Goal: Answer question/provide support: Share knowledge or assist other users

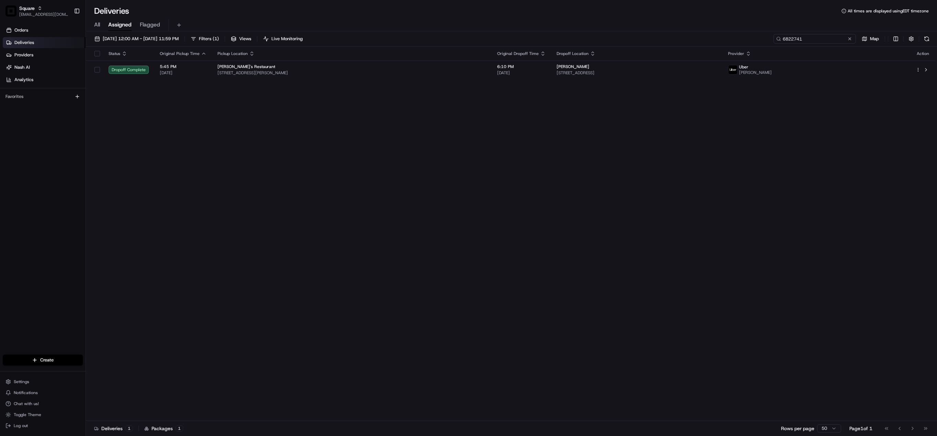
click at [805, 34] on input "6822741" at bounding box center [815, 39] width 82 height 10
click at [802, 40] on input "6822741" at bounding box center [815, 39] width 82 height 10
paste input "8152266"
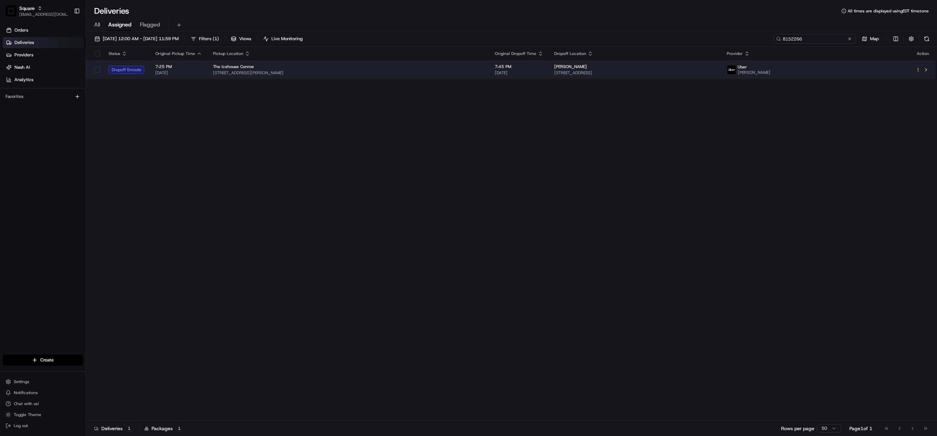
type input "8152266"
click at [530, 77] on td "7:45 PM 08/21/2025" at bounding box center [518, 69] width 59 height 19
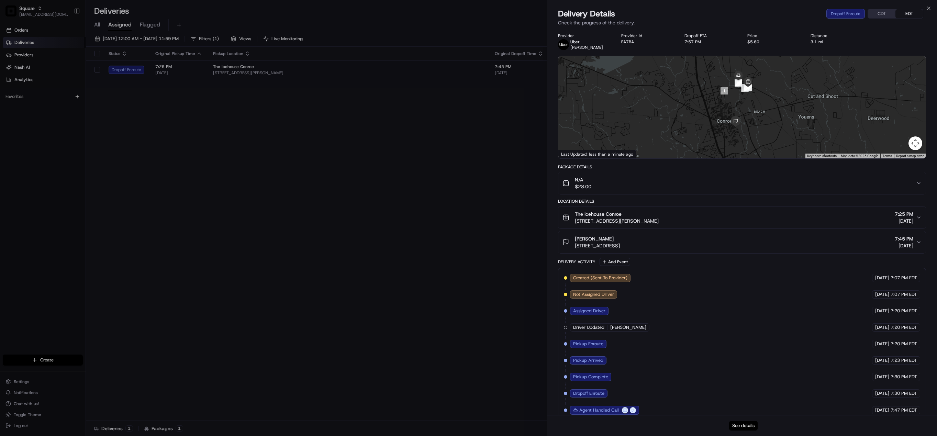
click at [747, 425] on button "See details" at bounding box center [743, 426] width 29 height 10
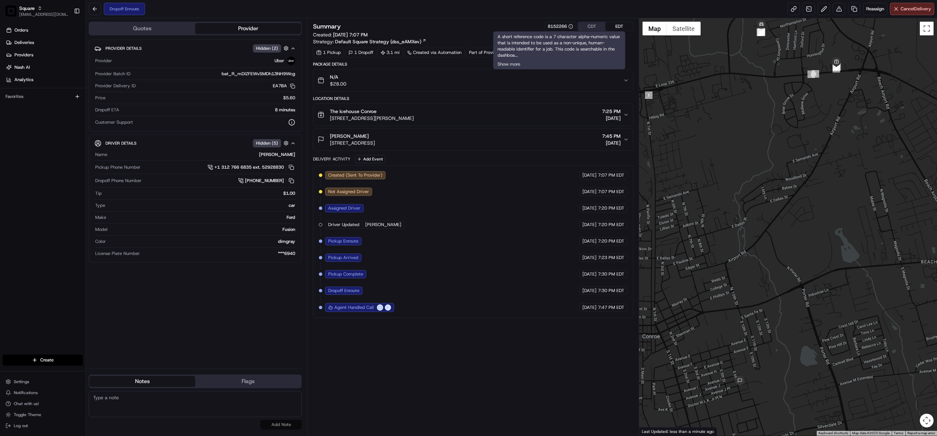
click at [589, 27] on button "CDT" at bounding box center [591, 26] width 27 height 9
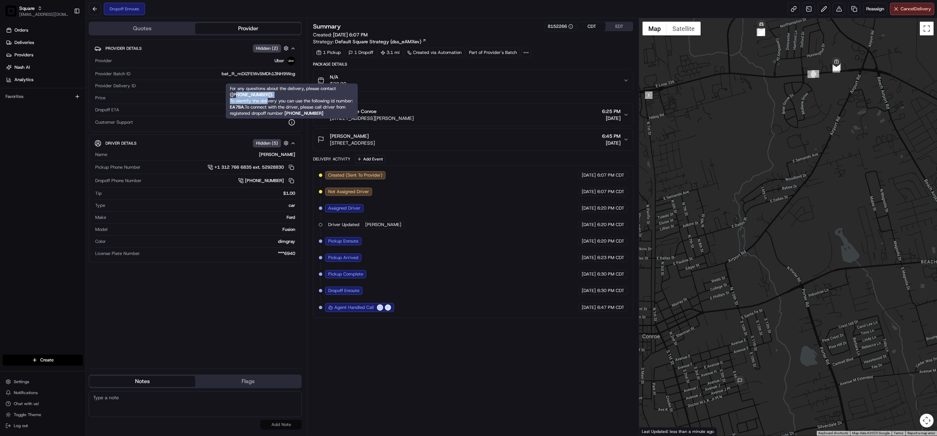
drag, startPoint x: 236, startPoint y: 96, endPoint x: 267, endPoint y: 98, distance: 30.7
click at [267, 98] on span "For any questions about the delivery, please contact ( +18669873750 ). To ident…" at bounding box center [291, 98] width 123 height 24
click at [251, 100] on span "For any questions about the delivery, please contact ( +18669873750 ). To ident…" at bounding box center [291, 98] width 123 height 24
drag, startPoint x: 236, startPoint y: 94, endPoint x: 266, endPoint y: 96, distance: 30.0
click at [266, 96] on strong "( +18669873750 )." at bounding box center [251, 95] width 43 height 6
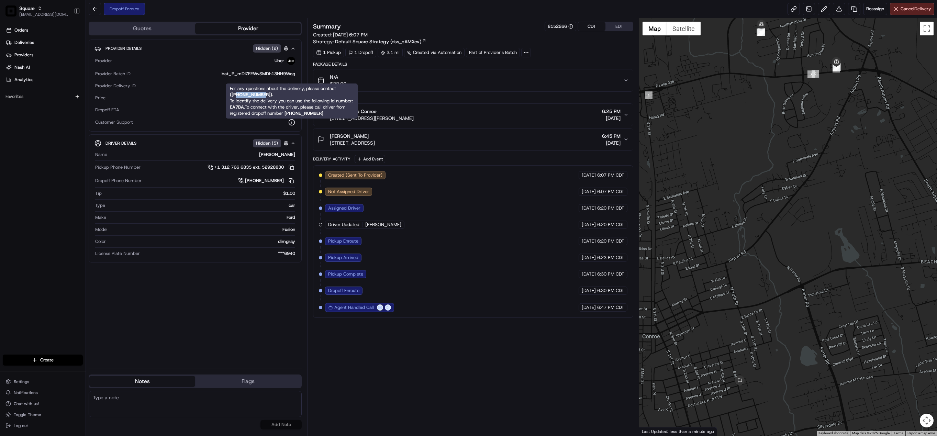
copy strong "8669873750"
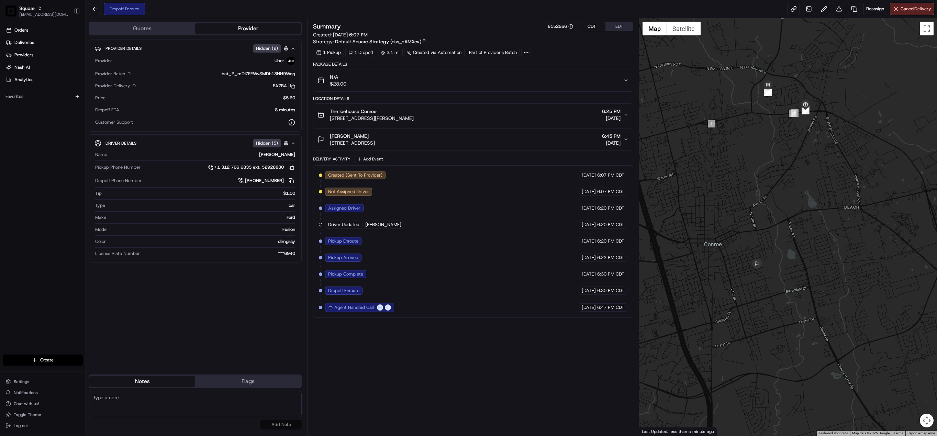
drag, startPoint x: 699, startPoint y: 133, endPoint x: 754, endPoint y: 176, distance: 69.6
click at [754, 176] on div at bounding box center [788, 227] width 298 height 418
click at [140, 409] on textarea at bounding box center [195, 404] width 213 height 26
paste textarea "Chat/Caller Information: Merchant Reason for Call:"
click at [131, 406] on textarea "Chat/Caller Information: Merchant Reason for Call:" at bounding box center [195, 404] width 213 height 26
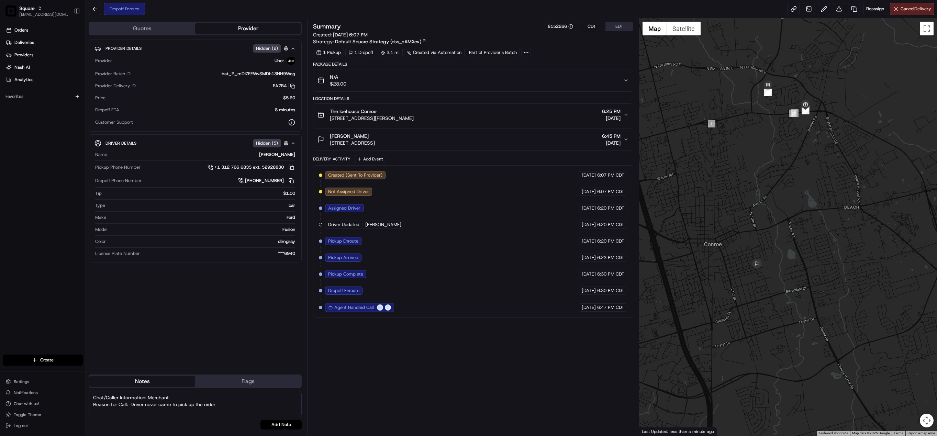
click at [225, 405] on textarea "Chat/Caller Information: Merchant Reason for Call: Driver never came to pick up…" at bounding box center [195, 404] width 213 height 26
type textarea "Chat/Caller Information: Merchant Reason for Call: Driver never came to pick up…"
click at [274, 425] on button "Add Note" at bounding box center [281, 425] width 41 height 10
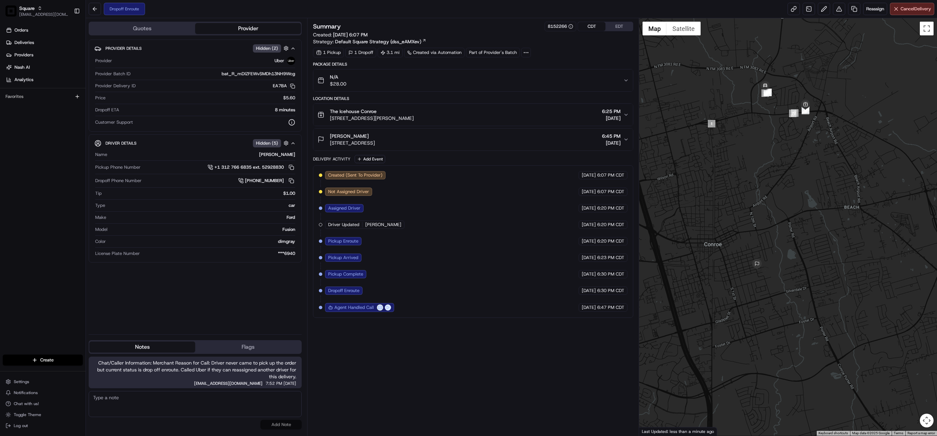
click at [625, 114] on icon "button" at bounding box center [626, 114] width 5 height 5
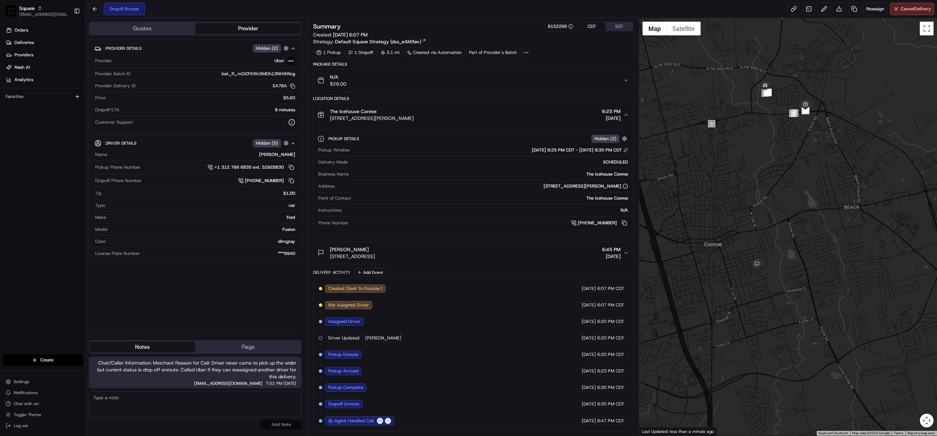
click at [627, 151] on button at bounding box center [626, 150] width 5 height 5
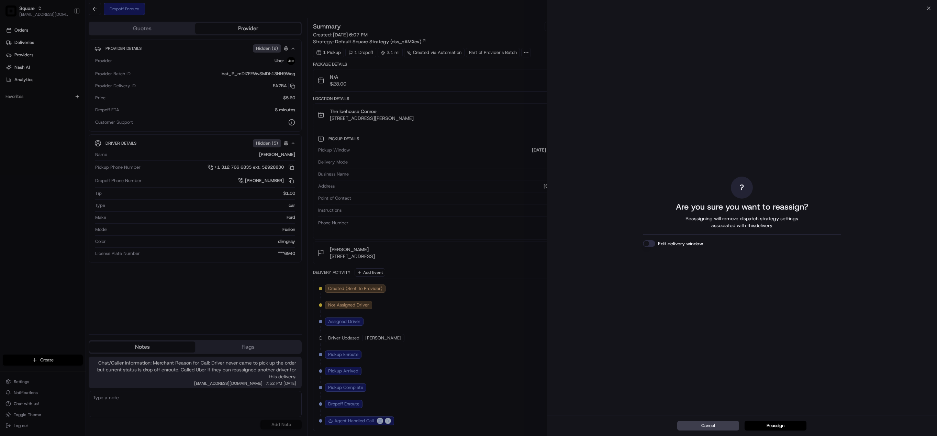
click at [651, 240] on button "Edit delivery window" at bounding box center [649, 243] width 12 height 7
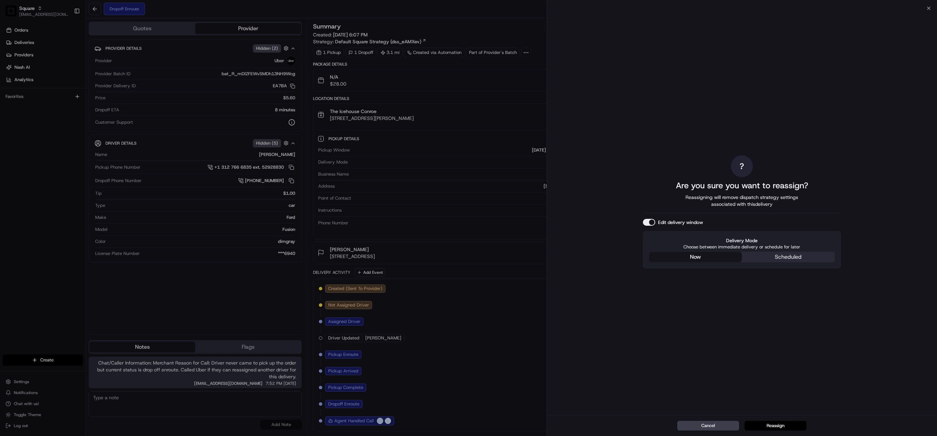
click at [691, 208] on div "? Are you sure you want to reassign? Reassigning will remove dispatch strategy …" at bounding box center [742, 212] width 198 height 404
click at [776, 427] on button "Reassign" at bounding box center [776, 426] width 62 height 10
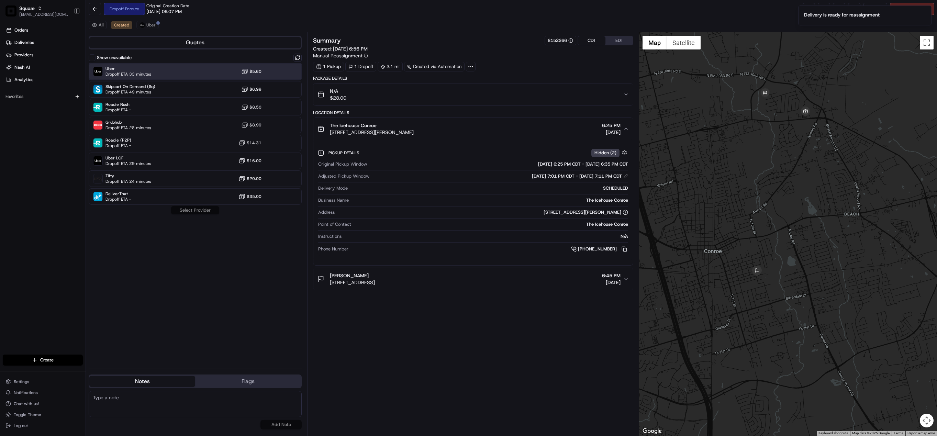
click at [176, 75] on div "Uber Dropoff ETA 33 minutes $5.60" at bounding box center [195, 71] width 213 height 16
click at [195, 212] on button "Assign Provider" at bounding box center [195, 210] width 49 height 8
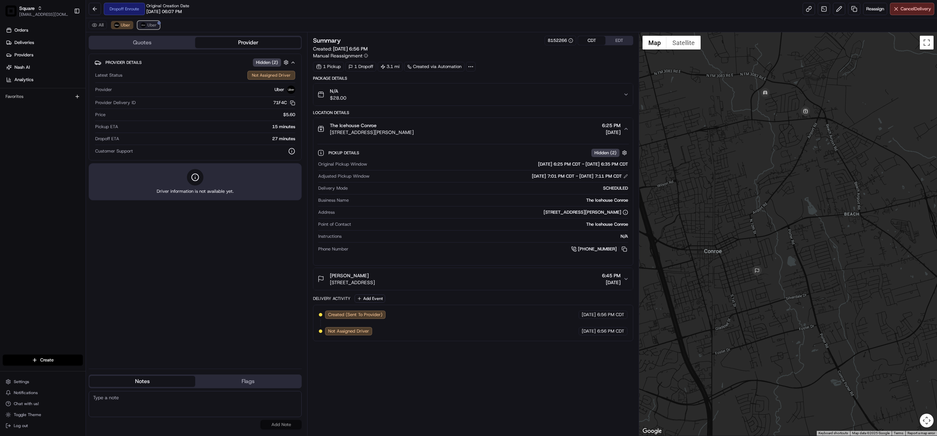
click at [149, 23] on span "Uber" at bounding box center [151, 24] width 9 height 5
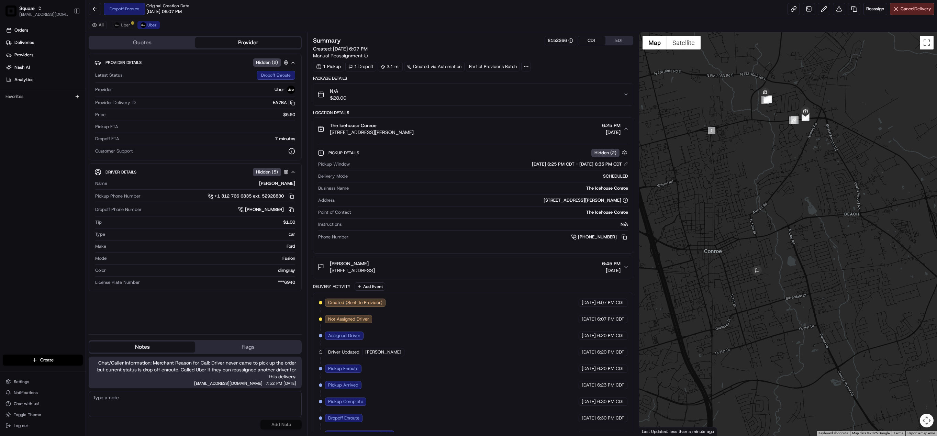
click at [127, 31] on div "All Uber Uber" at bounding box center [511, 25] width 851 height 14
click at [123, 25] on span "Uber" at bounding box center [125, 24] width 9 height 5
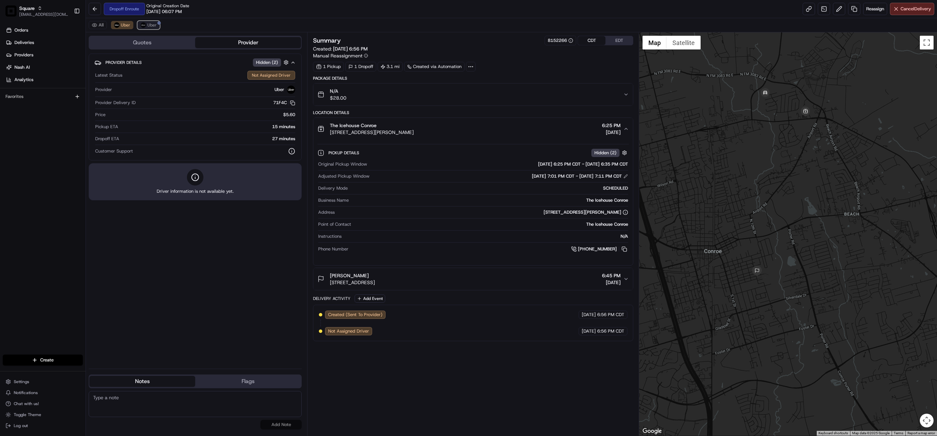
click at [152, 25] on span "Uber" at bounding box center [151, 24] width 9 height 5
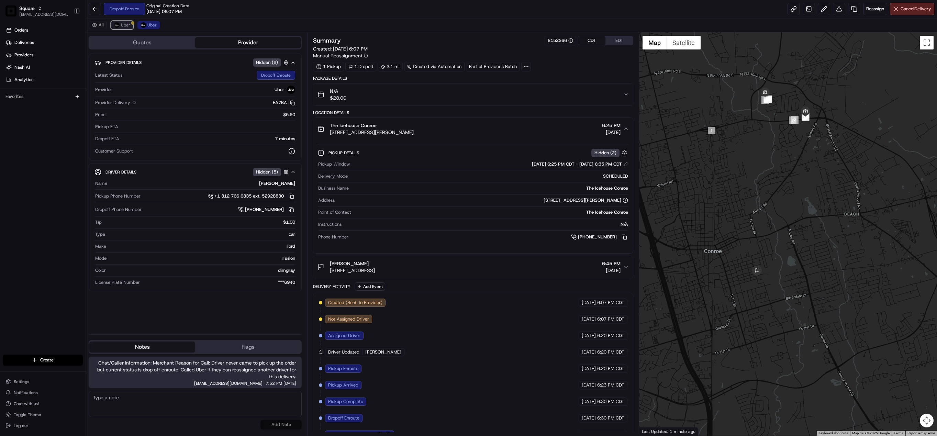
click at [124, 27] on span "Uber" at bounding box center [125, 24] width 9 height 5
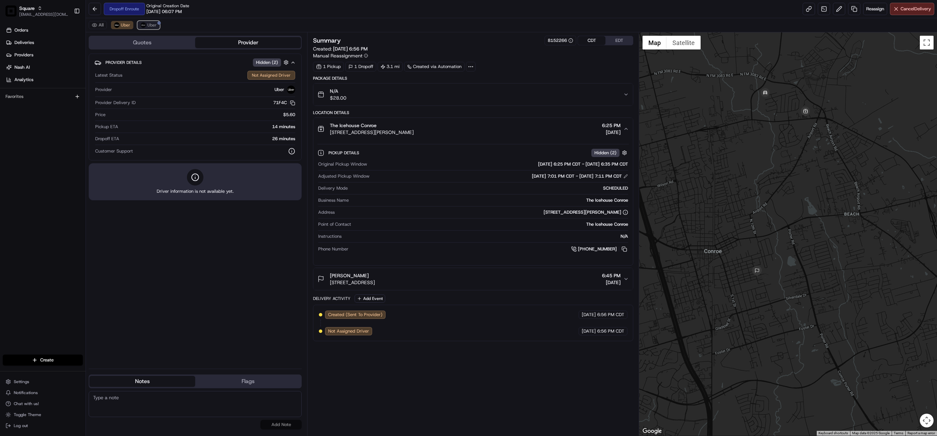
click at [154, 24] on span "Uber" at bounding box center [151, 24] width 9 height 5
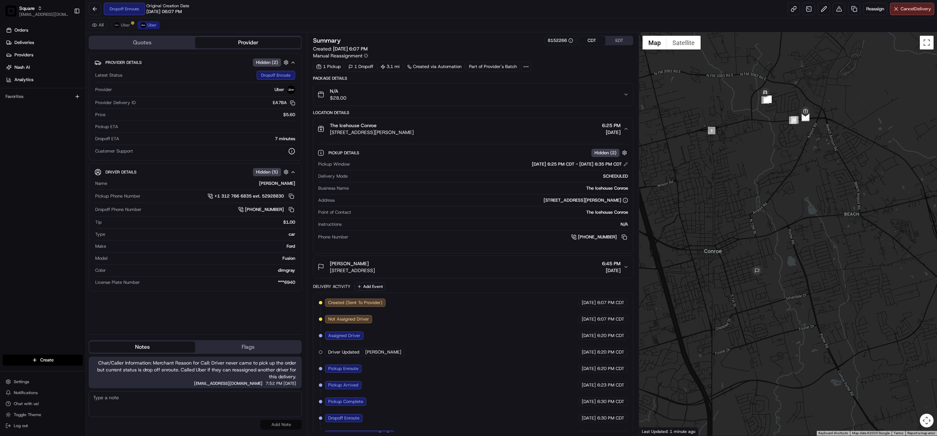
click at [249, 401] on textarea at bounding box center [195, 404] width 213 height 26
drag, startPoint x: 286, startPoint y: 398, endPoint x: 275, endPoint y: 406, distance: 13.2
click at [275, 406] on textarea "Additional note: Uber support cancel the delivery and I've Assigned another pro…" at bounding box center [195, 404] width 213 height 26
click at [289, 397] on textarea "Additional note: Uber support cancel the delivery and I've Assigned another pro…" at bounding box center [195, 404] width 213 height 26
type textarea "Additional note: Uber support cancel the delivery and I've Assigned another pro…"
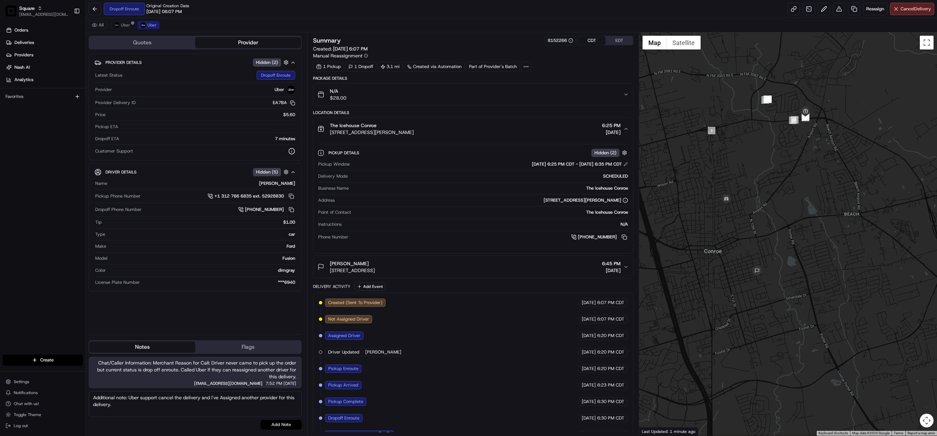
click at [286, 422] on button "Add Note" at bounding box center [281, 425] width 41 height 10
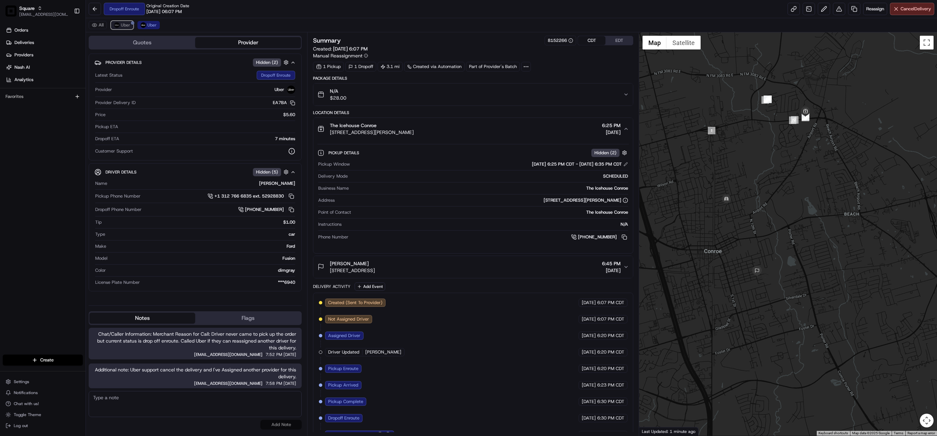
click at [129, 28] on button "Uber" at bounding box center [122, 25] width 22 height 8
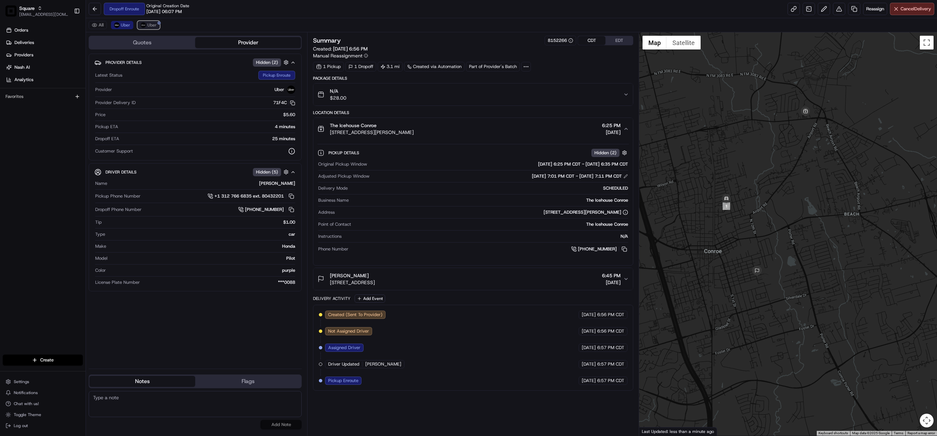
click at [155, 25] on span "Uber" at bounding box center [151, 24] width 9 height 5
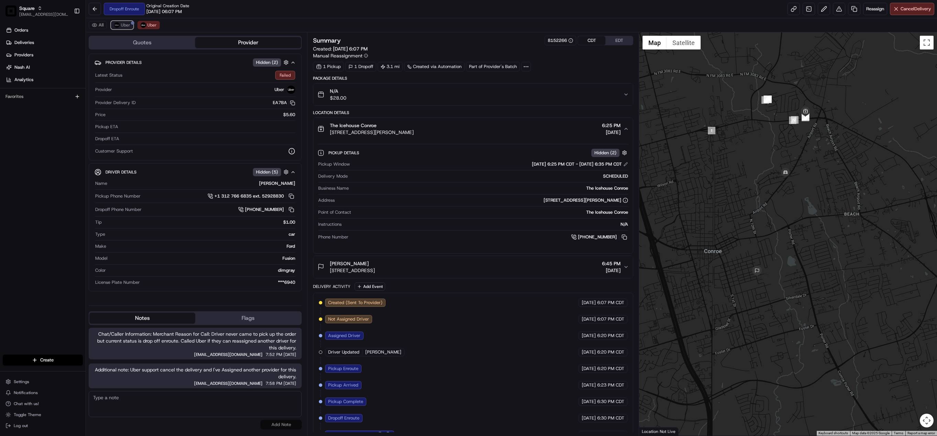
click at [126, 26] on span "Uber" at bounding box center [125, 24] width 9 height 5
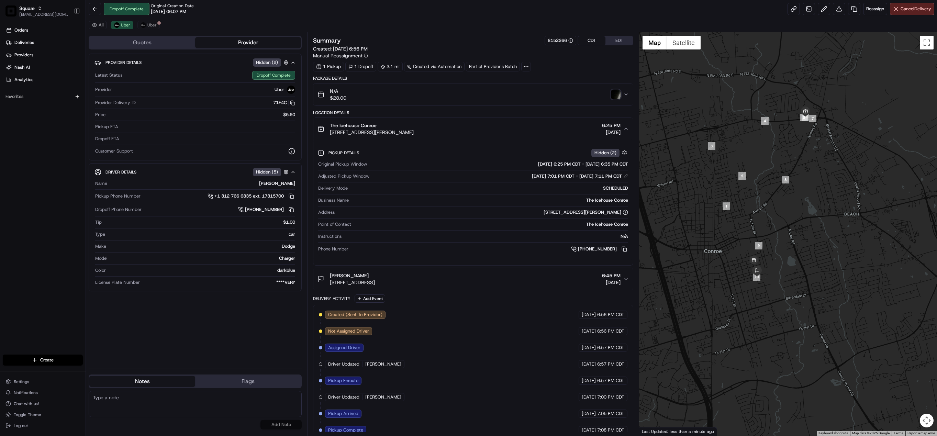
click at [617, 93] on img "button" at bounding box center [616, 95] width 10 height 10
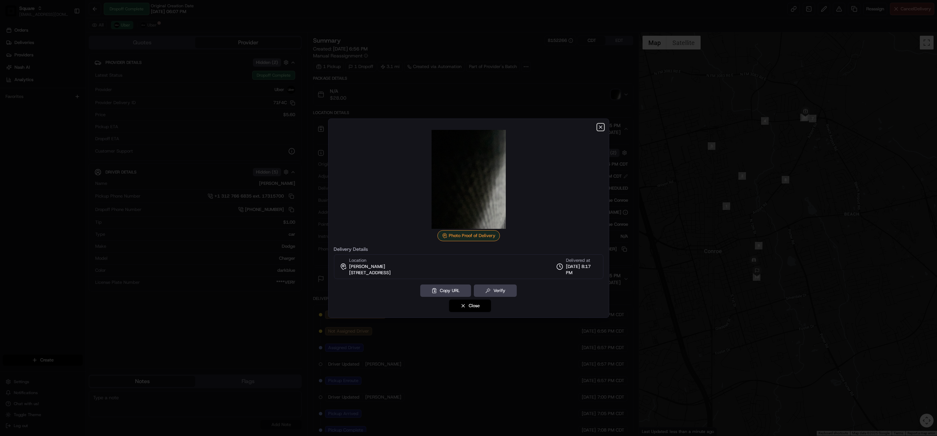
click at [600, 126] on icon "button" at bounding box center [600, 127] width 3 height 3
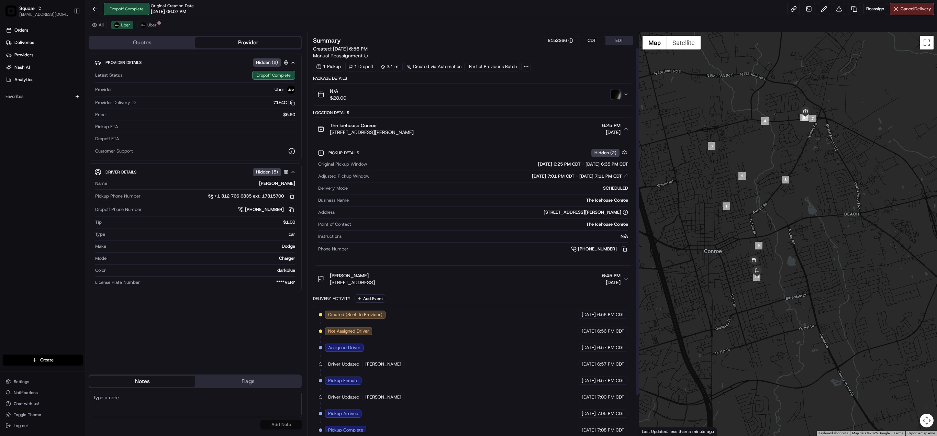
scroll to position [64, 0]
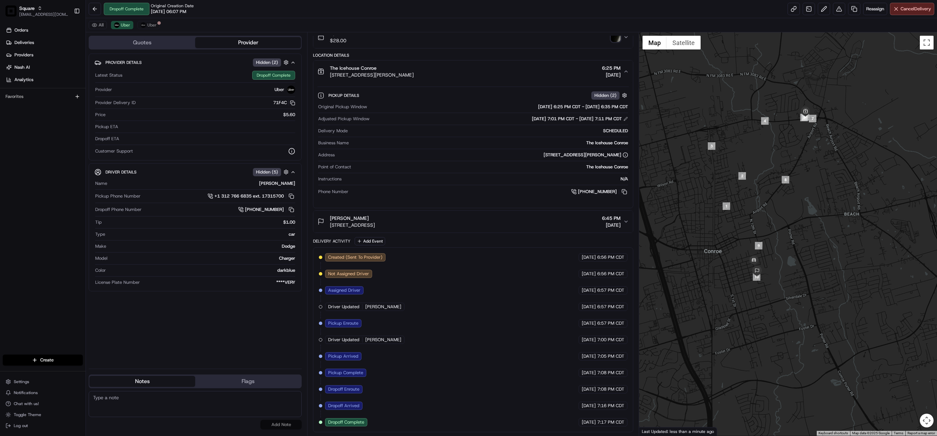
click at [150, 21] on div "All Uber Uber" at bounding box center [511, 25] width 851 height 14
click at [150, 27] on span "Uber" at bounding box center [151, 24] width 9 height 5
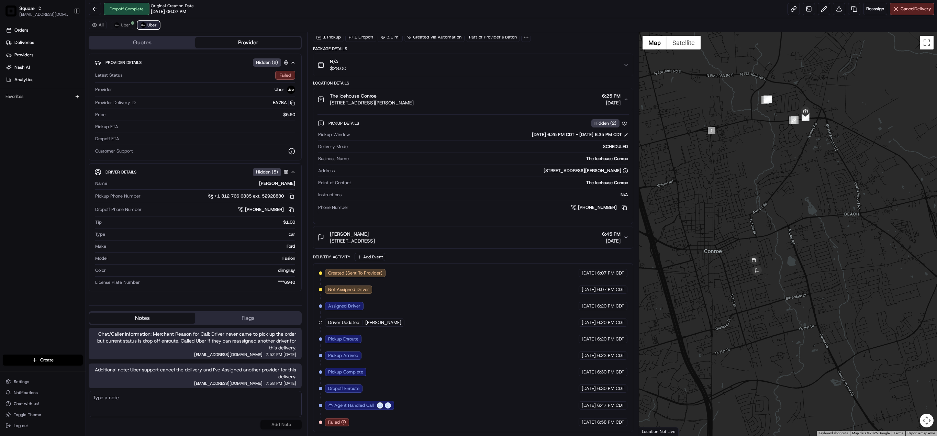
scroll to position [36, 0]
click at [122, 26] on span "Uber" at bounding box center [125, 24] width 9 height 5
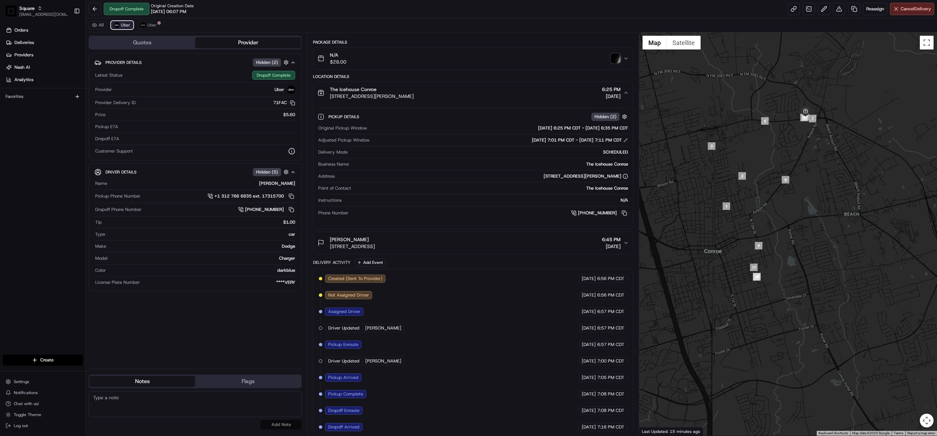
scroll to position [64, 0]
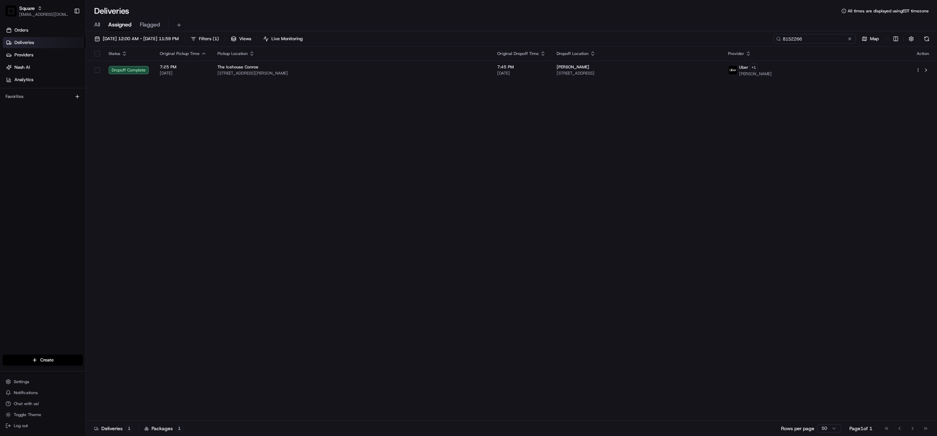
click at [806, 41] on input "8152266" at bounding box center [815, 39] width 82 height 10
paste input "2764560"
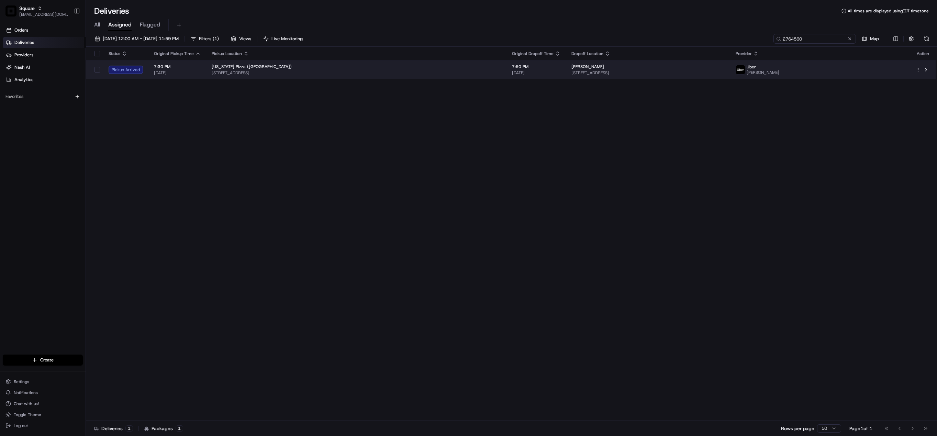
type input "2764560"
click at [520, 71] on span "[DATE]" at bounding box center [536, 72] width 48 height 5
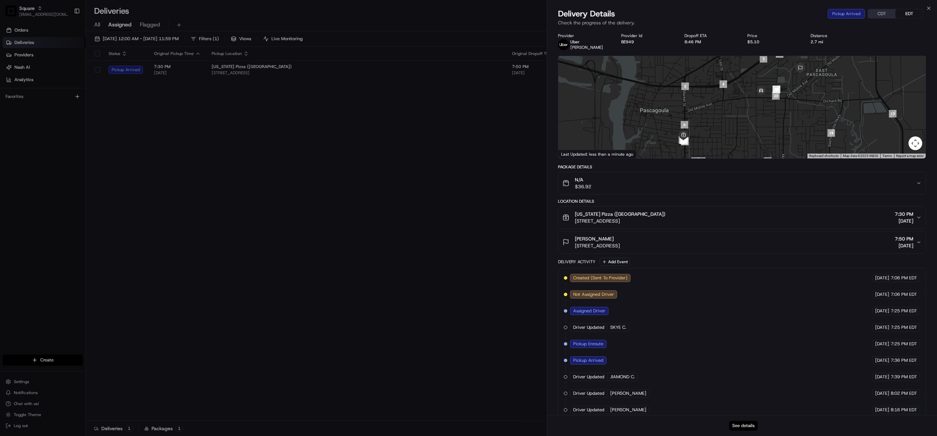
click at [742, 427] on button "See details" at bounding box center [743, 426] width 29 height 10
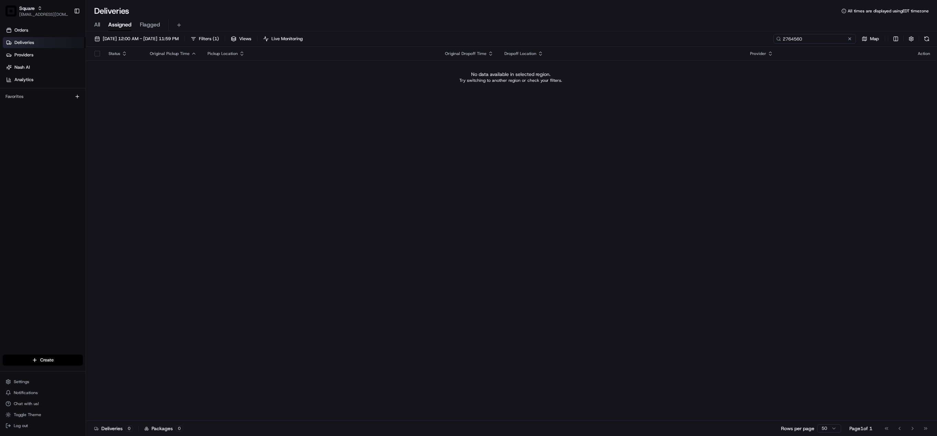
click at [811, 38] on input "2764560" at bounding box center [815, 39] width 82 height 10
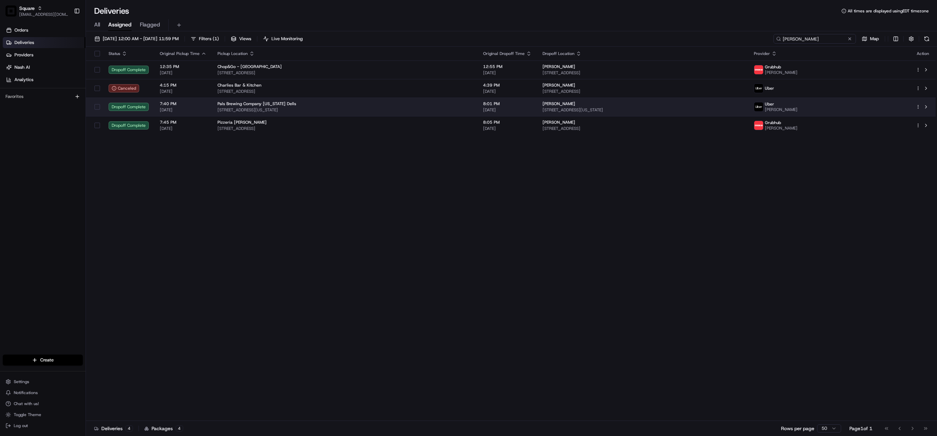
type input "charlie"
click at [311, 102] on div "Pals Brewing Company [US_STATE] Dells" at bounding box center [345, 103] width 255 height 5
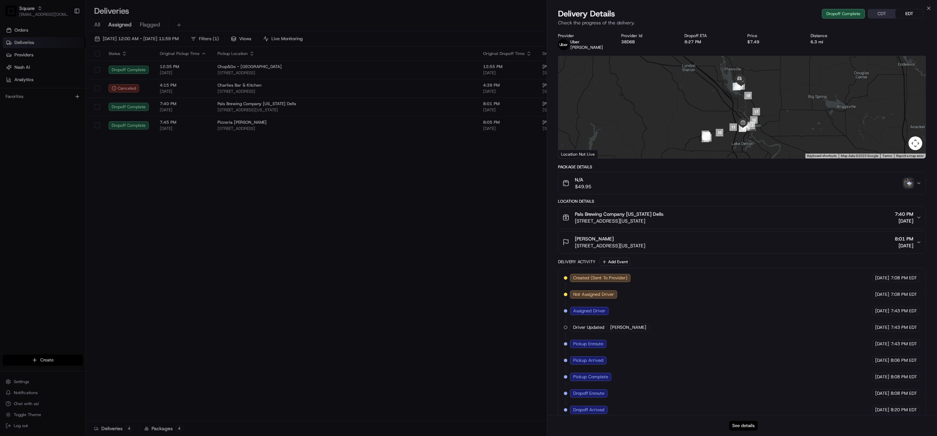
click at [738, 424] on button "See details" at bounding box center [743, 426] width 29 height 10
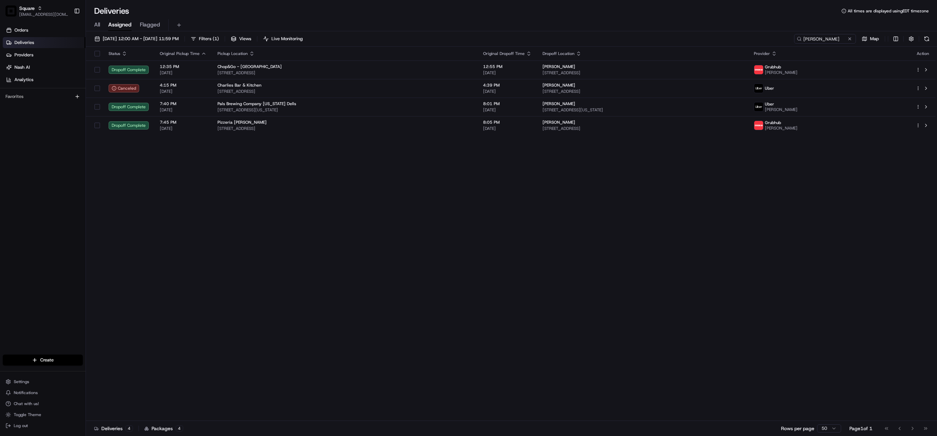
click at [33, 8] on span "Square" at bounding box center [26, 8] width 15 height 7
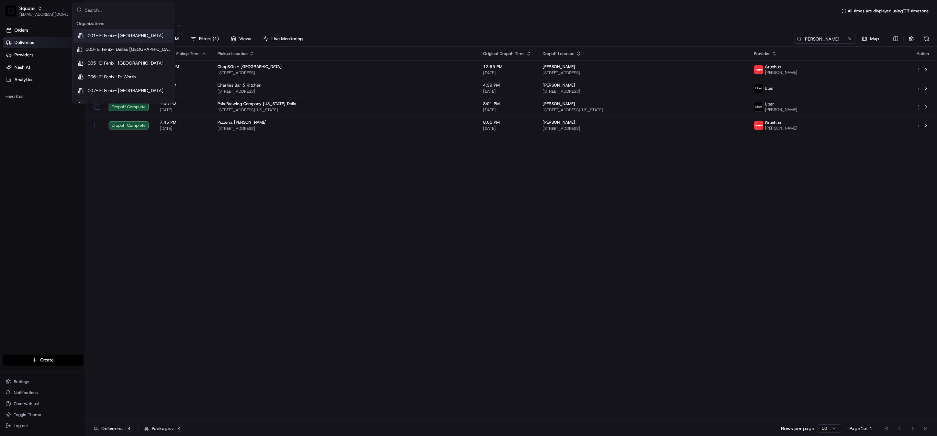
click at [106, 8] on input "text" at bounding box center [128, 10] width 86 height 14
type input "loblaw"
click at [105, 37] on div "Loblaw" at bounding box center [124, 36] width 100 height 14
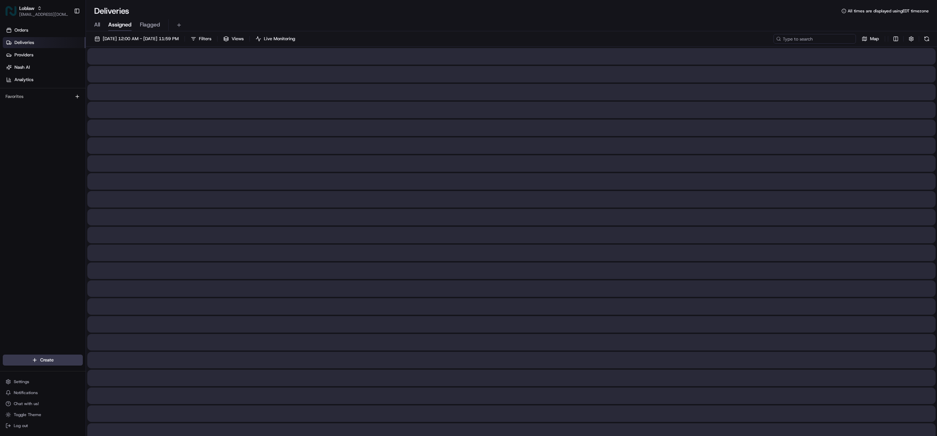
click at [818, 39] on input at bounding box center [815, 39] width 82 height 10
paste input "531900012859794"
type input "531900012859794"
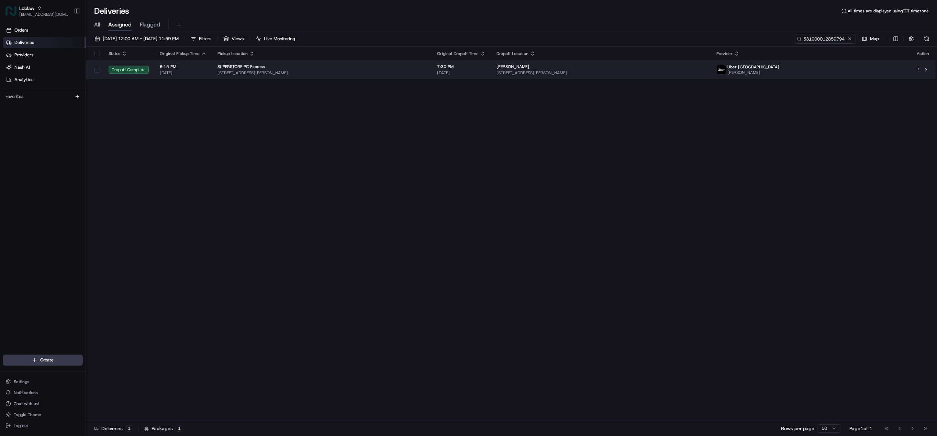
click at [705, 70] on span "847 Howard Ave #5, Nanaimo, BC V9R 5S8, Canada" at bounding box center [601, 72] width 209 height 5
click at [426, 75] on span "6435 Metral Dr, Nanaimo, BC V9T 6P9, Canada" at bounding box center [322, 72] width 209 height 5
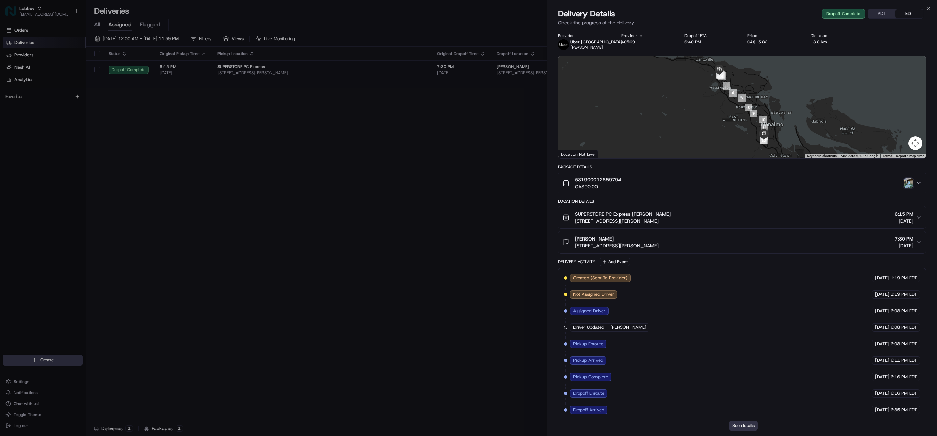
click at [740, 426] on button "See details" at bounding box center [743, 426] width 29 height 10
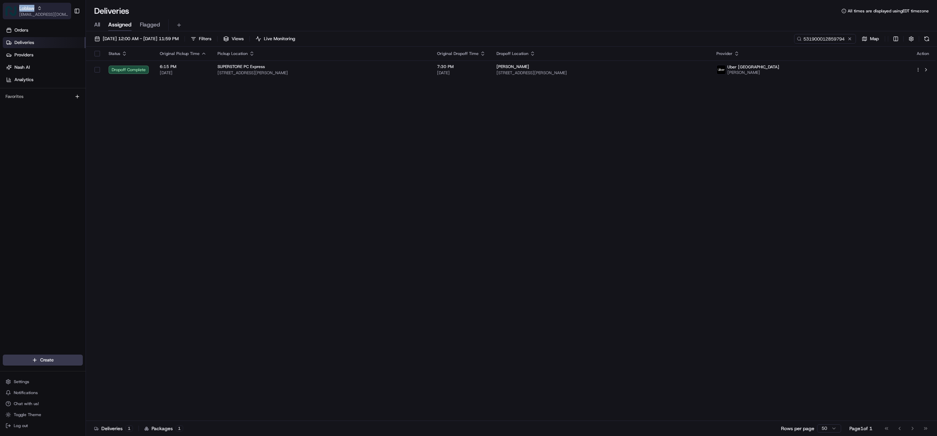
click at [28, 9] on span "Loblaw" at bounding box center [26, 8] width 15 height 7
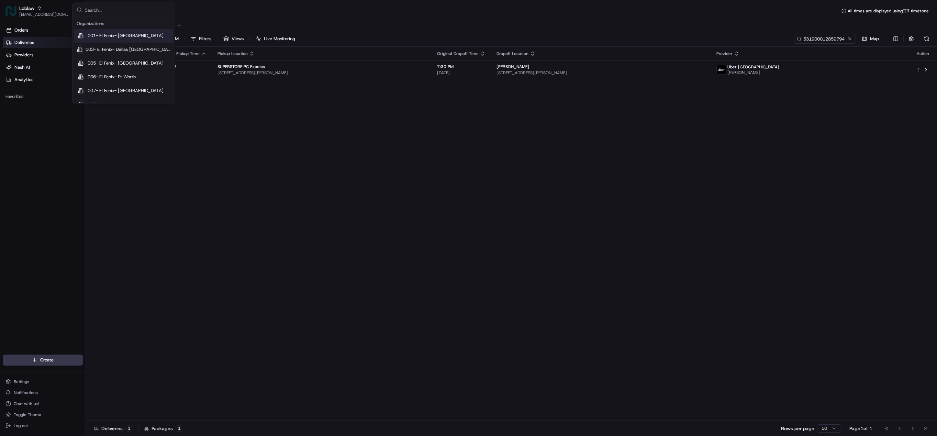
click at [147, 9] on input "text" at bounding box center [128, 10] width 86 height 14
type input "square"
click at [99, 57] on span "Square" at bounding box center [95, 56] width 14 height 6
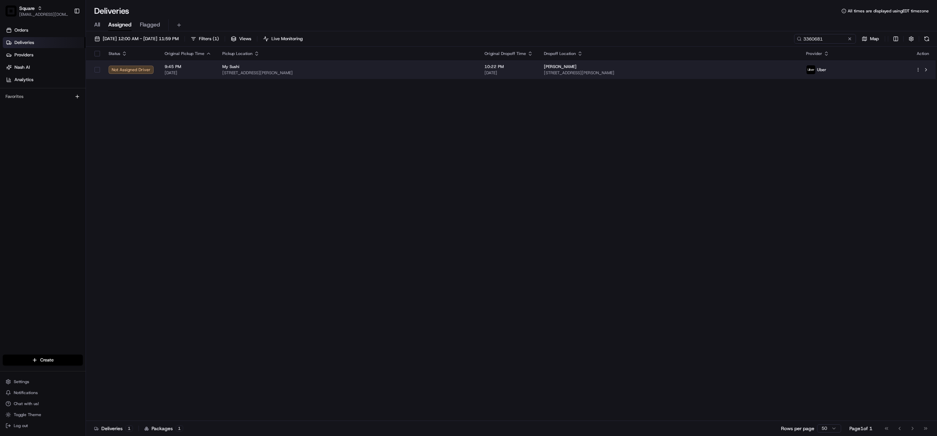
type input "3360681"
click at [474, 70] on span "[STREET_ADDRESS][PERSON_NAME]" at bounding box center [347, 72] width 251 height 5
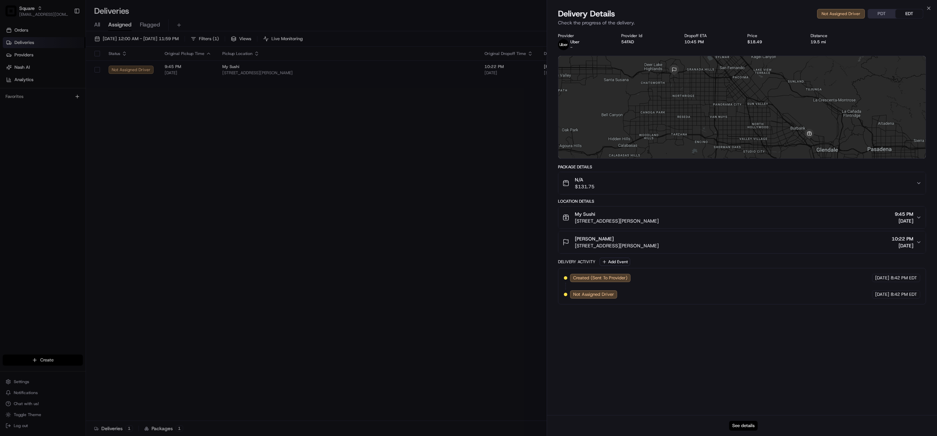
click at [743, 426] on button "See details" at bounding box center [743, 426] width 29 height 10
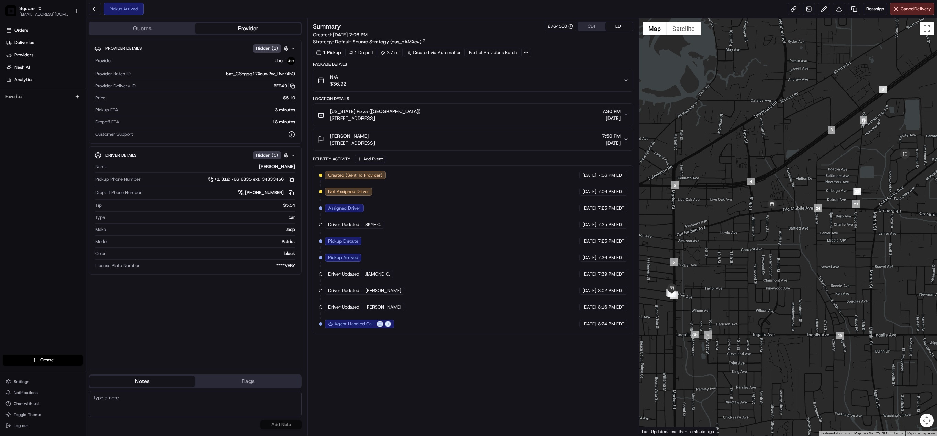
click at [142, 408] on textarea at bounding box center [195, 404] width 213 height 26
paste textarea "Chat/Caller Information: Merchant Reason for Call:"
click at [283, 413] on textarea "Chat/Caller Information: Merchant Reason for Call: Driver nuisance. Uber driver…" at bounding box center [195, 404] width 213 height 26
type textarea "Chat/Caller Information: Merchant Reason for Call: Driver nuisance. Uber driver…"
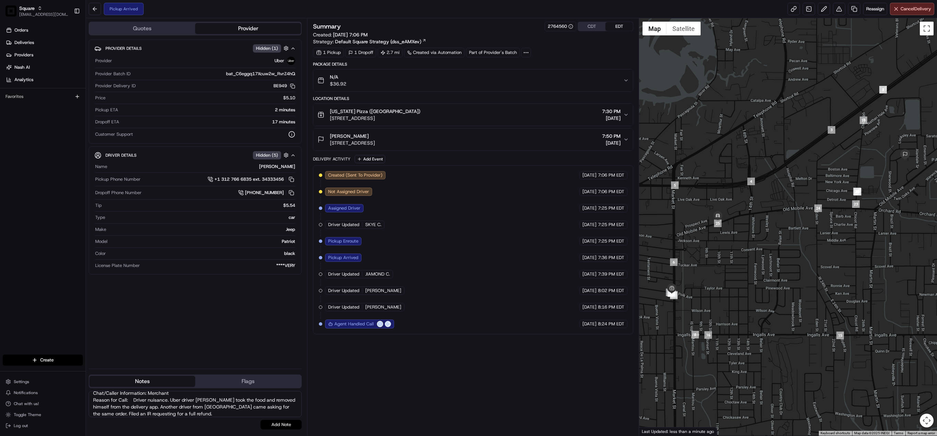
click at [279, 427] on button "Add Note" at bounding box center [281, 425] width 41 height 10
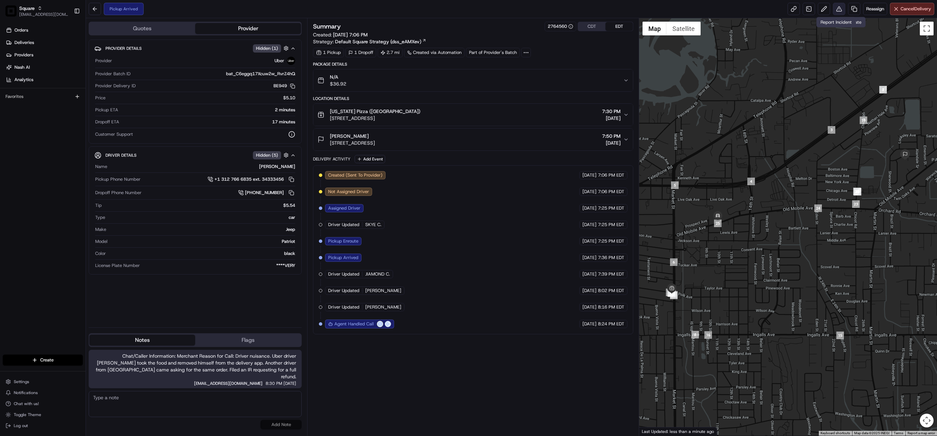
click at [838, 5] on button at bounding box center [839, 9] width 12 height 12
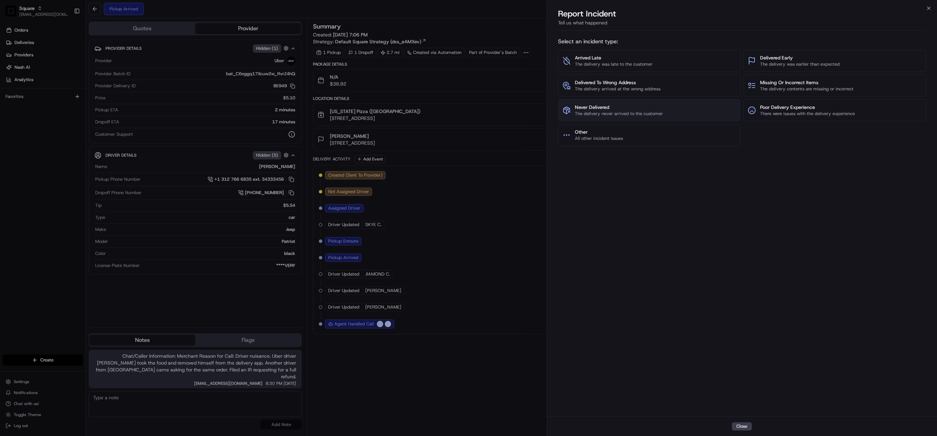
click at [613, 110] on span "Never Delivered" at bounding box center [619, 107] width 88 height 7
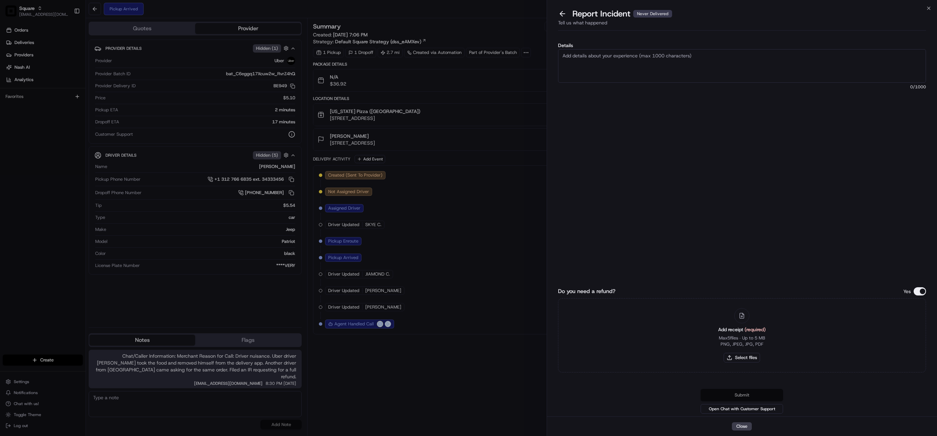
click at [601, 76] on textarea "Details" at bounding box center [742, 66] width 368 height 34
type textarea "u"
type textarea "Uber driver Skye C. took the order and never delivered the order to the custome…"
click at [922, 288] on button "Do you need a refund?" at bounding box center [920, 291] width 12 height 8
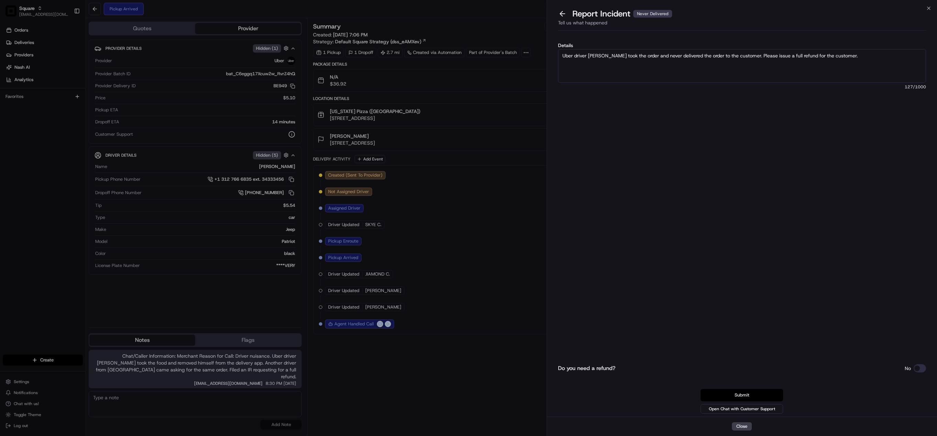
click at [746, 395] on button "Submit" at bounding box center [742, 395] width 82 height 12
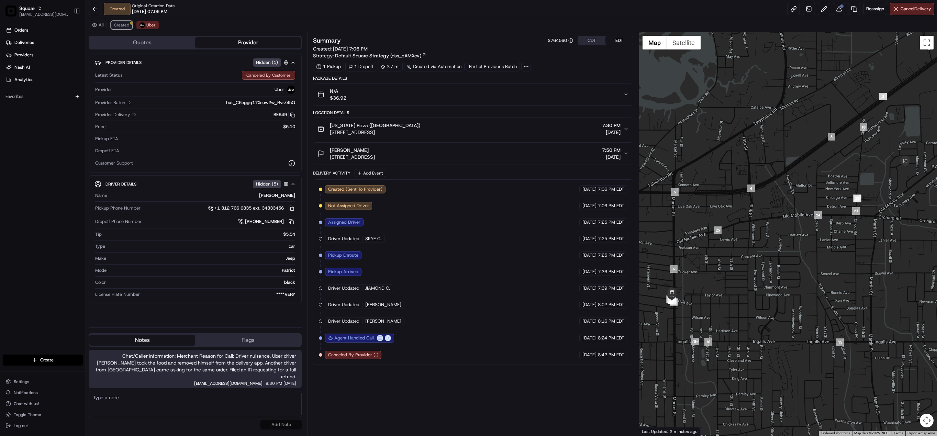
click at [124, 26] on span "Created" at bounding box center [121, 24] width 15 height 5
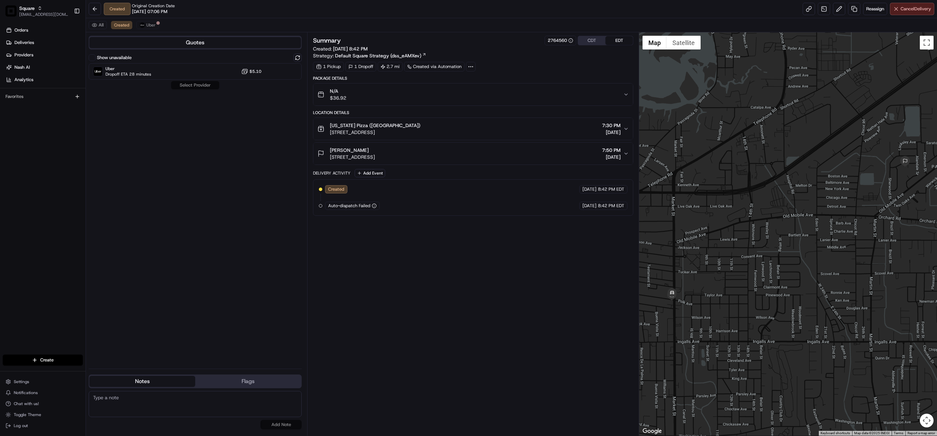
click at [907, 9] on span "Cancel Delivery" at bounding box center [916, 9] width 31 height 6
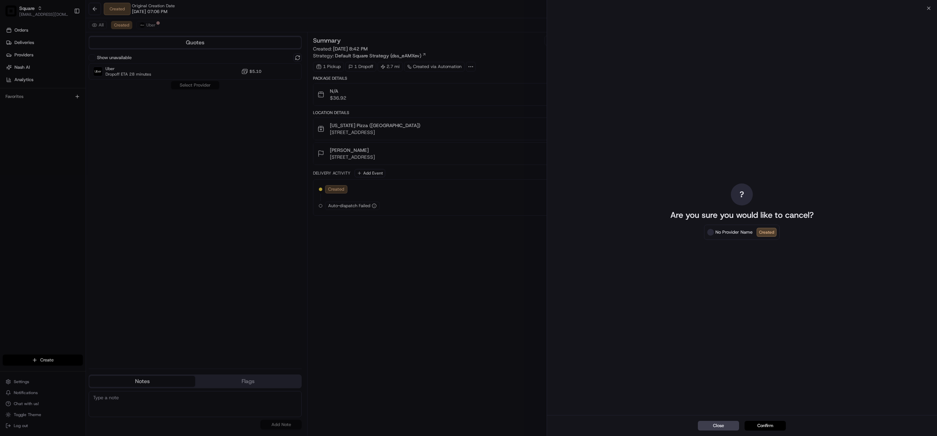
click at [768, 421] on button "Confirm" at bounding box center [765, 426] width 41 height 10
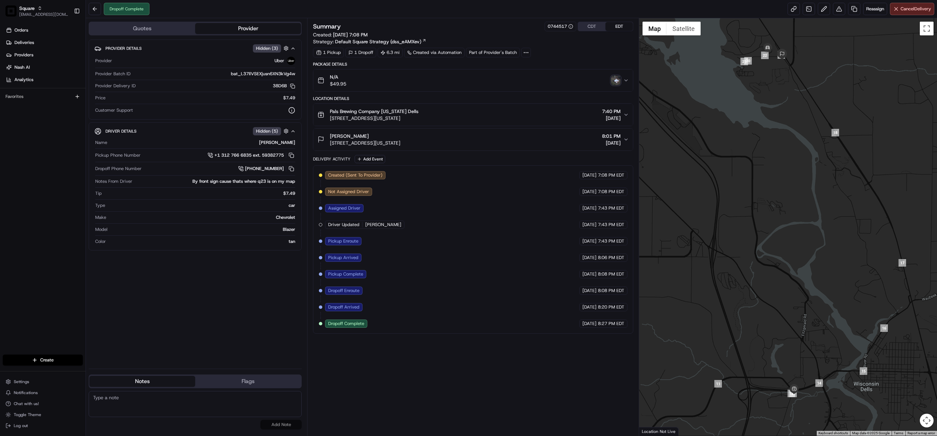
click at [619, 81] on img "button" at bounding box center [616, 81] width 10 height 10
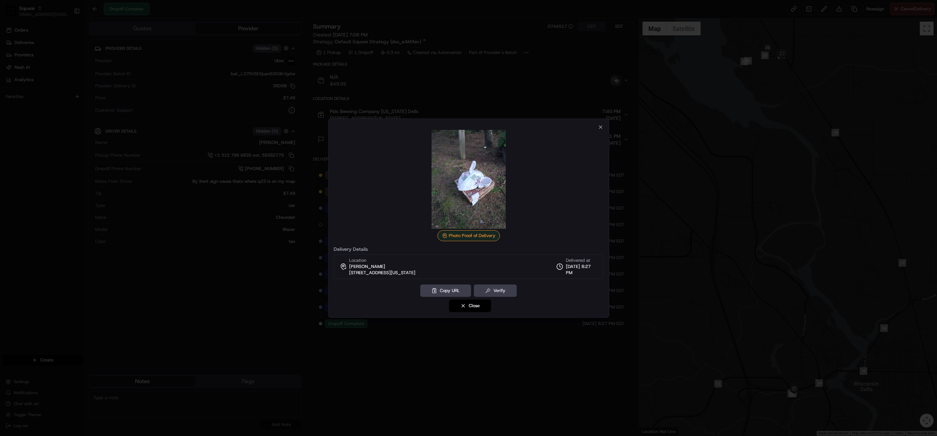
click at [422, 350] on div at bounding box center [468, 218] width 937 height 436
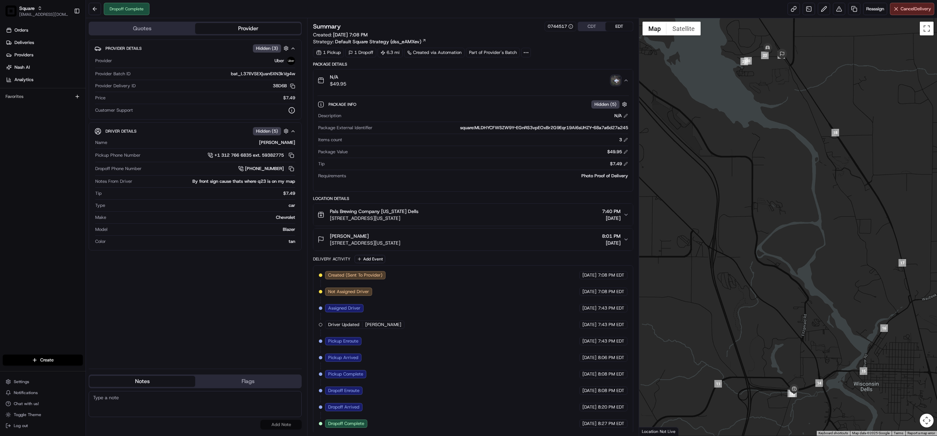
scroll to position [7, 0]
click at [837, 12] on button at bounding box center [839, 9] width 12 height 12
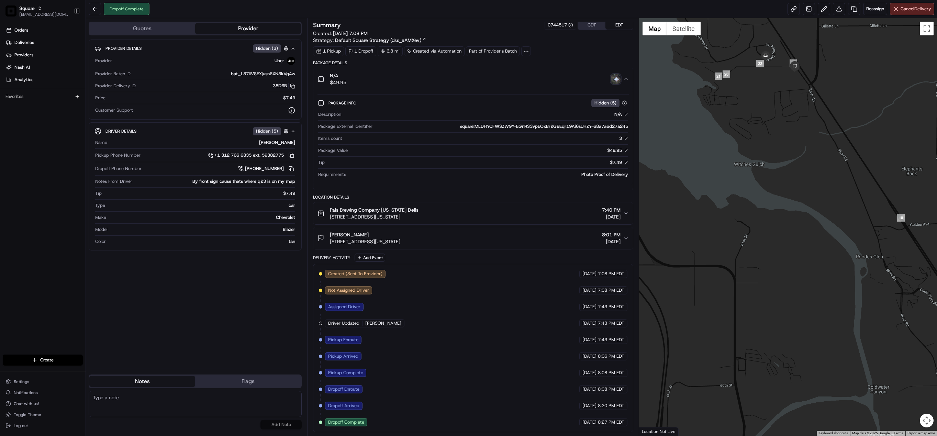
drag, startPoint x: 774, startPoint y: 88, endPoint x: 781, endPoint y: 208, distance: 119.8
click at [781, 208] on div at bounding box center [788, 227] width 298 height 418
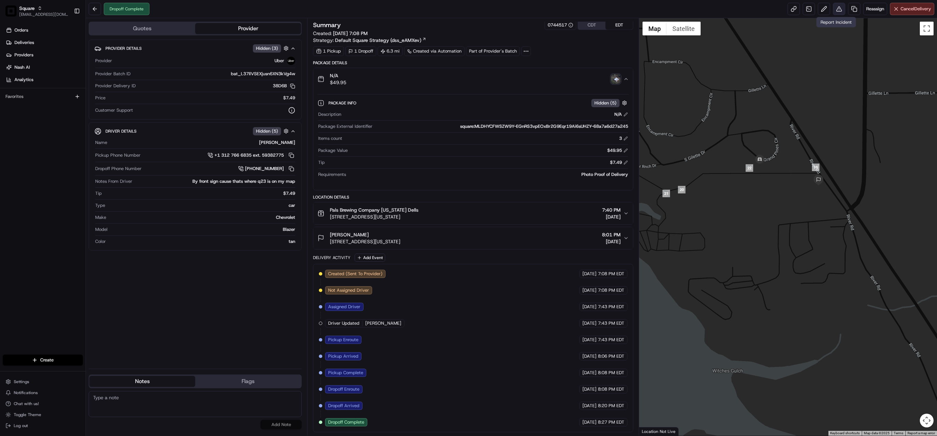
click at [834, 11] on button at bounding box center [839, 9] width 12 height 12
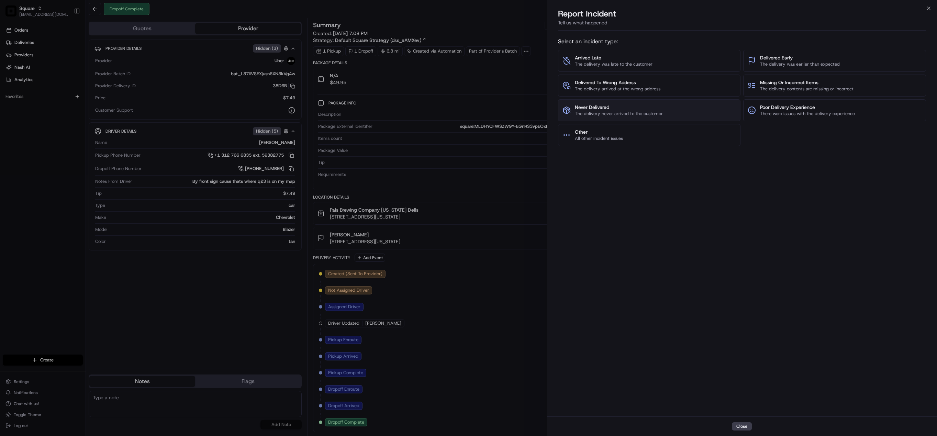
click at [633, 110] on span "Never Delivered" at bounding box center [619, 107] width 88 height 7
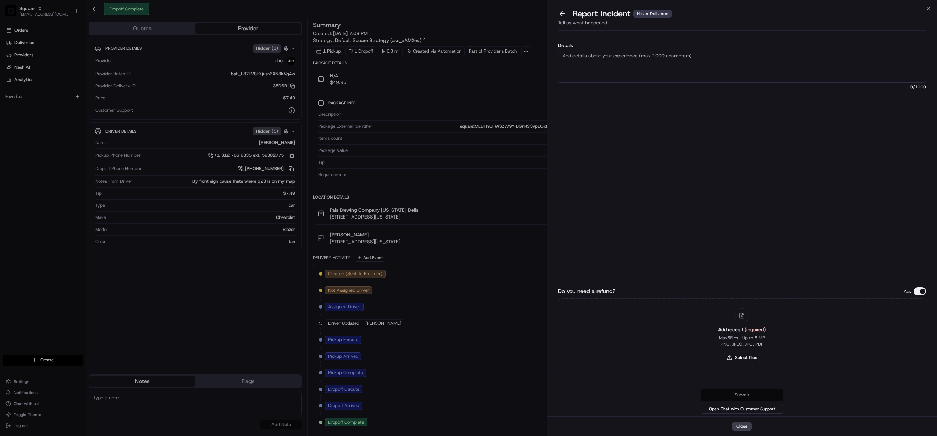
click at [590, 69] on textarea "Details" at bounding box center [742, 66] width 368 height 34
click at [658, 63] on textarea "As per merchant, the [DEMOGRAPHIC_DATA] driver never delivered the order to the…" at bounding box center [742, 66] width 368 height 34
paste textarea "ccording to the merchant, the [DEMOGRAPHIC_DATA] driver did not deliver the ord…"
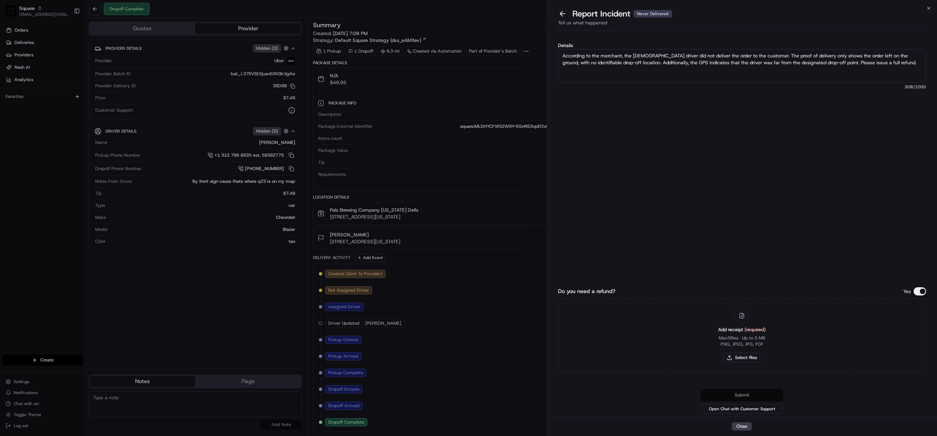
type textarea "According to the merchant, the [DEMOGRAPHIC_DATA] driver did not deliver the or…"
click at [918, 287] on button "Do you need a refund?" at bounding box center [920, 291] width 12 height 8
click at [746, 391] on button "Submit" at bounding box center [742, 395] width 82 height 12
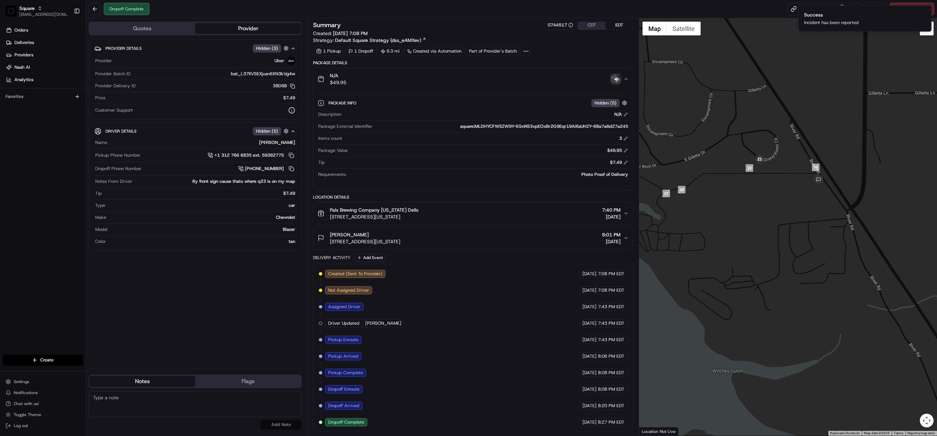
click at [164, 398] on textarea at bounding box center [195, 404] width 213 height 26
paste textarea "Chat/Caller Information: Merchant Reason for Call: Customer did not receive the…"
type textarea "Chat/Caller Information: Merchant Reason for Call: Customer did not receive the…"
click at [287, 424] on button "Add Note" at bounding box center [281, 425] width 41 height 10
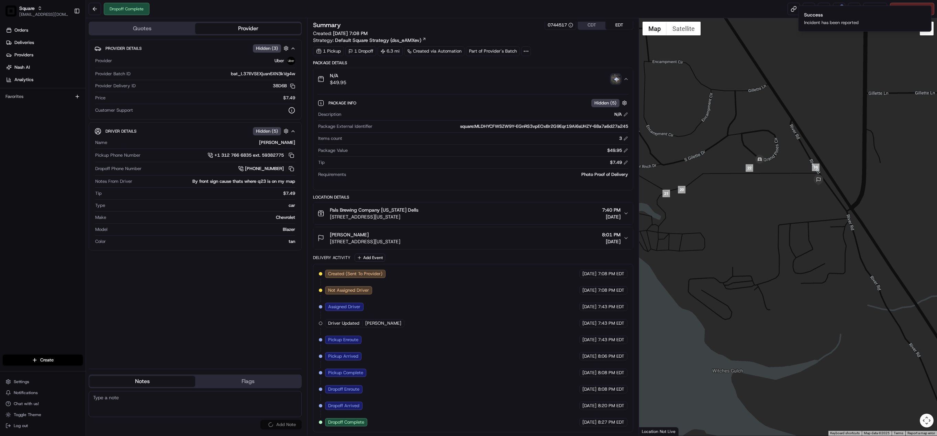
scroll to position [0, 0]
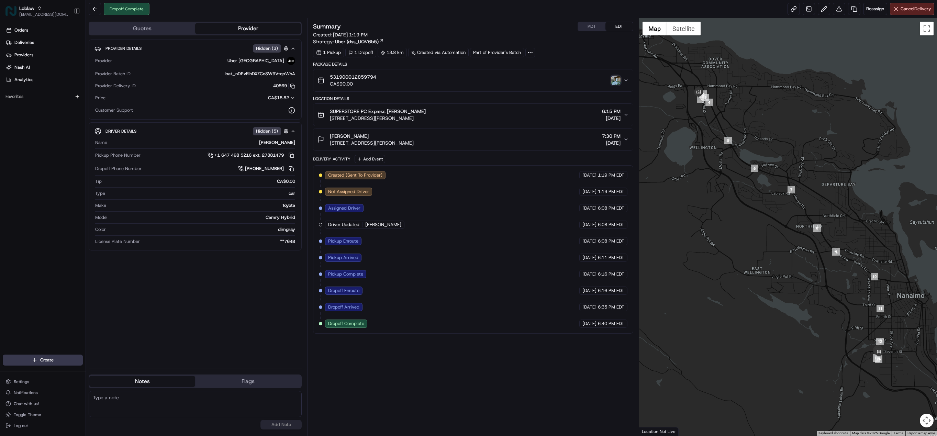
click at [834, 15] on div "Dropoff Complete Reassign Cancel Delivery" at bounding box center [511, 9] width 851 height 18
click at [836, 12] on button at bounding box center [839, 9] width 12 height 12
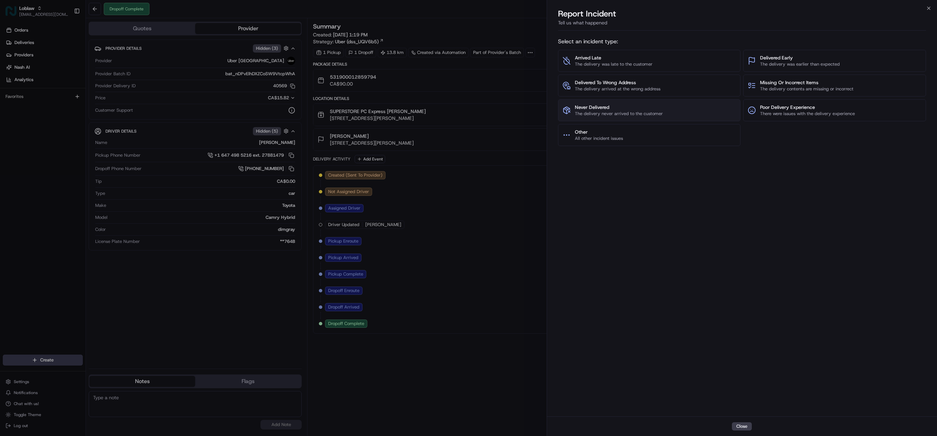
click at [613, 105] on span "Never Delivered" at bounding box center [619, 107] width 88 height 7
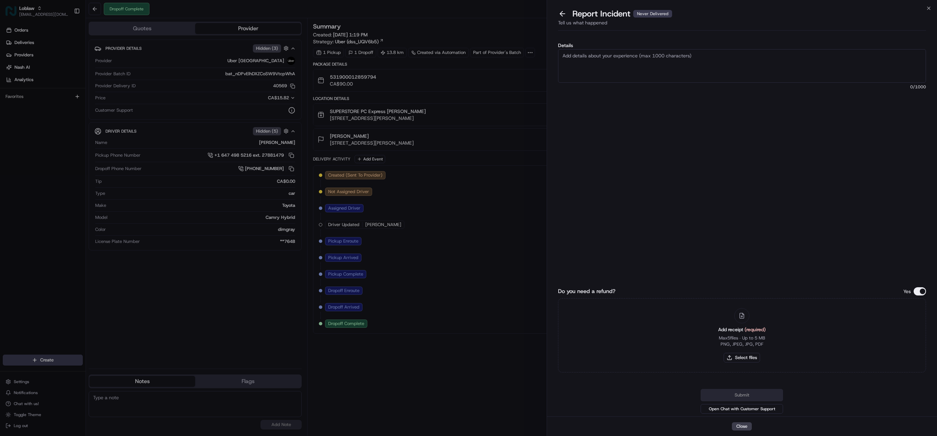
click at [593, 62] on textarea "Details" at bounding box center [742, 66] width 368 height 34
type textarea "As per merchant, they wanted to block the driver for future deliveries due to d…"
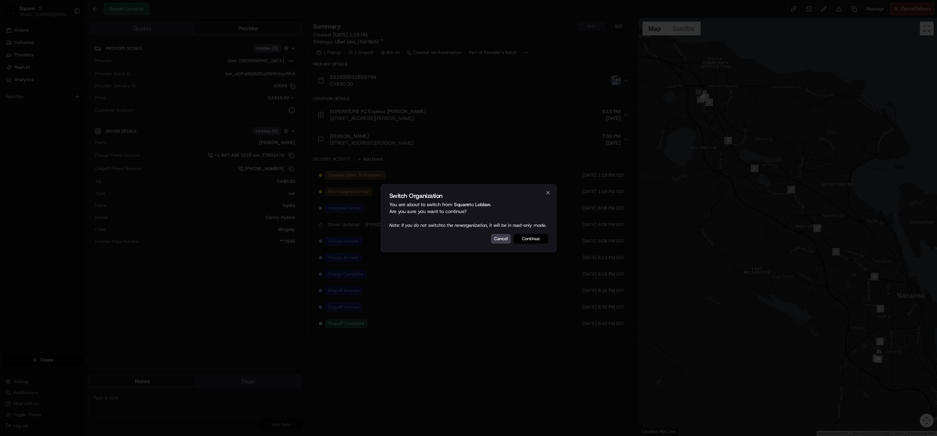
click at [534, 242] on button "Continue" at bounding box center [531, 239] width 34 height 10
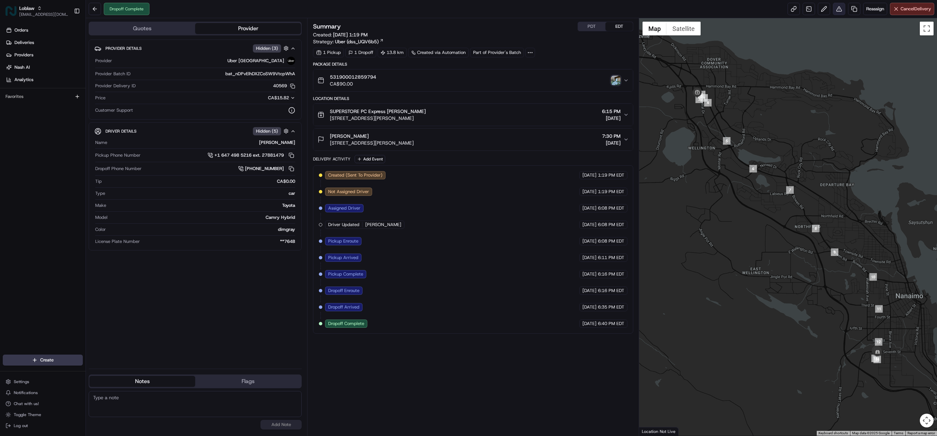
click at [836, 10] on button at bounding box center [839, 9] width 12 height 12
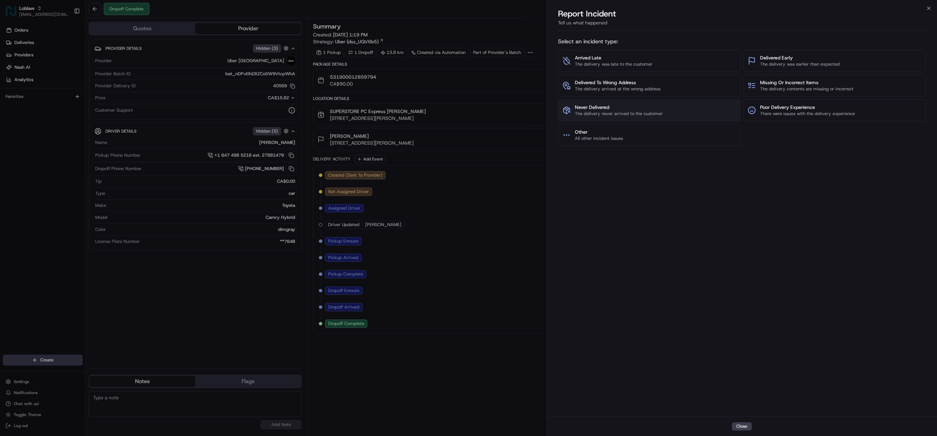
click at [620, 111] on span "The delivery never arrived to the customer" at bounding box center [619, 114] width 88 height 6
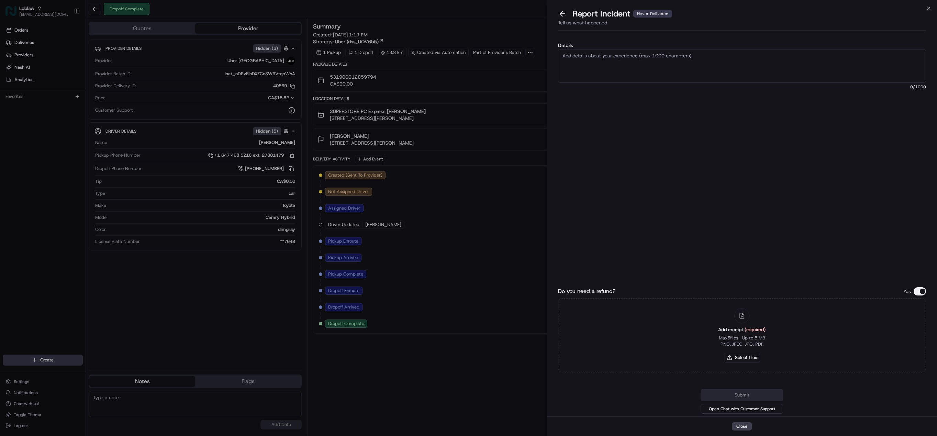
click at [637, 61] on textarea "Details" at bounding box center [742, 66] width 368 height 34
type textarea "As per merchant, they want the driver to be block. Driver never delivered the o…"
click at [919, 293] on button "Do you need a refund?" at bounding box center [920, 291] width 12 height 8
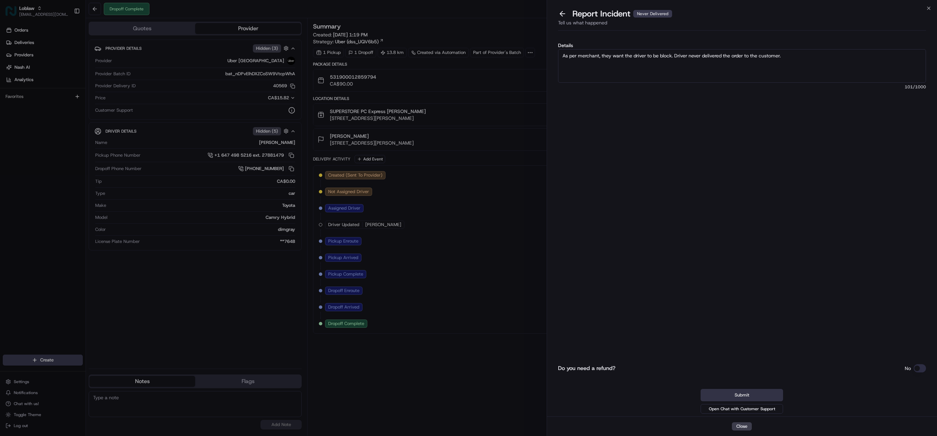
click at [739, 395] on button "Submit" at bounding box center [742, 395] width 82 height 12
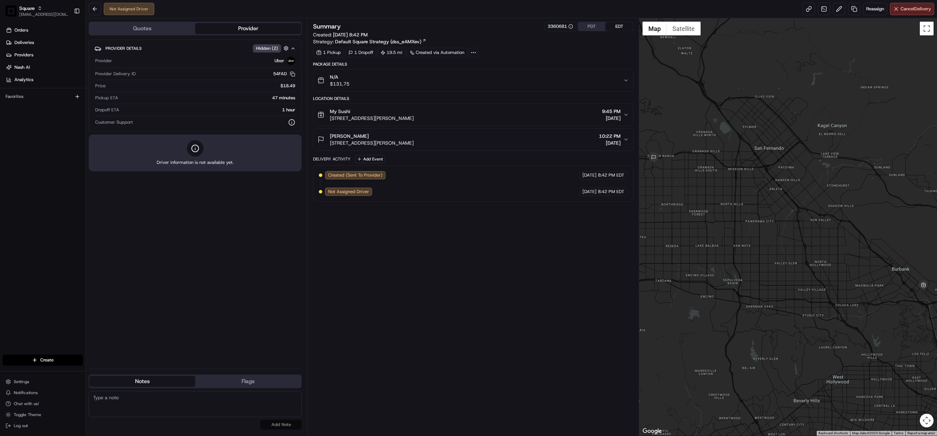
click at [588, 26] on button "PDT" at bounding box center [591, 26] width 27 height 9
click at [901, 10] on span "Cancel Delivery" at bounding box center [916, 9] width 31 height 6
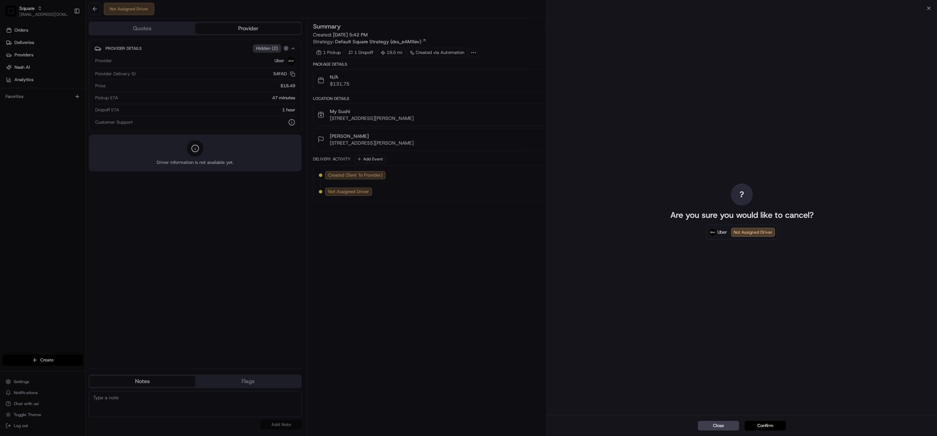
click at [775, 425] on button "Confirm" at bounding box center [765, 426] width 41 height 10
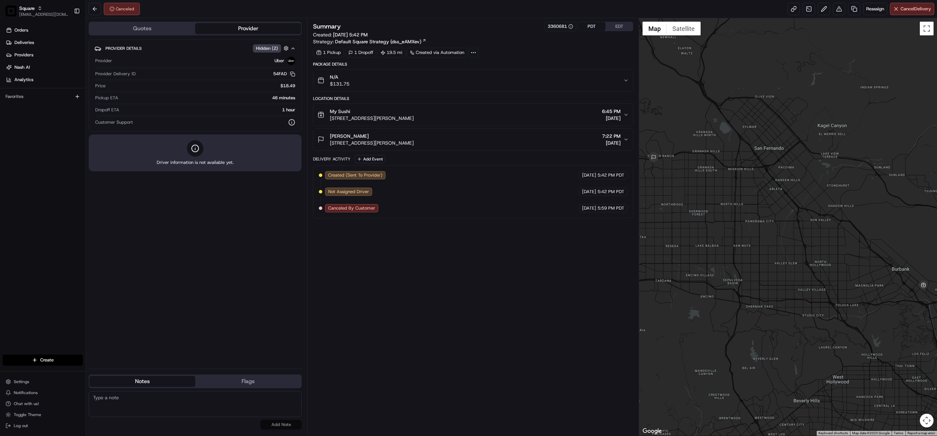
click at [627, 118] on icon "button" at bounding box center [626, 114] width 5 height 5
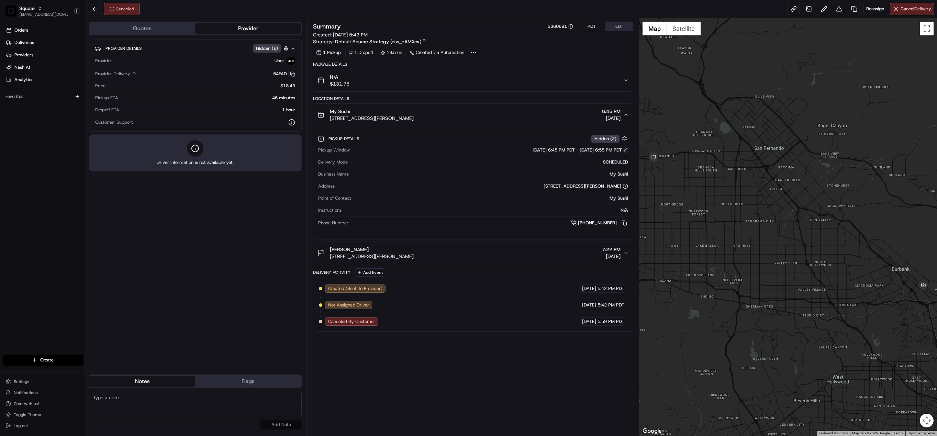
click at [625, 151] on button at bounding box center [626, 150] width 5 height 5
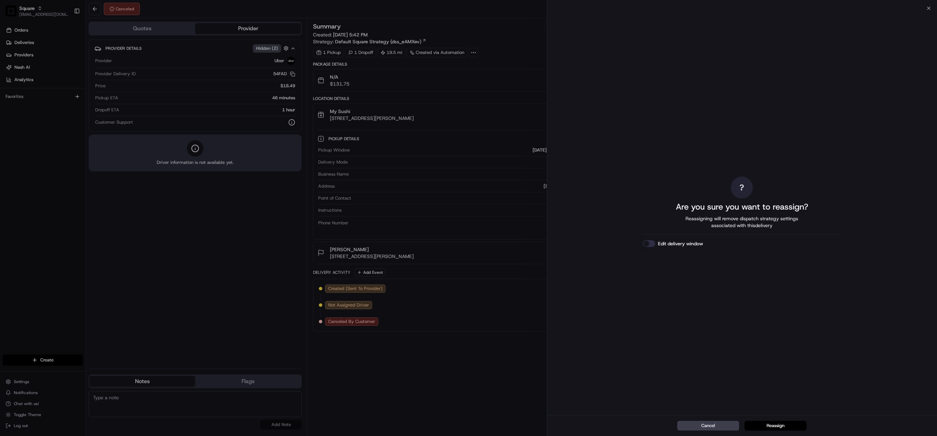
click at [649, 244] on button "Edit delivery window" at bounding box center [649, 243] width 12 height 7
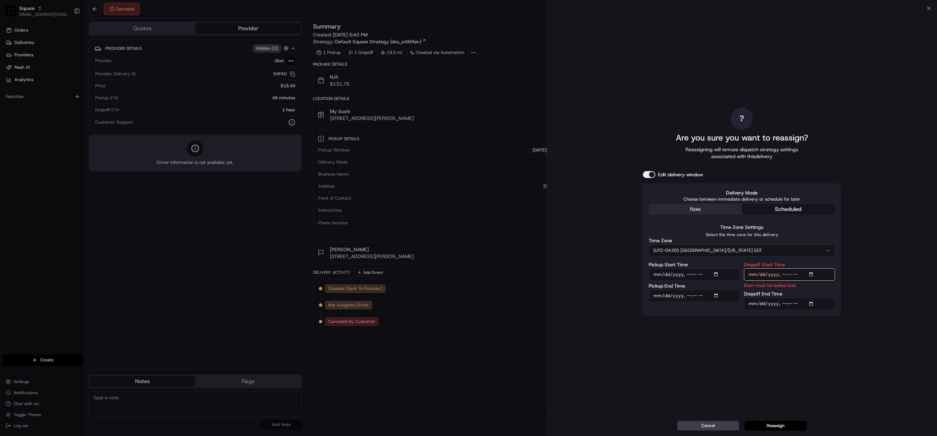
click at [725, 250] on button "(UTC-04.00) America/New York EDT" at bounding box center [742, 250] width 186 height 12
click at [716, 275] on input "Pickup Start Time" at bounding box center [694, 274] width 91 height 12
type input "2025-08-21T18:20"
click at [814, 335] on div "? Are you sure you want to reassign? Reassigning will remove dispatch strategy …" at bounding box center [742, 212] width 198 height 404
click at [719, 296] on input "Pickup End Time" at bounding box center [694, 296] width 91 height 12
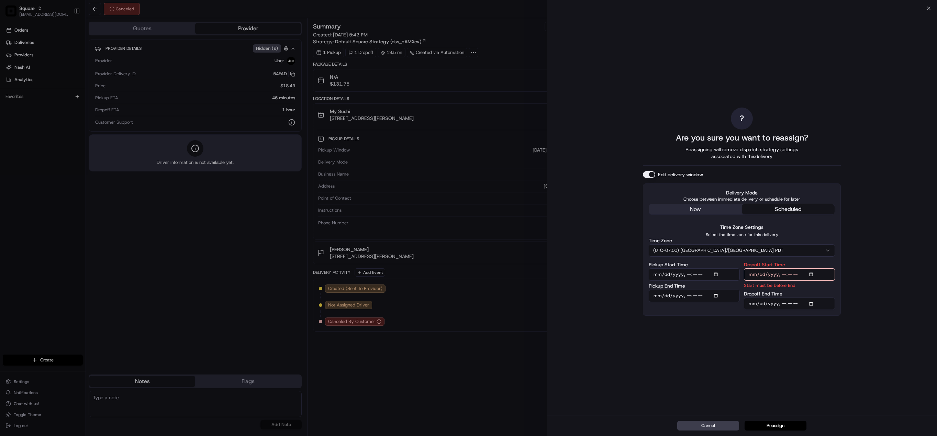
type input "2025-08-21T18:25"
click at [809, 340] on div "? Are you sure you want to reassign? Reassigning will remove dispatch strategy …" at bounding box center [742, 212] width 198 height 404
click at [813, 276] on input "Dropoff Start Time" at bounding box center [789, 274] width 91 height 12
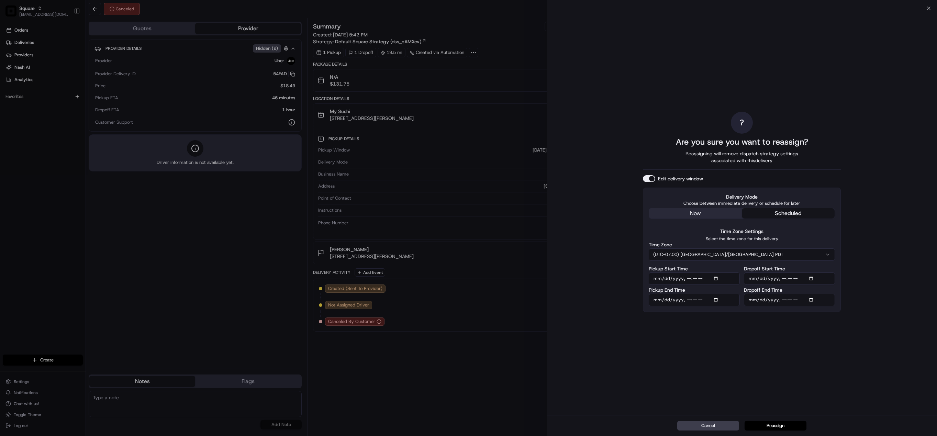
type input "2025-08-21T18:40"
click at [894, 330] on div "? Are you sure you want to reassign? Reassigning will remove dispatch strategy …" at bounding box center [742, 211] width 390 height 407
click at [813, 298] on input "Dropoff End Time" at bounding box center [789, 300] width 91 height 12
type input "2025-08-21T18:45"
click at [891, 288] on div "? Are you sure you want to reassign? Reassigning will remove dispatch strategy …" at bounding box center [742, 211] width 390 height 407
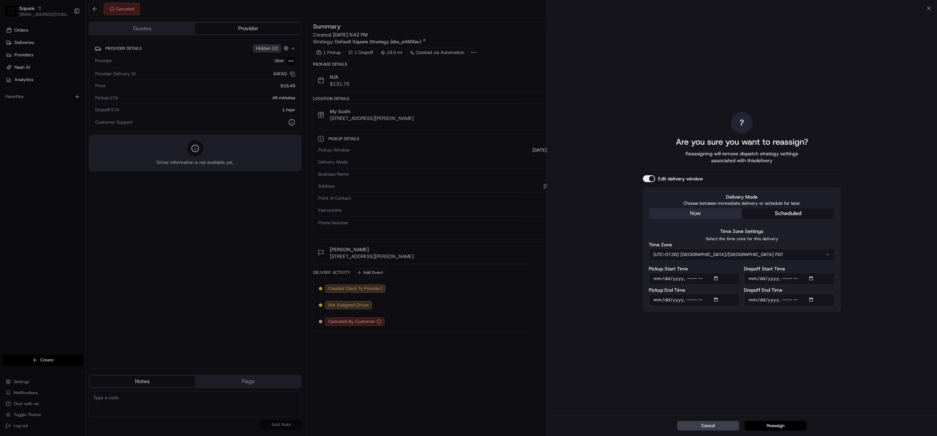
click at [780, 422] on button "Reassign" at bounding box center [776, 426] width 62 height 10
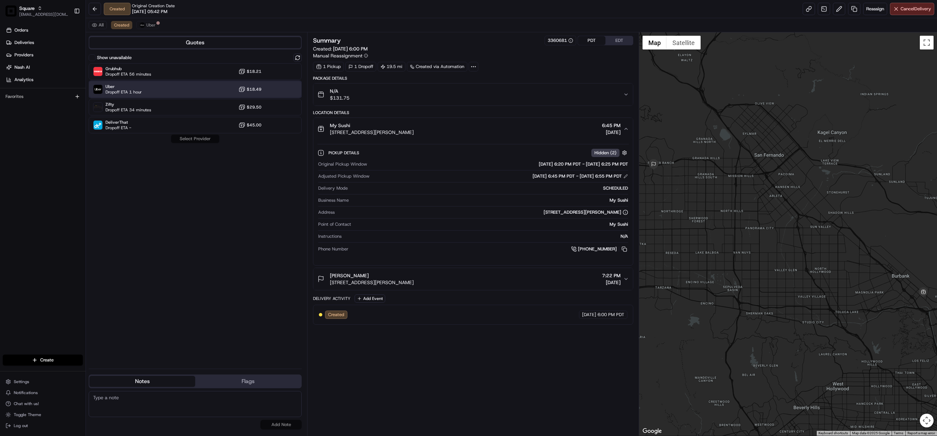
click at [167, 88] on div "Uber Dropoff ETA 1 hour $18.49" at bounding box center [195, 89] width 213 height 16
click at [210, 137] on button "Assign Provider" at bounding box center [195, 139] width 49 height 8
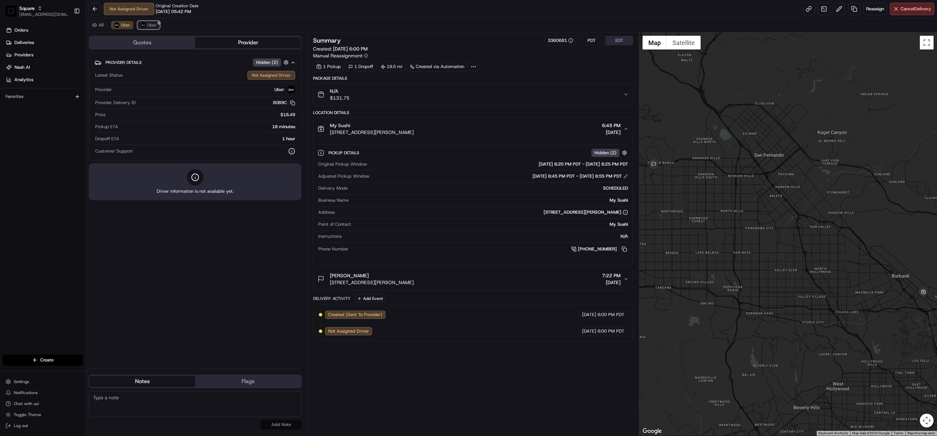
click at [150, 24] on span "Uber" at bounding box center [151, 24] width 9 height 5
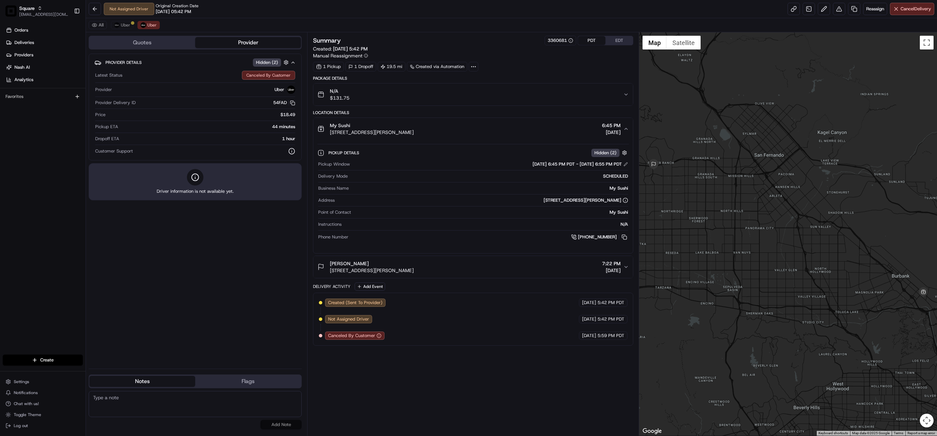
click at [127, 20] on div "All Uber Uber" at bounding box center [511, 25] width 851 height 14
click at [126, 24] on span "Uber" at bounding box center [125, 24] width 9 height 5
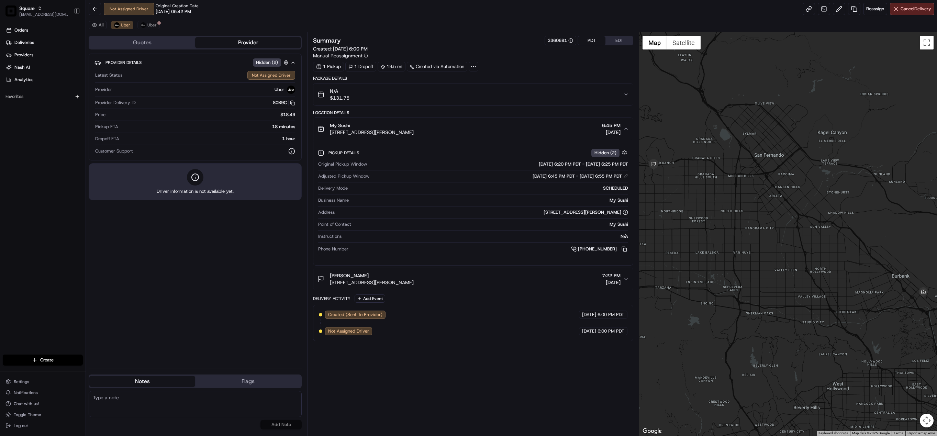
click at [162, 410] on textarea at bounding box center [195, 404] width 213 height 26
paste textarea "Chat/Caller Information: Merchant Reason for Call:"
click at [160, 409] on textarea "Chat/Caller Information: Merchant Reason for Call:" at bounding box center [195, 404] width 213 height 26
type textarea "Chat/Caller Information: Merchant Reason for Call: change pick up time to 6:25 …"
click at [278, 422] on button "Add Note" at bounding box center [281, 425] width 41 height 10
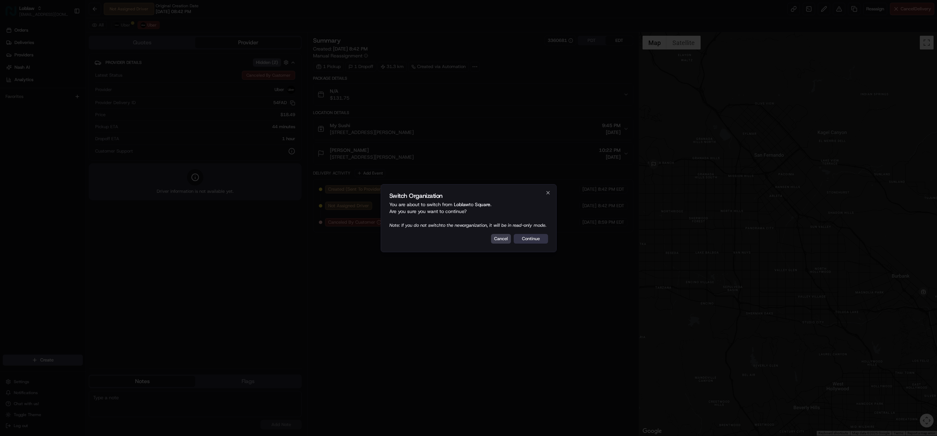
click at [536, 243] on button "Continue" at bounding box center [531, 239] width 34 height 10
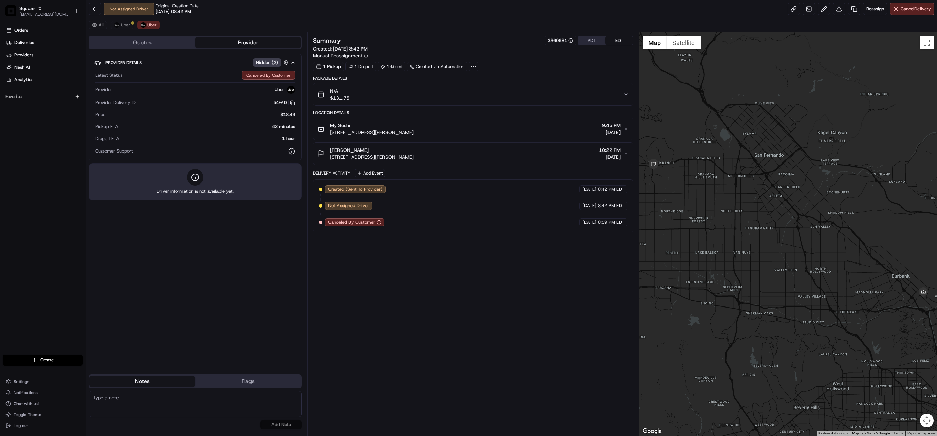
click at [376, 334] on div "Summary 3360681 PDT EDT Created: 08/21/2025 8:42 PM Manual Reassignment 1 Picku…" at bounding box center [473, 234] width 320 height 397
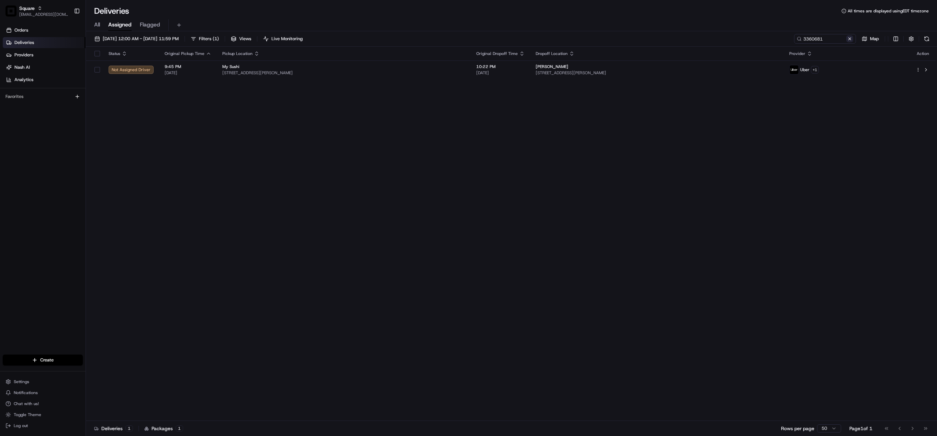
click at [847, 38] on button at bounding box center [850, 38] width 7 height 7
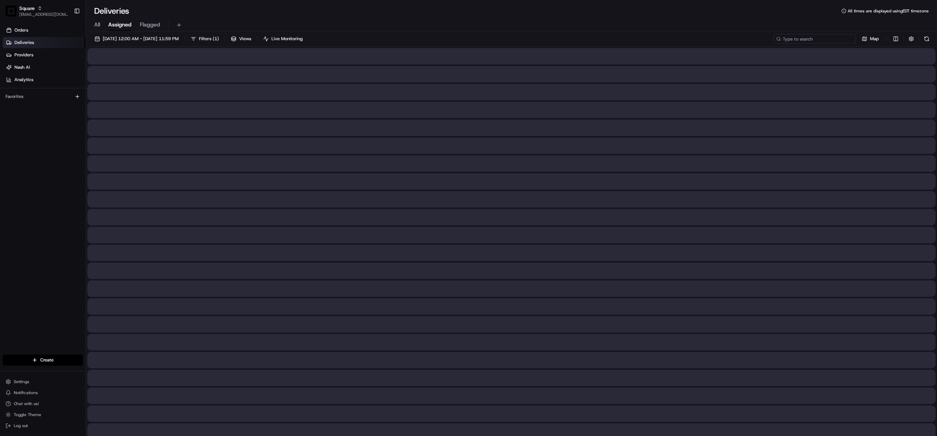
click at [830, 40] on input at bounding box center [815, 39] width 82 height 10
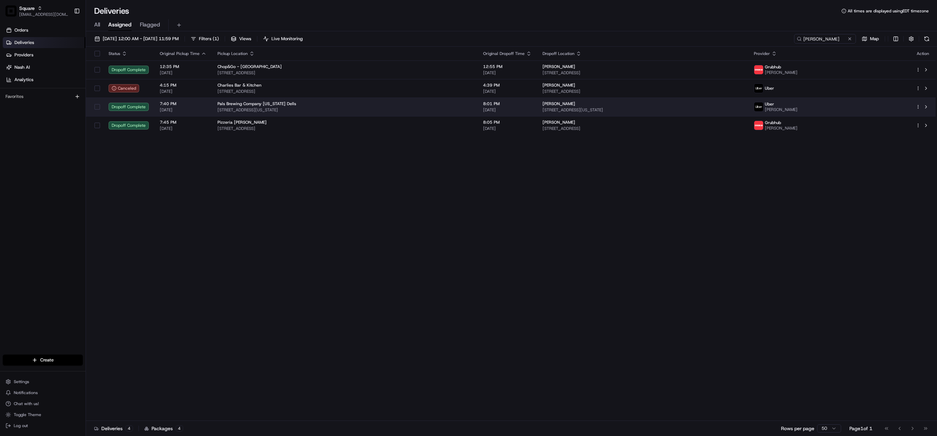
click at [586, 103] on div "Charlie Tregembo" at bounding box center [643, 103] width 201 height 5
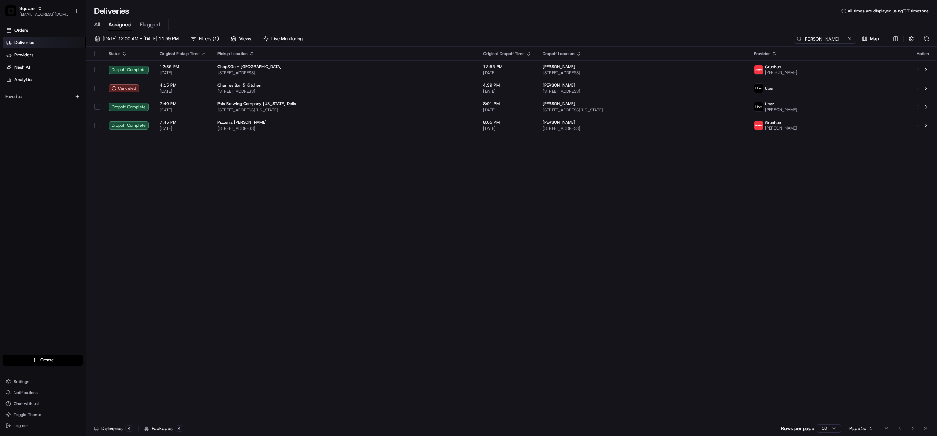
click at [181, 228] on div "Status Original Pickup Time Pickup Location Original Dropoff Time Dropoff Locat…" at bounding box center [511, 234] width 850 height 374
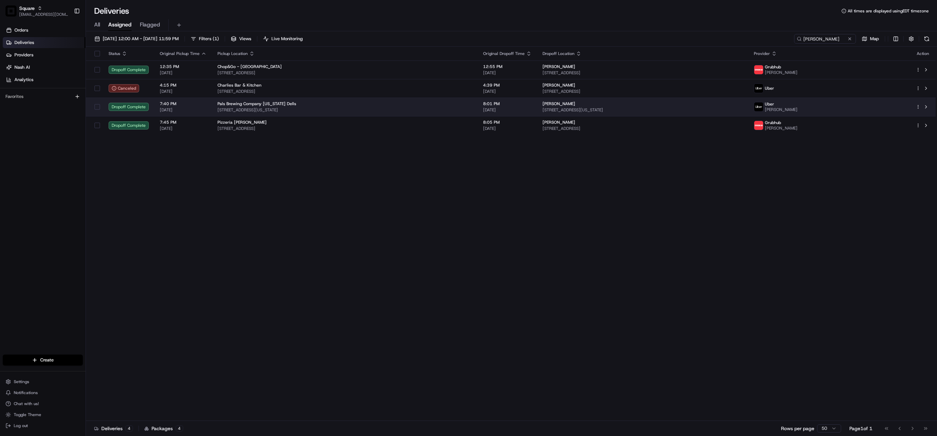
click at [543, 103] on span "Charlie Tregembo" at bounding box center [559, 103] width 33 height 5
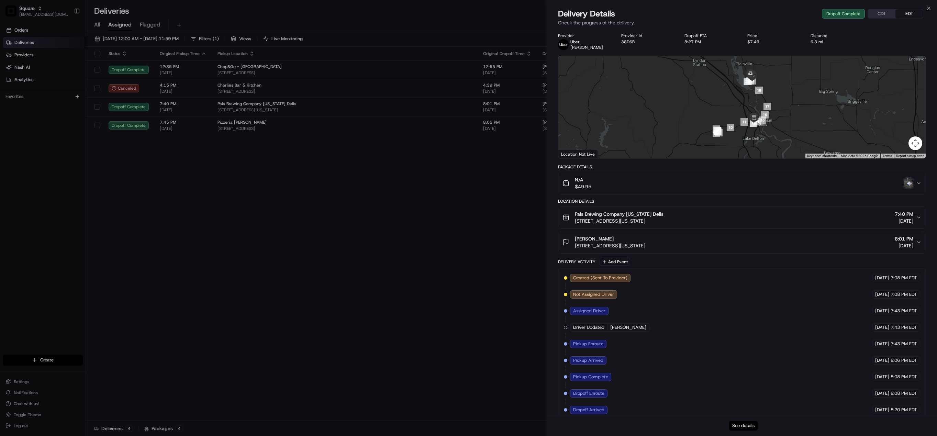
click at [738, 425] on button "See details" at bounding box center [743, 426] width 29 height 10
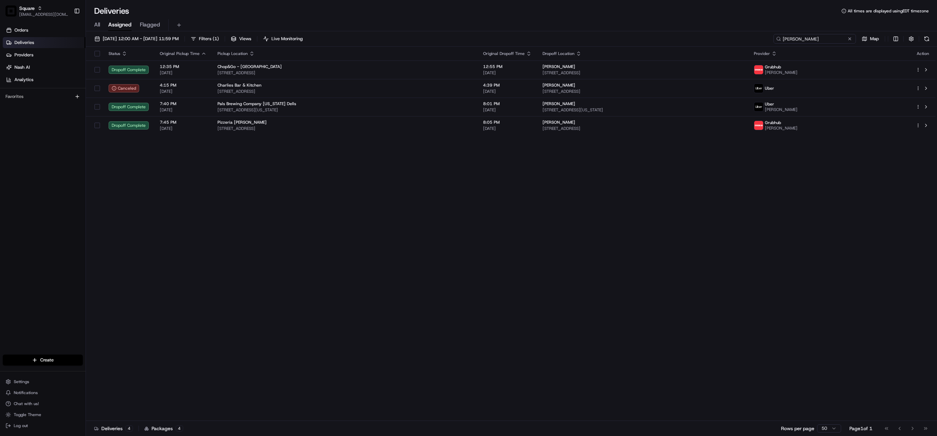
click at [809, 40] on input "charlie" at bounding box center [815, 39] width 82 height 10
paste input "2877278"
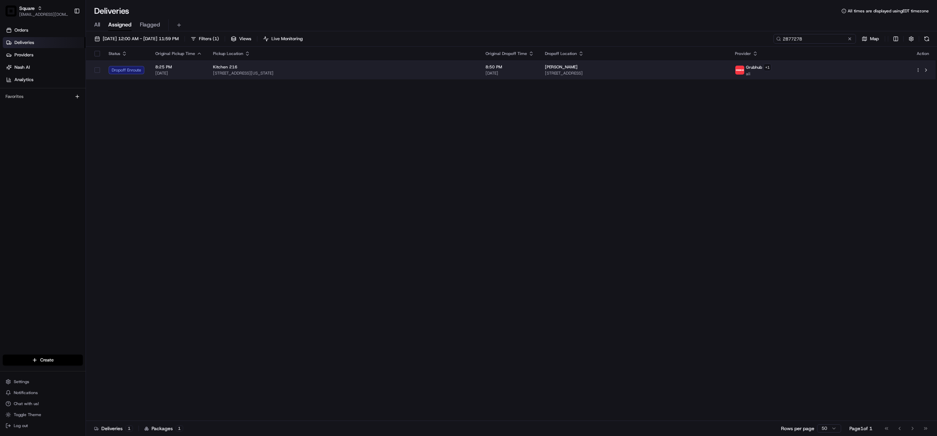
type input "2877278"
click at [427, 64] on div "Kitchen 216" at bounding box center [344, 66] width 262 height 5
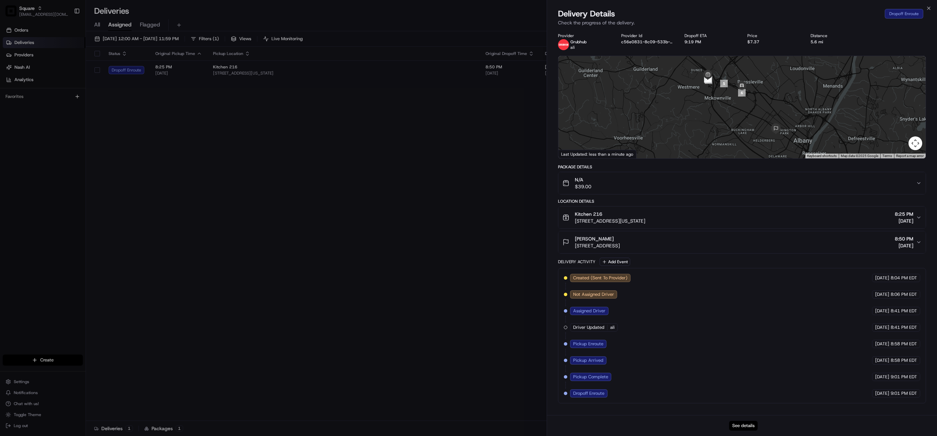
click at [744, 425] on button "See details" at bounding box center [743, 426] width 29 height 10
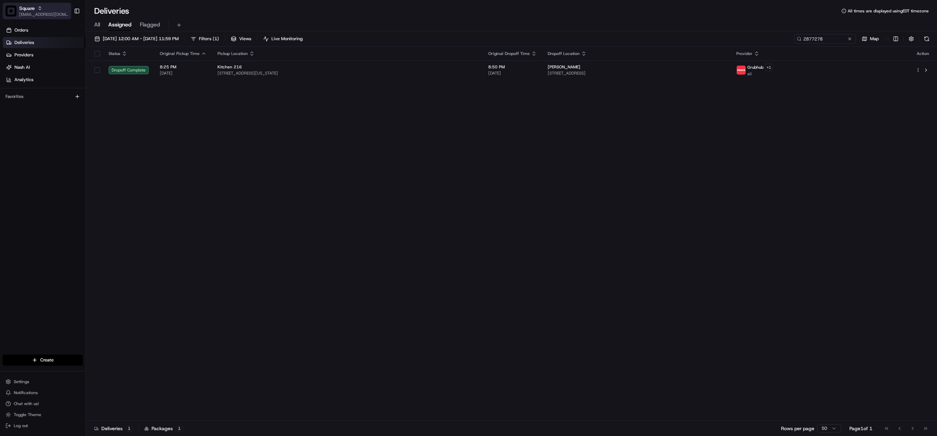
drag, startPoint x: 28, startPoint y: 9, endPoint x: 32, endPoint y: 9, distance: 4.1
click at [28, 9] on span "Square" at bounding box center [26, 8] width 15 height 7
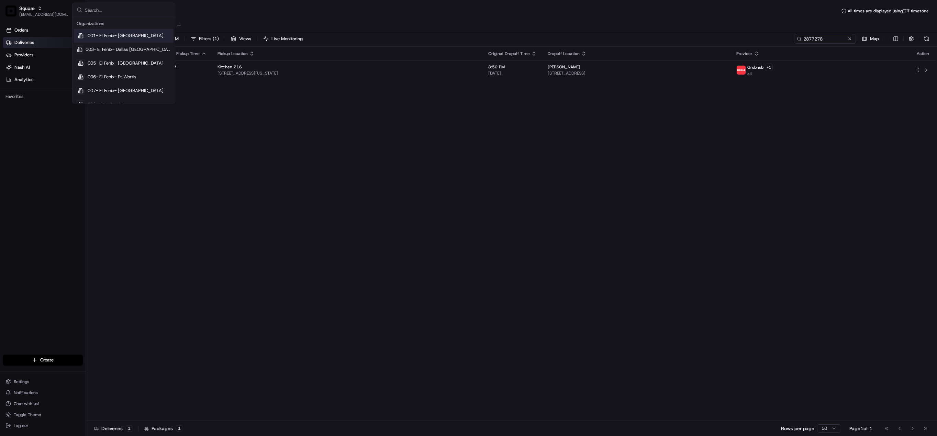
click at [110, 8] on input "text" at bounding box center [128, 10] width 86 height 14
type input "r"
type input "p"
click at [115, 10] on input "text" at bounding box center [128, 10] width 86 height 14
type input "c"
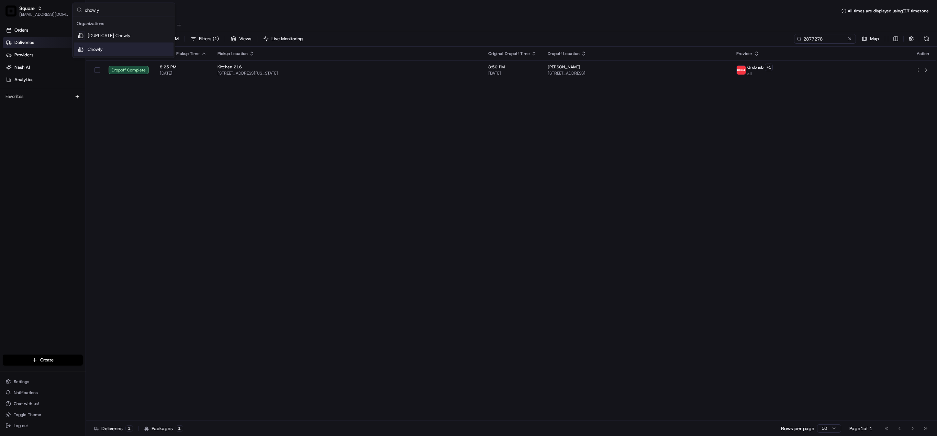
type input "chowly"
click at [94, 48] on span "Chowly" at bounding box center [95, 49] width 15 height 6
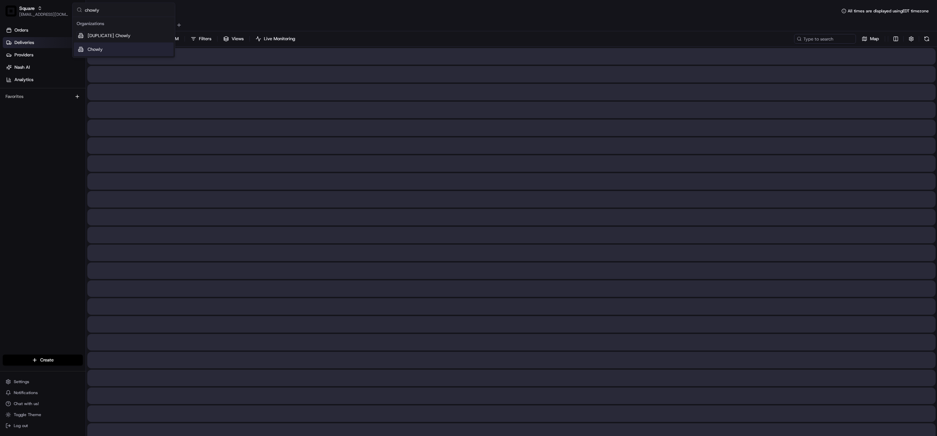
click at [254, 212] on div at bounding box center [511, 217] width 849 height 16
click at [821, 40] on input at bounding box center [815, 39] width 82 height 10
type input "p"
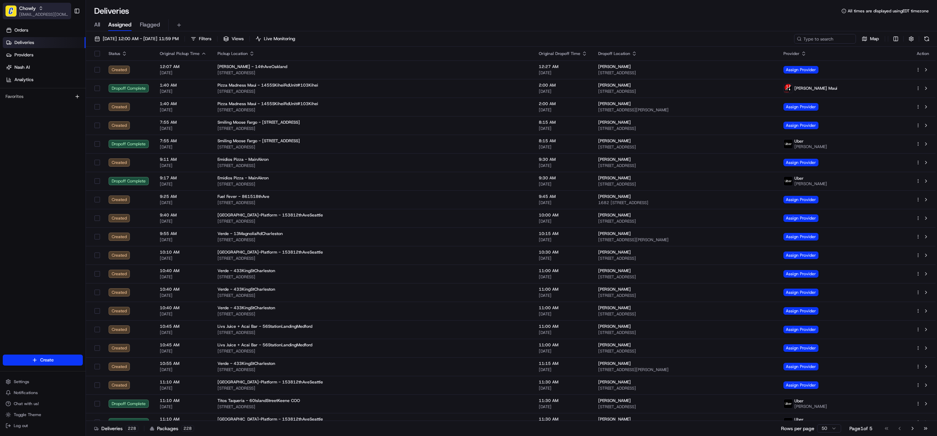
click at [27, 9] on span "Chowly" at bounding box center [27, 8] width 16 height 7
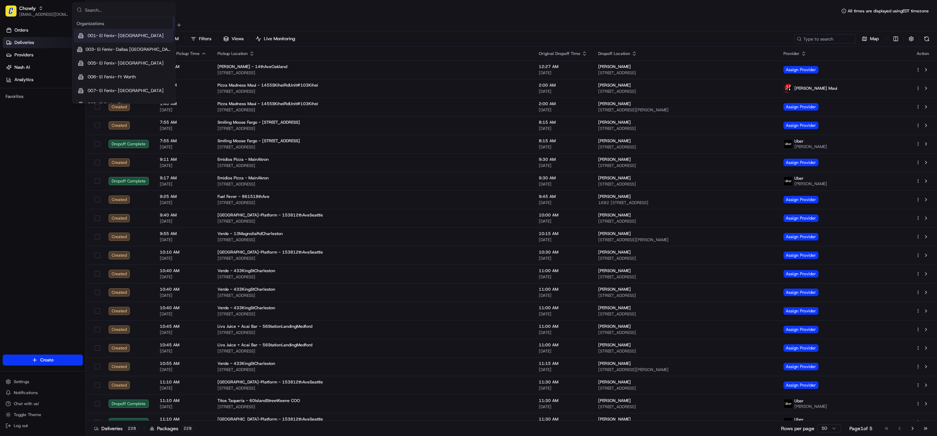
click at [313, 20] on div "All Assigned Flagged" at bounding box center [511, 25] width 851 height 12
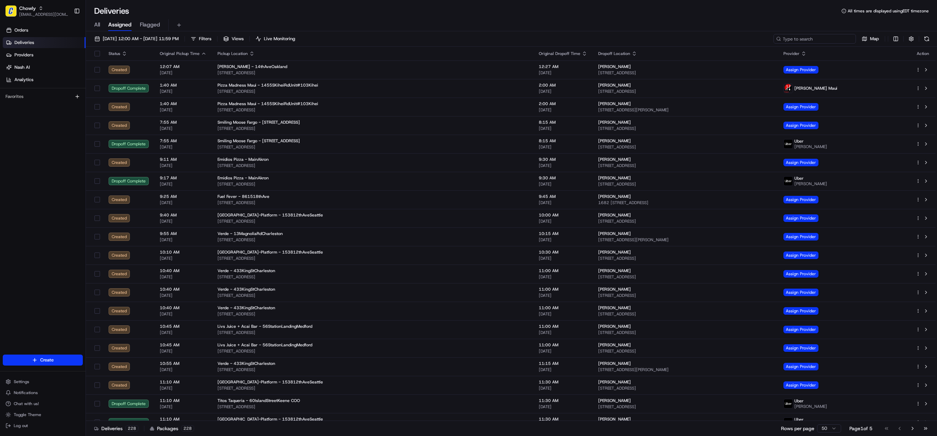
click at [824, 39] on input at bounding box center [815, 39] width 82 height 10
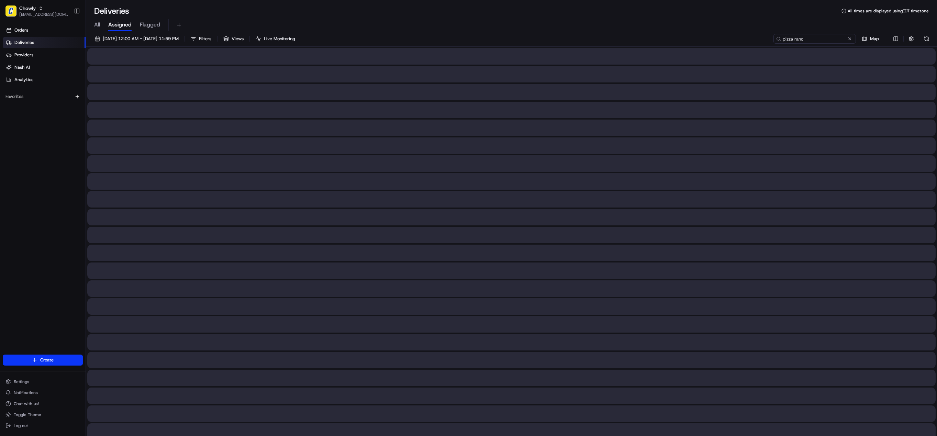
type input "pizza ranch"
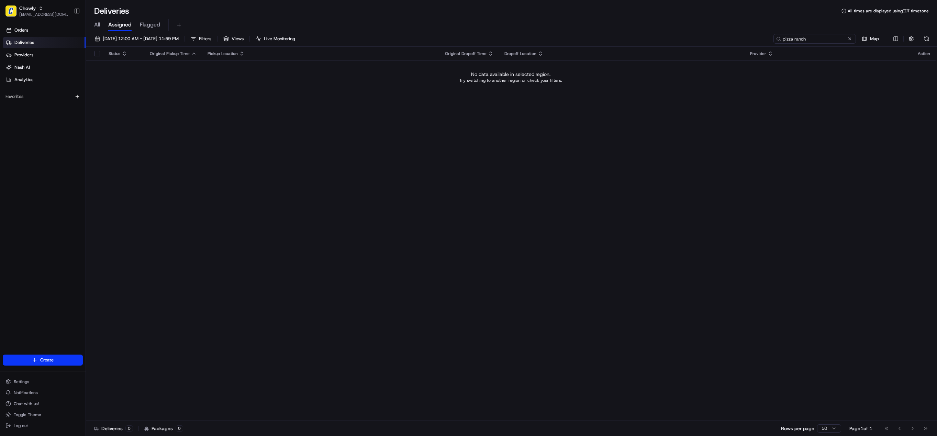
drag, startPoint x: 817, startPoint y: 43, endPoint x: 722, endPoint y: 43, distance: 94.9
click at [722, 43] on div "08/21/2025 12:00 AM - 08/21/2025 11:59 PM Filters Views Live Monitoring pizza r…" at bounding box center [511, 40] width 851 height 13
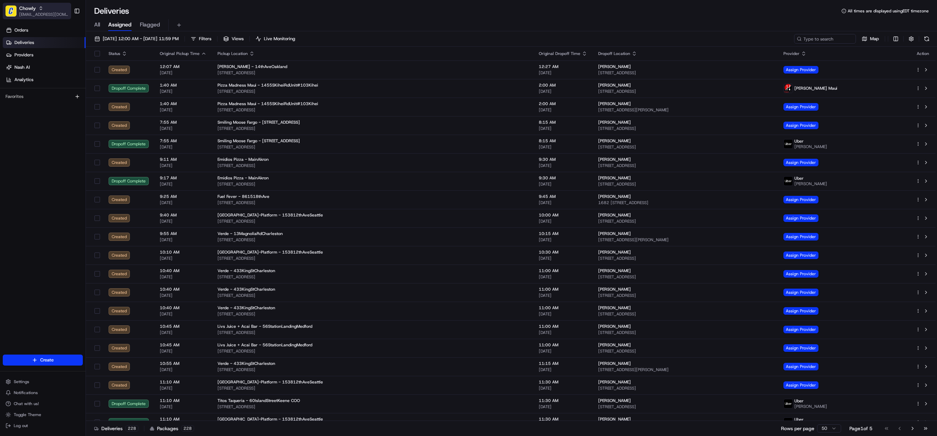
click at [23, 8] on span "Chowly" at bounding box center [27, 8] width 16 height 7
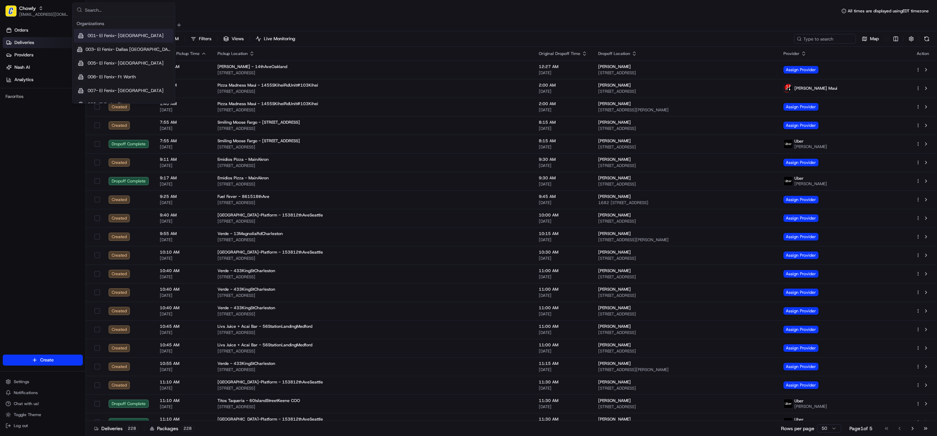
click at [96, 8] on input "text" at bounding box center [128, 10] width 86 height 14
type input "pizza ranch"
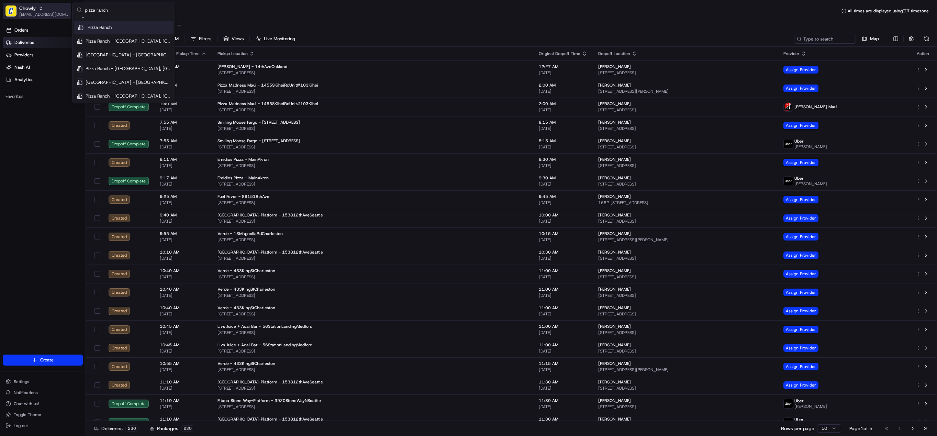
click at [20, 11] on span "Chowly" at bounding box center [27, 8] width 16 height 7
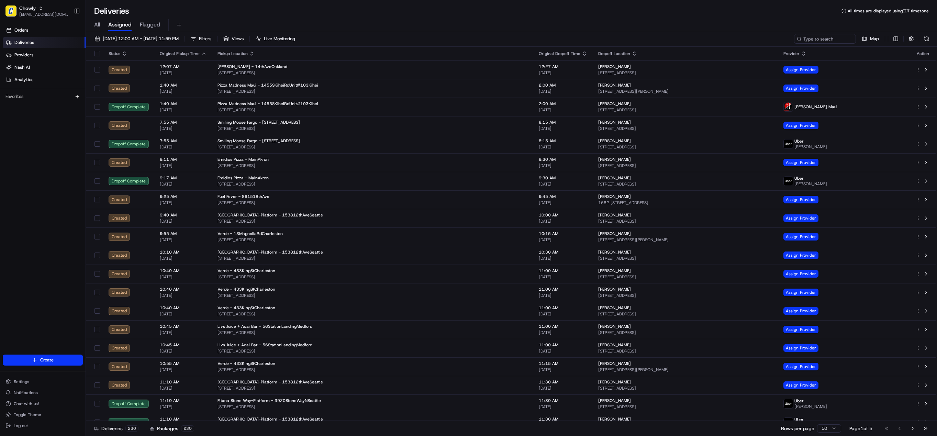
click at [103, 11] on h1 "Deliveries" at bounding box center [111, 10] width 35 height 11
click at [20, 12] on span "[EMAIL_ADDRESS][DOMAIN_NAME]" at bounding box center [43, 14] width 49 height 5
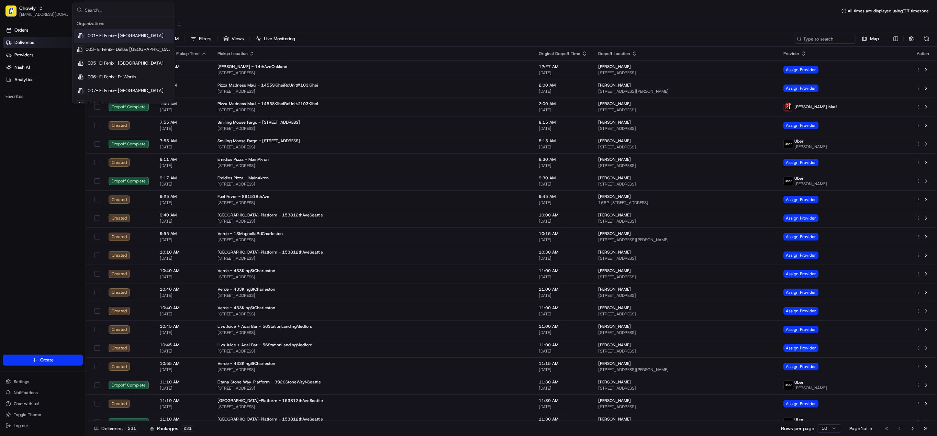
click at [116, 12] on input "text" at bounding box center [128, 10] width 86 height 14
type input "square"
click at [101, 57] on span "Square" at bounding box center [95, 56] width 14 height 6
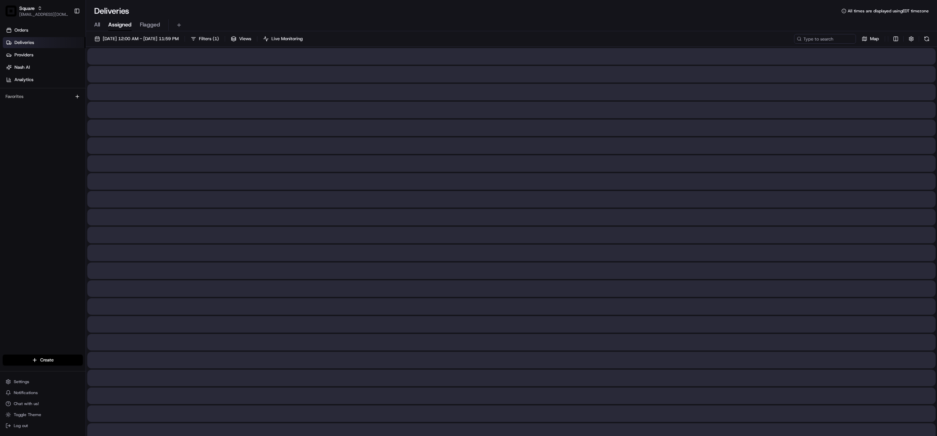
click at [819, 40] on input at bounding box center [825, 39] width 62 height 10
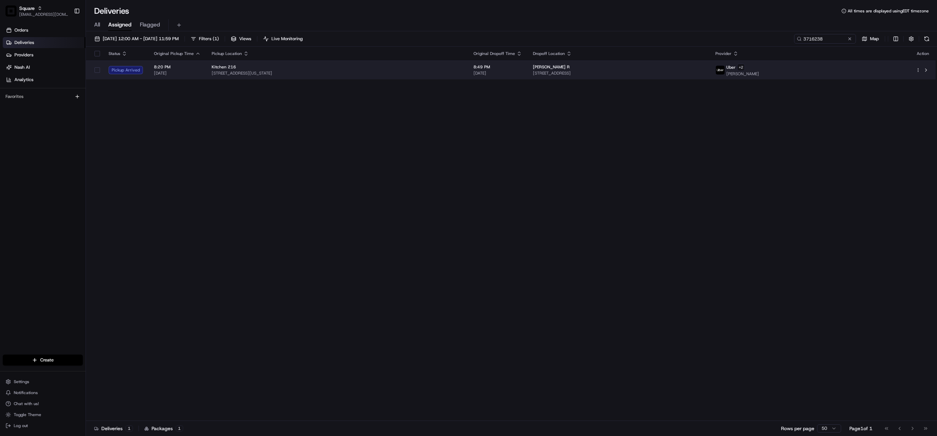
click at [423, 75] on span "161 Washington Ave Ext, Albany, NY 12205, USA" at bounding box center [337, 72] width 251 height 5
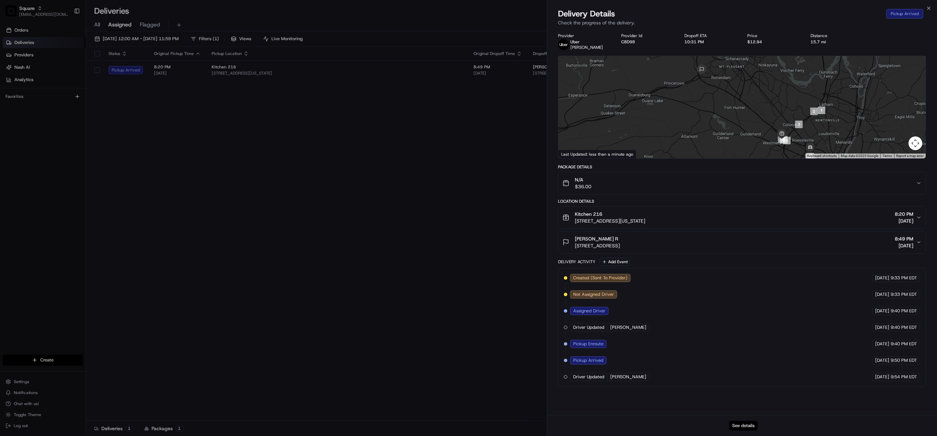
click at [741, 422] on button "See details" at bounding box center [743, 426] width 29 height 10
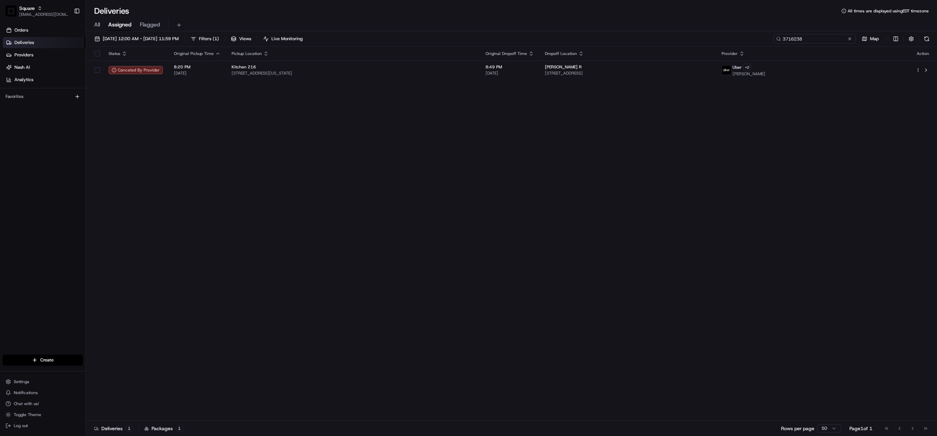
click at [815, 38] on input "3716238" at bounding box center [815, 39] width 82 height 10
paste input "6320379"
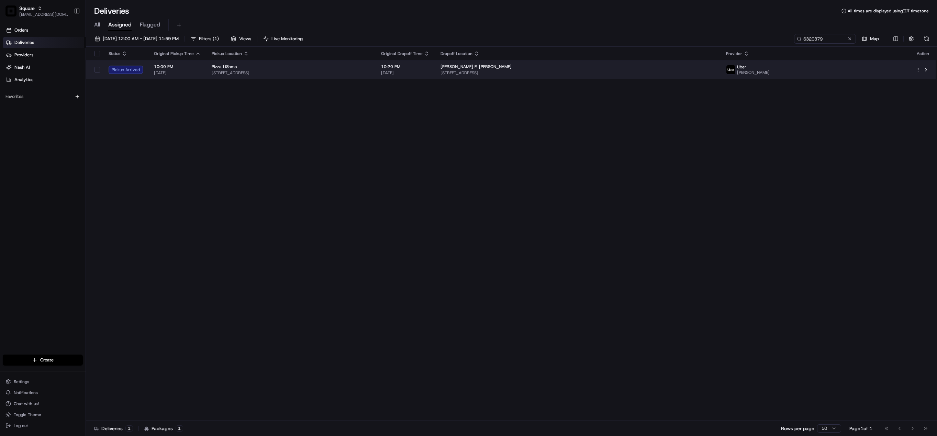
click at [344, 70] on span "18346 Ventura Blvd, Tarzana, CA 91356, USA" at bounding box center [291, 72] width 158 height 5
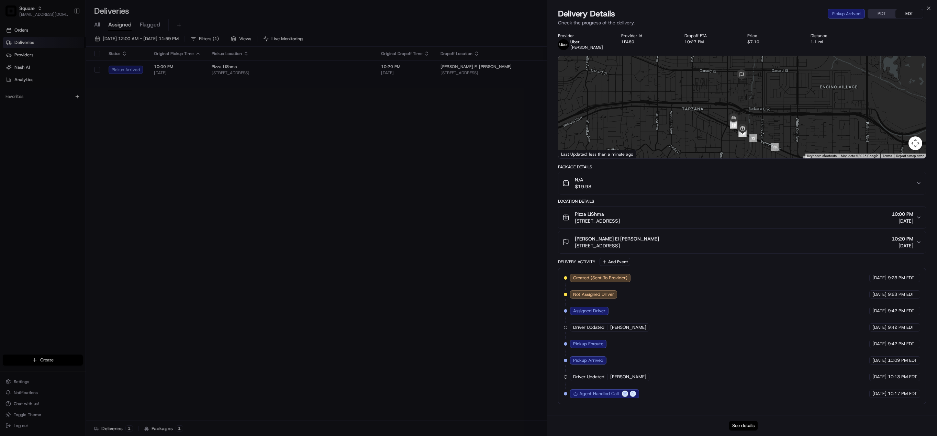
click at [739, 426] on button "See details" at bounding box center [743, 426] width 29 height 10
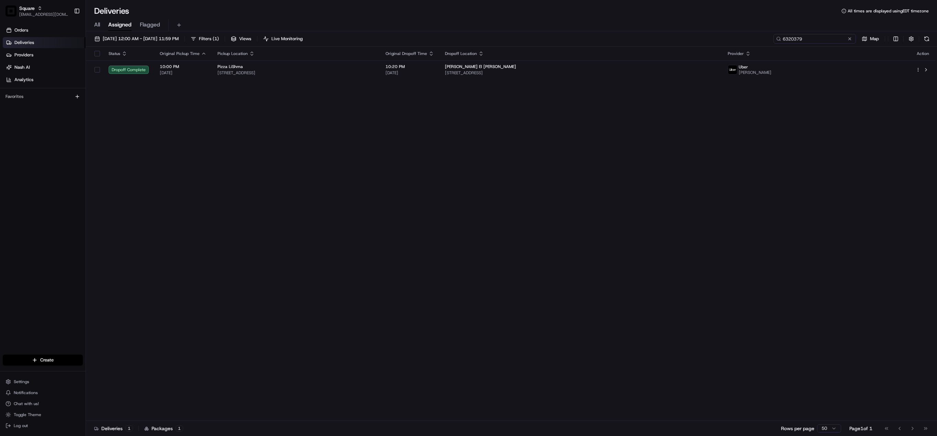
click at [811, 40] on input "6320379" at bounding box center [815, 39] width 82 height 10
paste input "7287851"
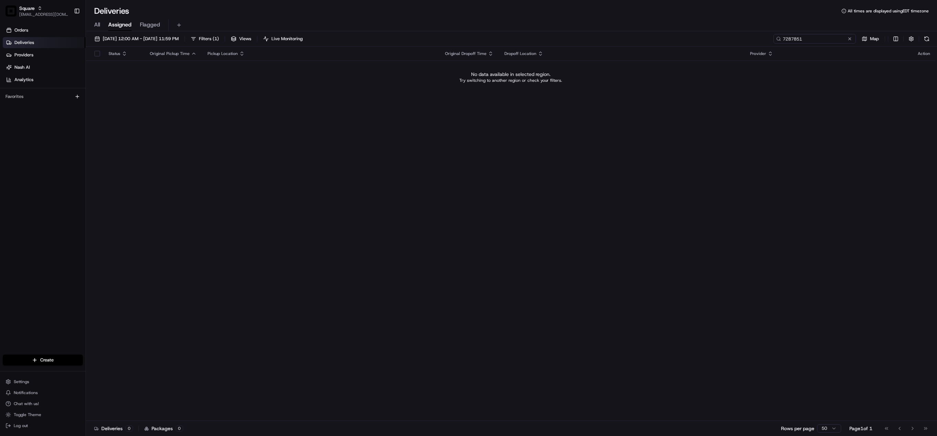
type input "7287851"
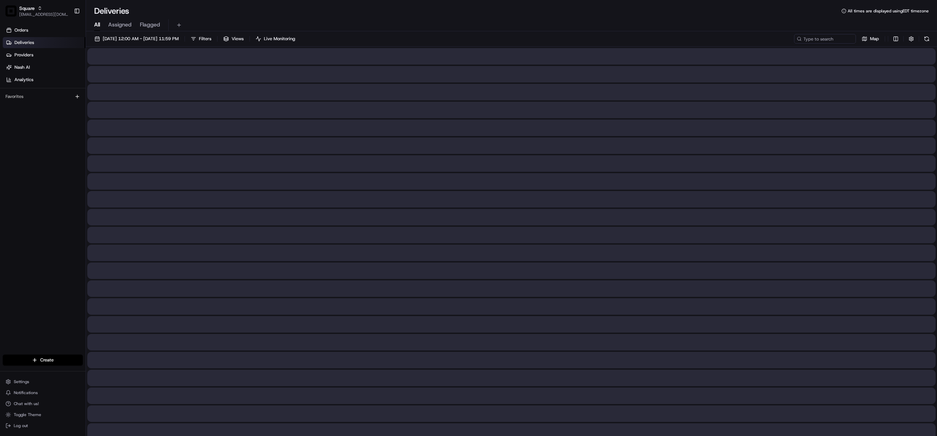
click at [98, 28] on span "All" at bounding box center [97, 25] width 6 height 8
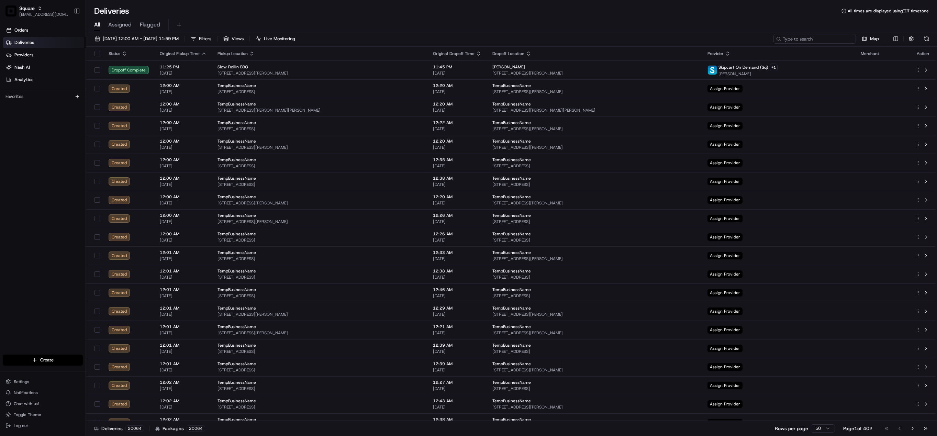
click at [816, 39] on input at bounding box center [815, 39] width 82 height 10
paste input "7287851"
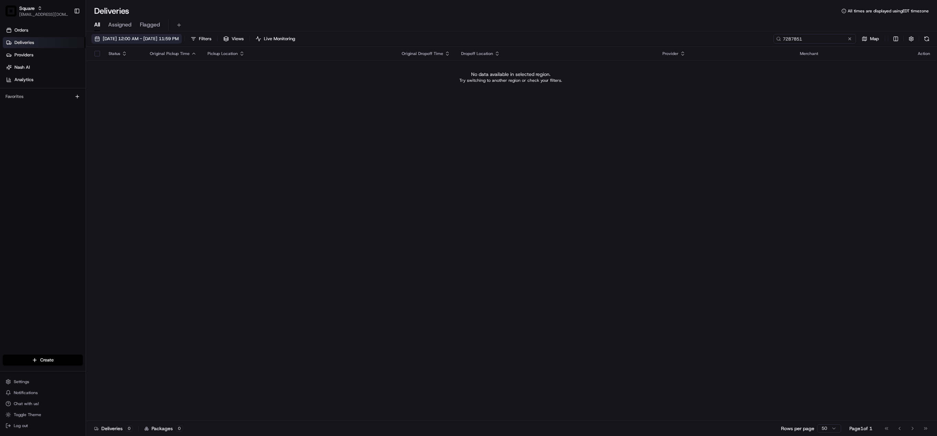
type input "7287851"
click at [126, 38] on span "08/21/2025 12:00 AM - 08/21/2025 11:59 PM" at bounding box center [141, 39] width 76 height 6
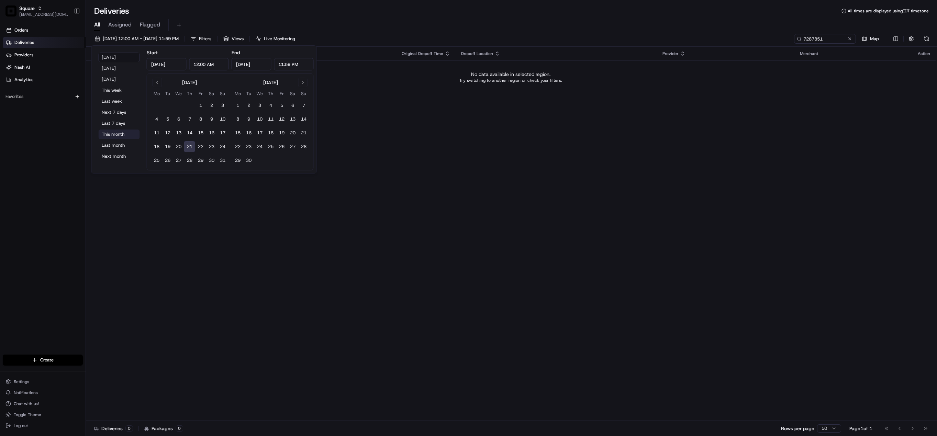
click at [117, 132] on button "This month" at bounding box center [119, 135] width 41 height 10
type input "Aug 1, 2025"
type input "Aug 31, 2025"
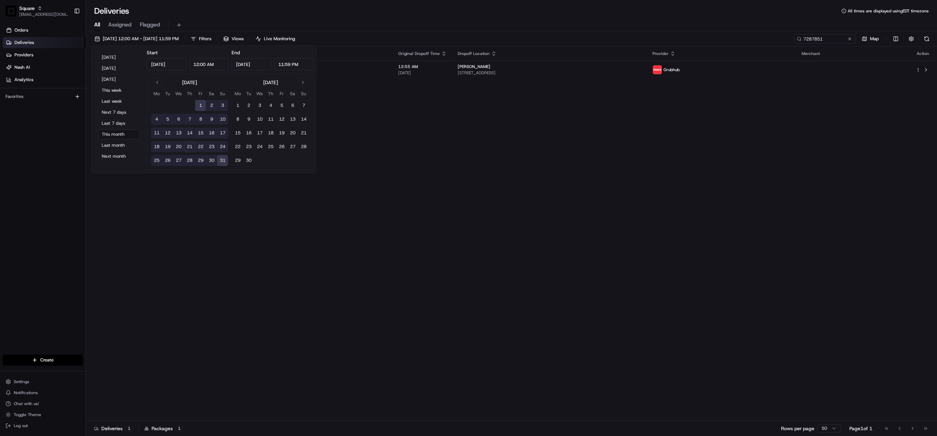
click at [614, 137] on div "Status Original Pickup Time Pickup Location Original Dropoff Time Dropoff Locat…" at bounding box center [511, 234] width 850 height 374
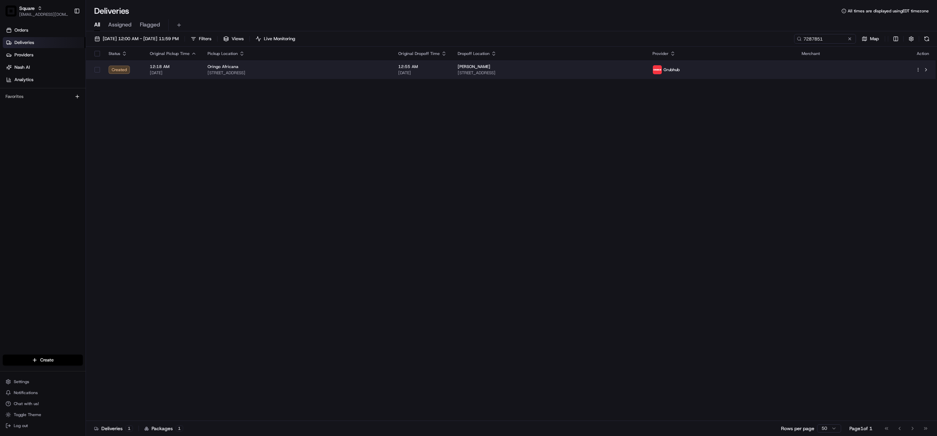
click at [612, 71] on span "[STREET_ADDRESS]" at bounding box center [550, 72] width 184 height 5
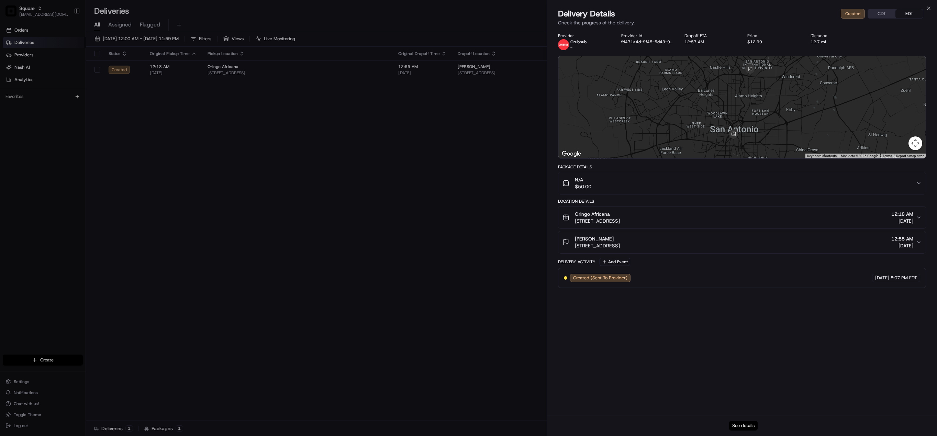
click at [749, 424] on button "See details" at bounding box center [743, 426] width 29 height 10
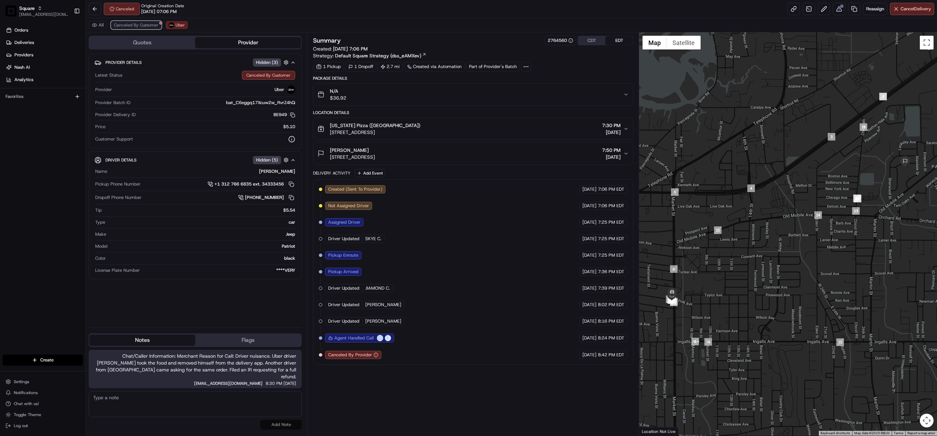
click at [150, 26] on span "Canceled By Customer" at bounding box center [136, 24] width 44 height 5
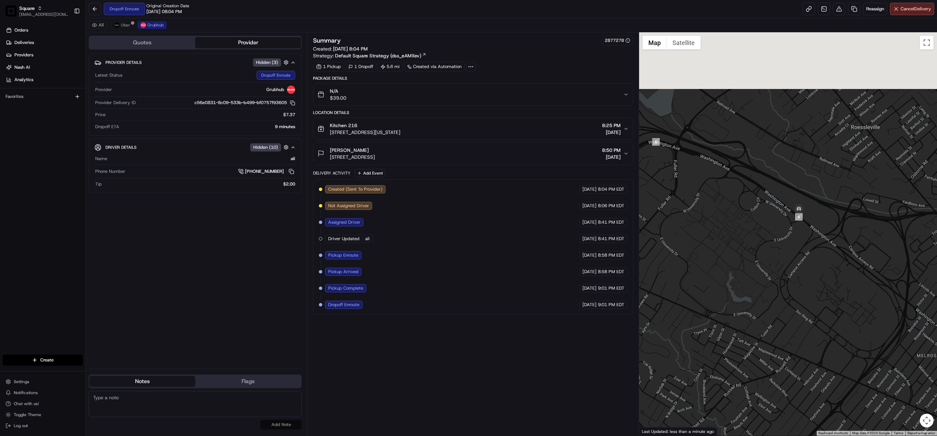
drag, startPoint x: 808, startPoint y: 145, endPoint x: 811, endPoint y: 237, distance: 91.8
click at [834, 260] on div at bounding box center [788, 234] width 298 height 404
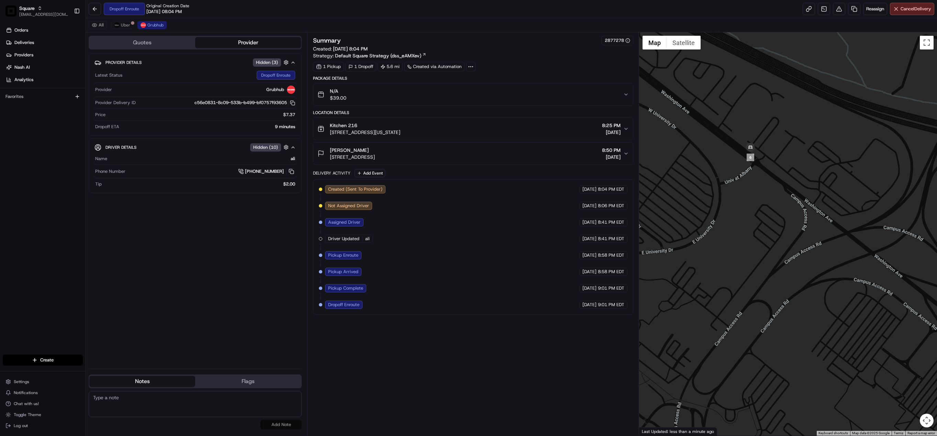
click at [151, 406] on textarea at bounding box center [195, 404] width 213 height 26
paste textarea "Chat/Caller Information: Merchant Reason for Call:"
click at [144, 404] on textarea "Chat/Caller Information: Merchant Reason for Call:" at bounding box center [195, 404] width 213 height 26
type textarea "Chat/Caller Information: Merchant Reason for Call: drop off ETA status."
click at [291, 424] on button "Add Note" at bounding box center [281, 425] width 41 height 10
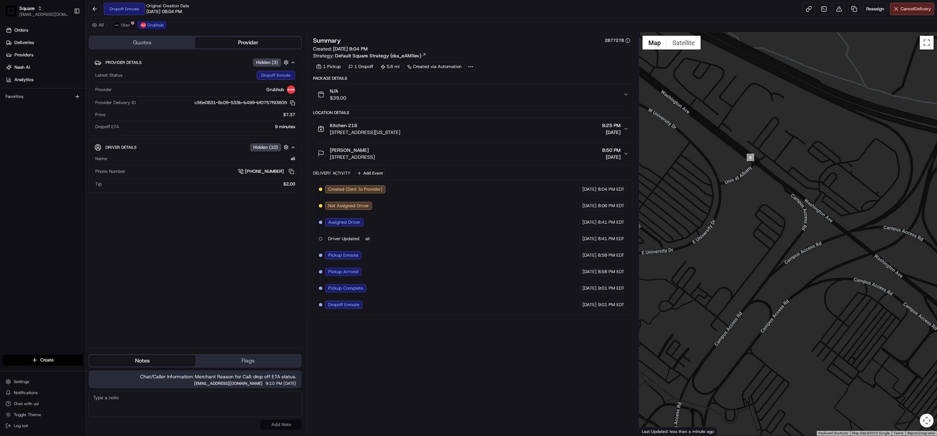
click at [847, 226] on div at bounding box center [788, 234] width 298 height 404
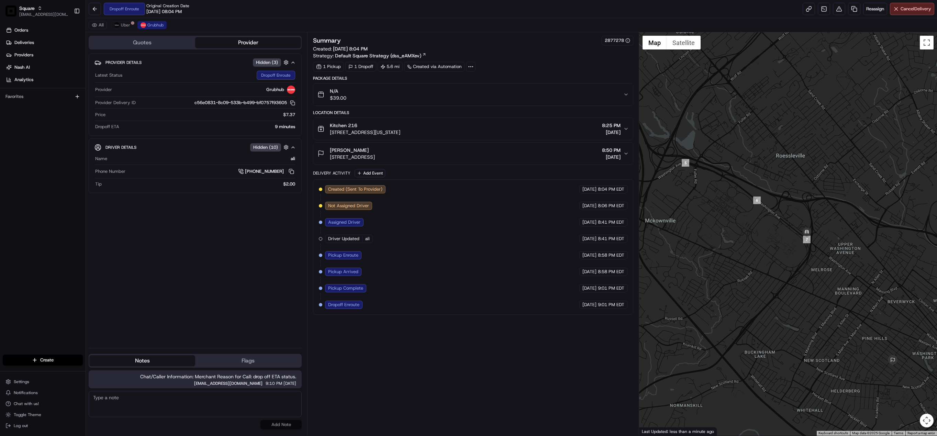
drag, startPoint x: 772, startPoint y: 275, endPoint x: 750, endPoint y: 241, distance: 40.7
click at [750, 241] on div at bounding box center [788, 234] width 298 height 404
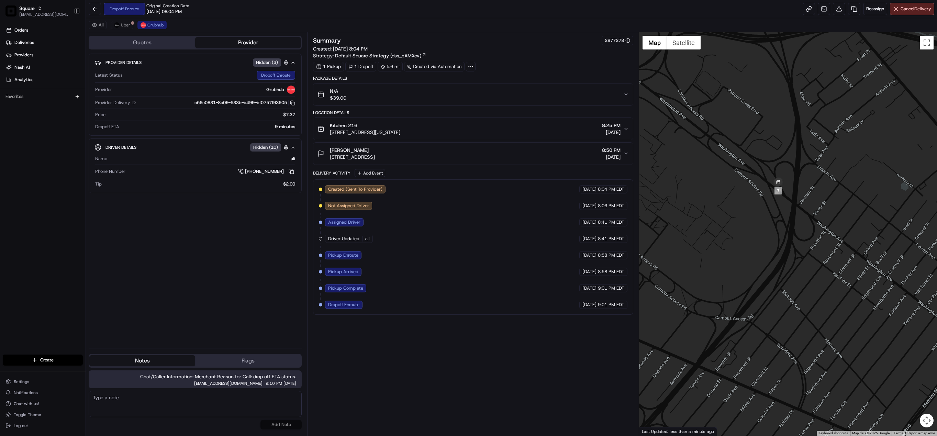
drag, startPoint x: 824, startPoint y: 253, endPoint x: 766, endPoint y: 251, distance: 58.5
click at [764, 253] on div at bounding box center [788, 234] width 298 height 404
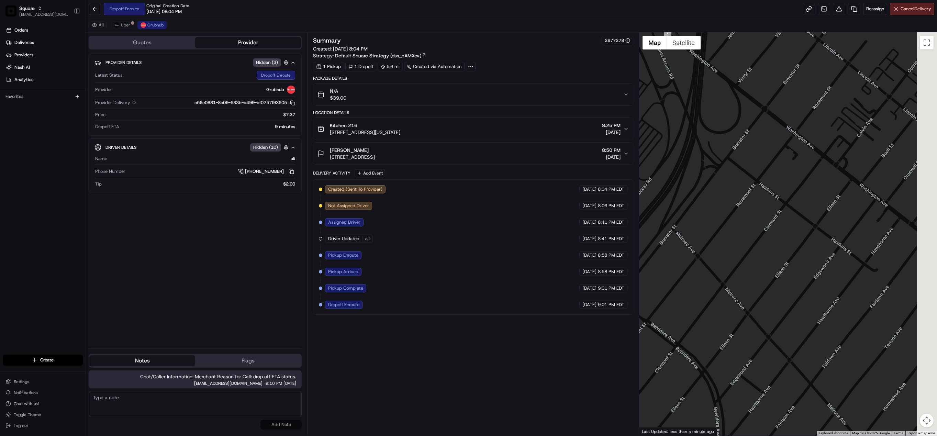
drag, startPoint x: 830, startPoint y: 258, endPoint x: 698, endPoint y: 160, distance: 164.4
click at [698, 160] on div at bounding box center [788, 234] width 298 height 404
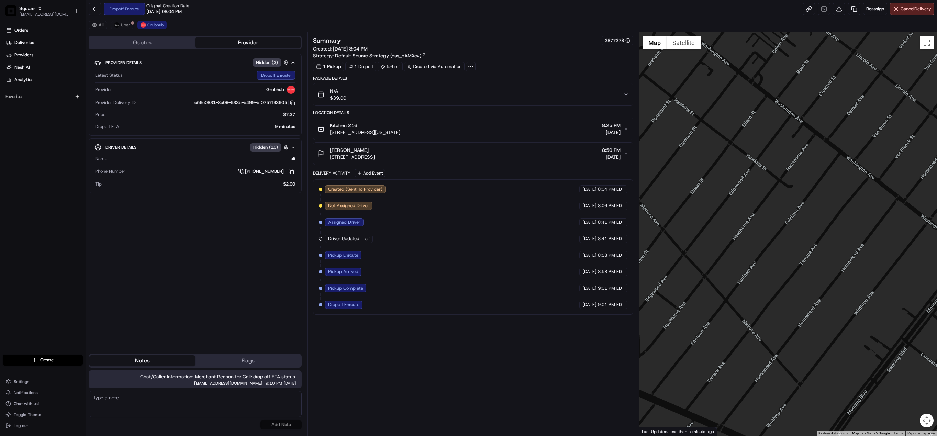
drag, startPoint x: 781, startPoint y: 309, endPoint x: 713, endPoint y: 257, distance: 85.4
click at [713, 257] on div at bounding box center [788, 234] width 298 height 404
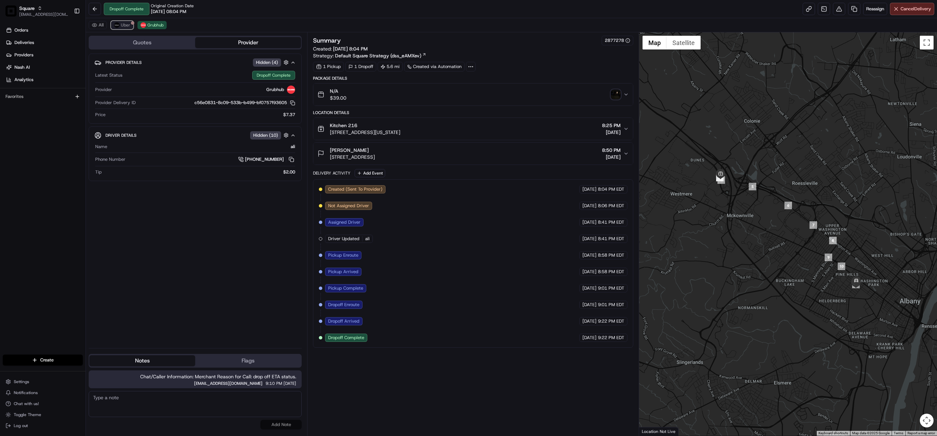
click at [125, 25] on span "Uber" at bounding box center [125, 24] width 9 height 5
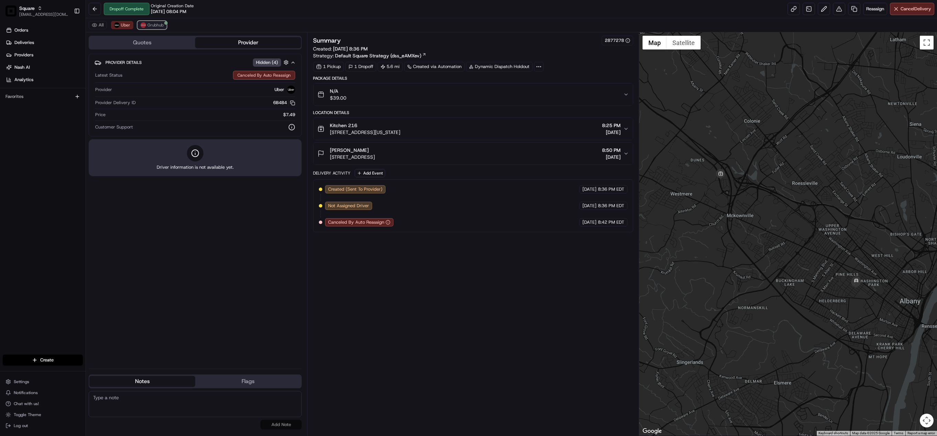
click at [156, 28] on button "Grubhub" at bounding box center [151, 25] width 29 height 8
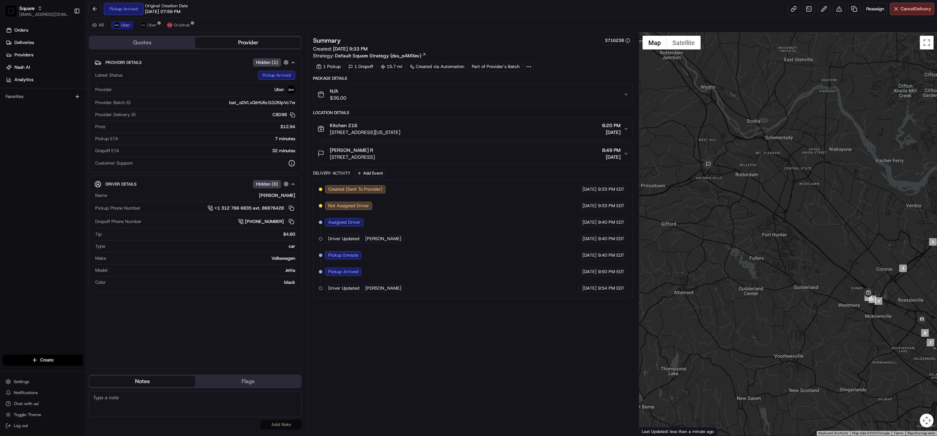
click at [460, 376] on div "Summary 3716238 Created: [DATE] 9:33 PM Strategy: Default Square Strategy (dss_…" at bounding box center [473, 234] width 320 height 397
click at [412, 354] on div "Summary 3716238 Created: [DATE] 9:33 PM Strategy: Default Square Strategy (dss_…" at bounding box center [473, 234] width 320 height 397
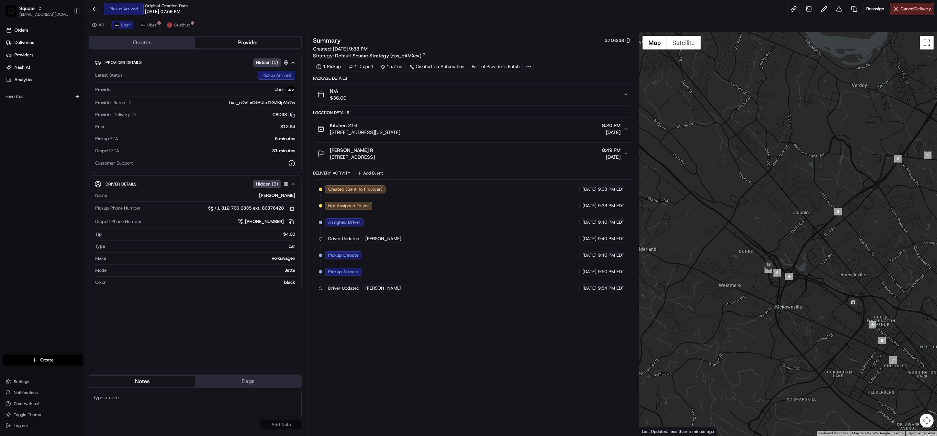
drag, startPoint x: 892, startPoint y: 325, endPoint x: 818, endPoint y: 319, distance: 74.8
click at [818, 319] on div at bounding box center [788, 234] width 298 height 404
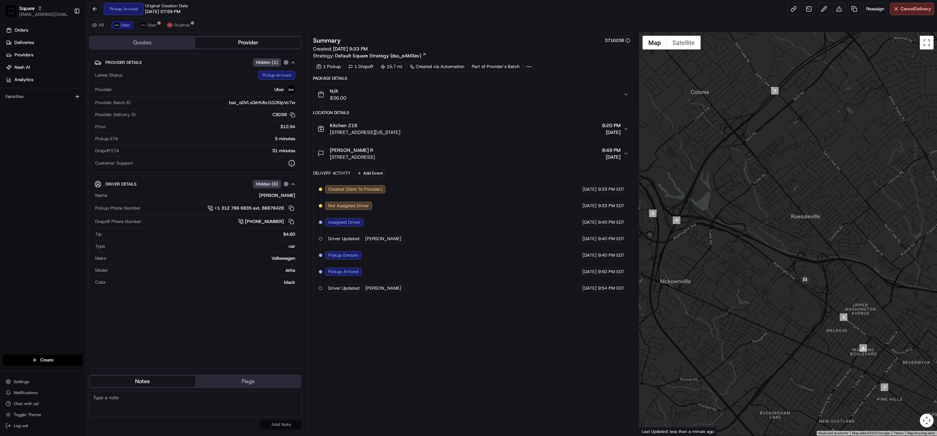
drag, startPoint x: 868, startPoint y: 318, endPoint x: 780, endPoint y: 302, distance: 90.0
click at [780, 302] on div at bounding box center [788, 234] width 298 height 404
drag, startPoint x: 265, startPoint y: 134, endPoint x: 237, endPoint y: 133, distance: 27.9
click at [237, 133] on strong "( +18669873750 )." at bounding box center [251, 136] width 43 height 6
copy strong "8669873750"
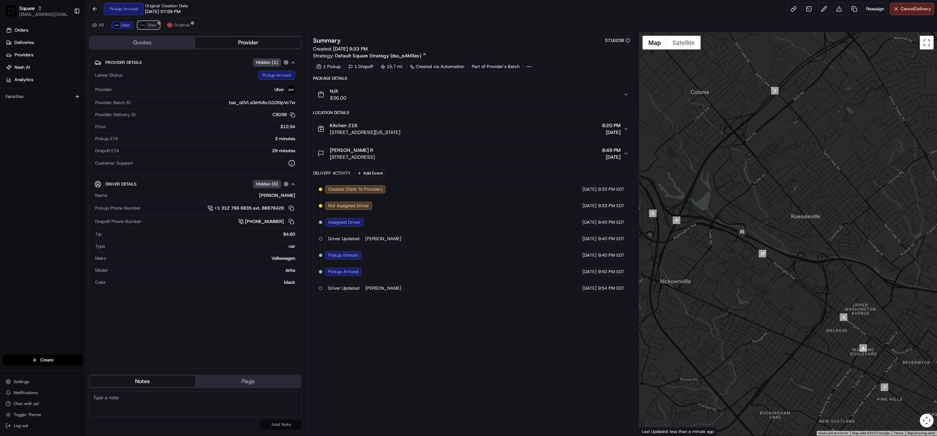
click at [152, 29] on button "Uber" at bounding box center [148, 25] width 22 height 8
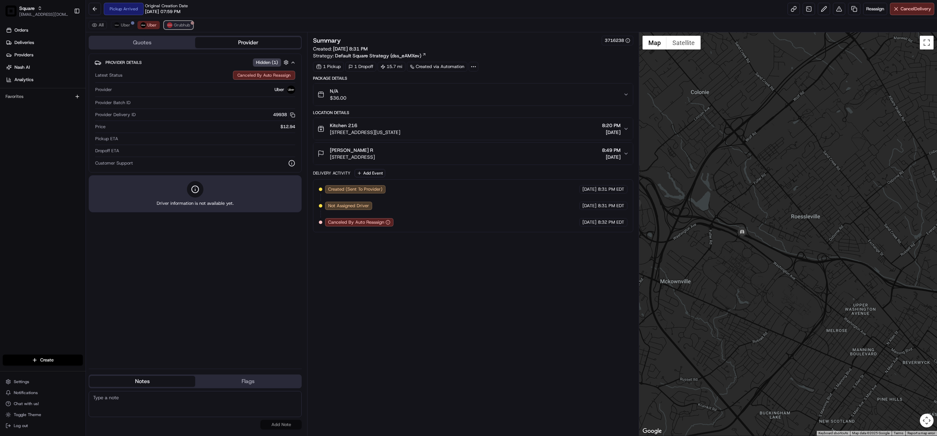
click at [179, 26] on span "Grubhub" at bounding box center [182, 24] width 16 height 5
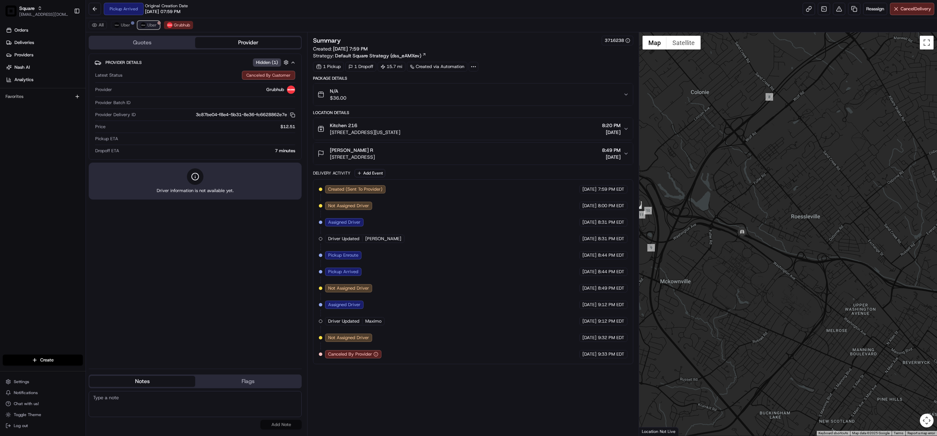
click at [153, 29] on button "Uber" at bounding box center [148, 25] width 22 height 8
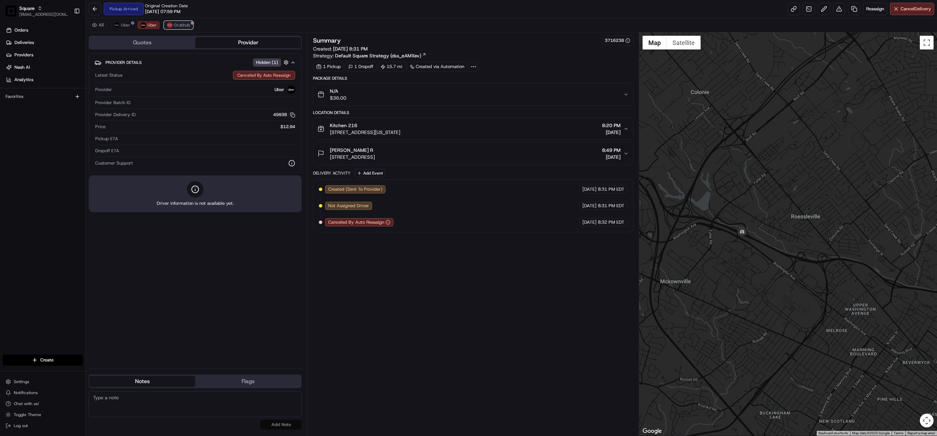
click at [177, 27] on span "Grubhub" at bounding box center [182, 24] width 16 height 5
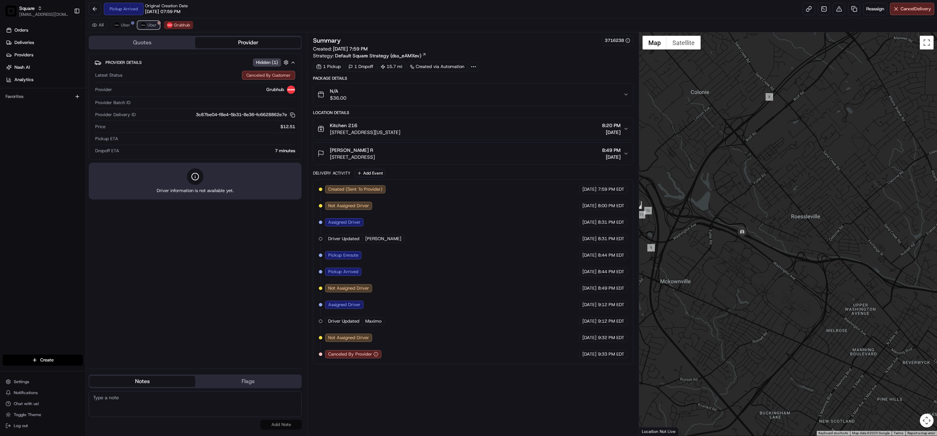
click at [150, 24] on span "Uber" at bounding box center [151, 24] width 9 height 5
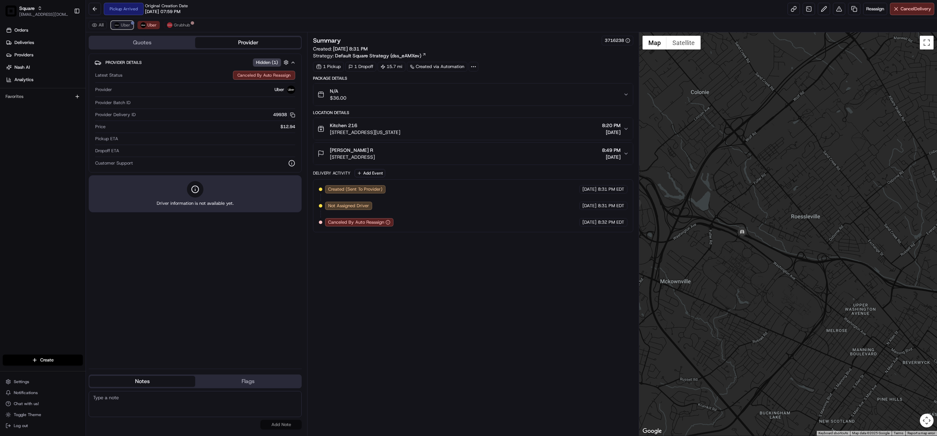
click at [127, 26] on span "Uber" at bounding box center [125, 24] width 9 height 5
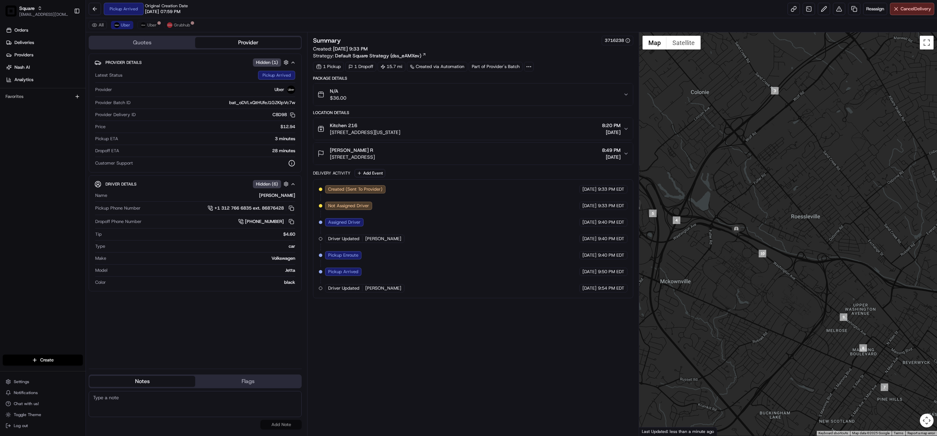
click at [627, 156] on icon "button" at bounding box center [626, 153] width 5 height 5
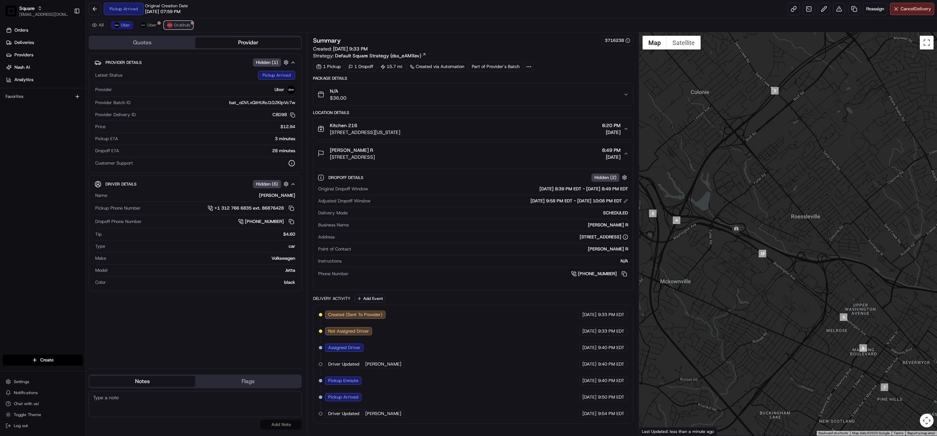
click at [180, 26] on span "Grubhub" at bounding box center [182, 24] width 16 height 5
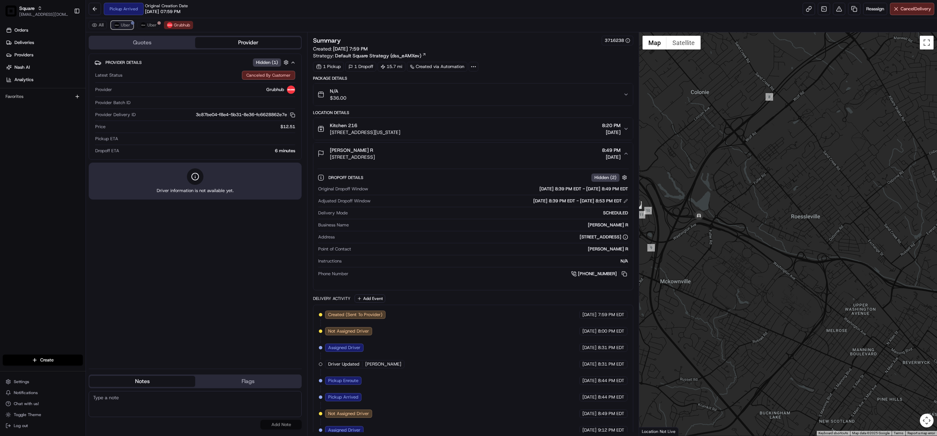
click at [122, 27] on span "Uber" at bounding box center [125, 24] width 9 height 5
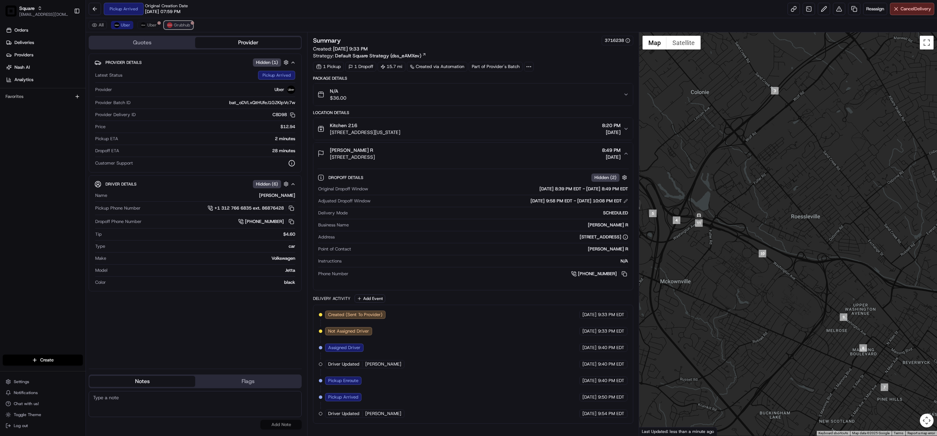
click at [179, 25] on span "Grubhub" at bounding box center [182, 24] width 16 height 5
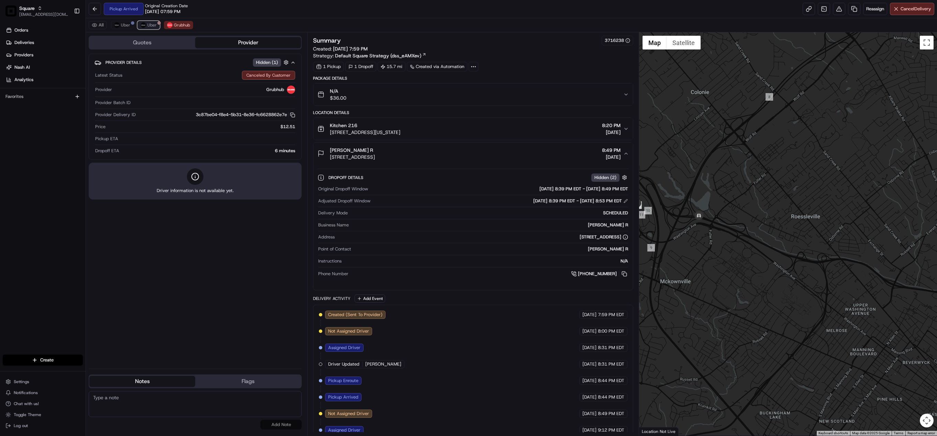
click at [152, 24] on span "Uber" at bounding box center [151, 24] width 9 height 5
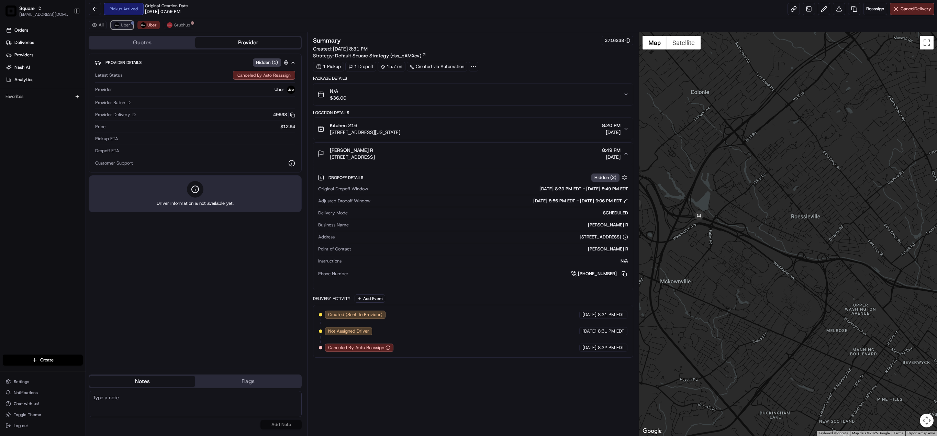
click at [129, 25] on span "Uber" at bounding box center [125, 24] width 9 height 5
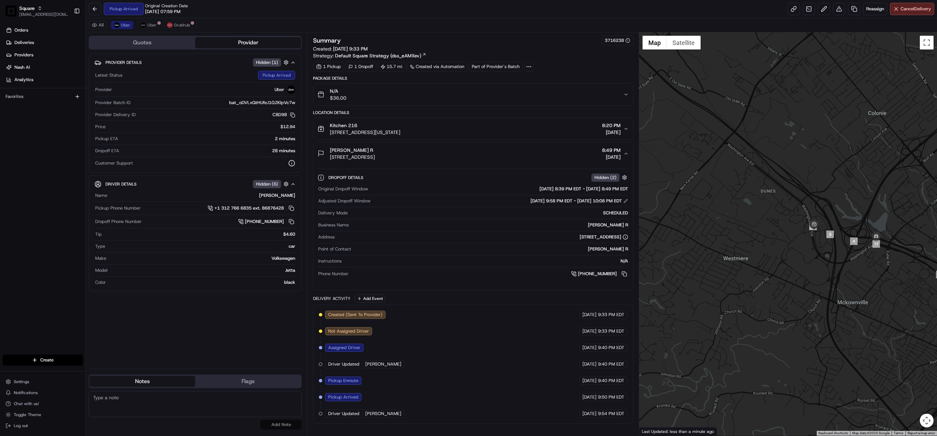
drag, startPoint x: 696, startPoint y: 228, endPoint x: 873, endPoint y: 250, distance: 178.3
click at [873, 250] on div "To navigate, press the arrow keys." at bounding box center [788, 234] width 298 height 404
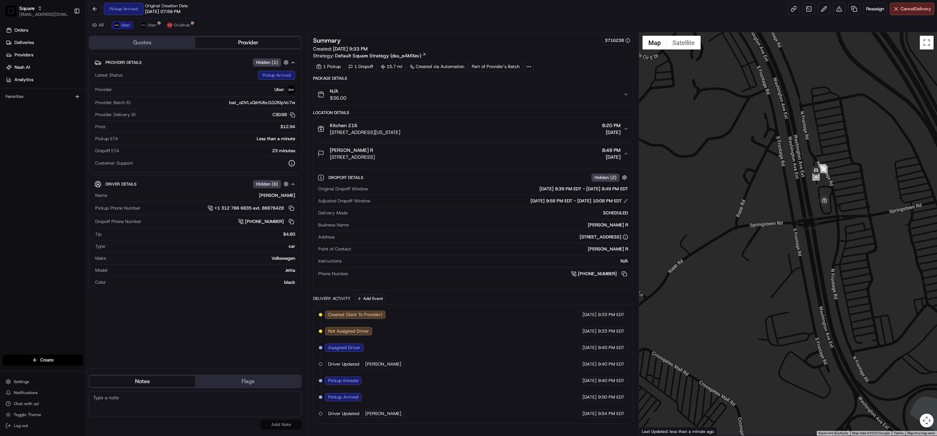
click at [162, 411] on textarea at bounding box center [195, 404] width 213 height 26
paste textarea "Chat/Caller Information: End CX Reason for Call:"
click at [161, 408] on textarea "Chat/Caller Information: End CX Reason for Call:" at bounding box center [195, 404] width 213 height 26
click at [180, 25] on span "Grubhub" at bounding box center [182, 24] width 16 height 5
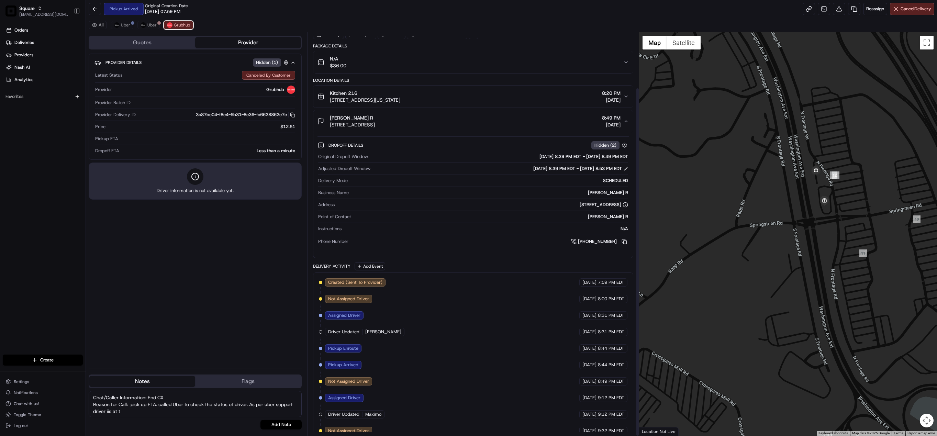
scroll to position [64, 0]
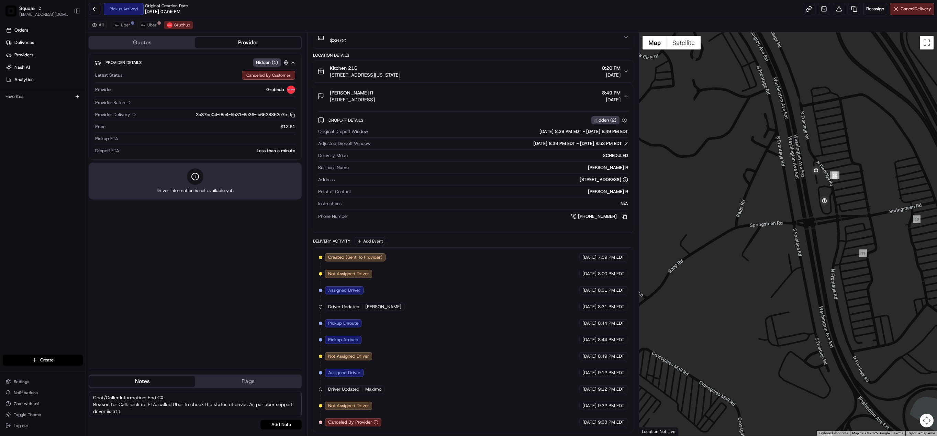
click at [388, 341] on div "Created (Sent To Provider) Grubhub 08/21/2025 7:59 PM EDT Not Assigned Driver G…" at bounding box center [473, 339] width 309 height 173
click at [148, 23] on span "Uber" at bounding box center [151, 24] width 9 height 5
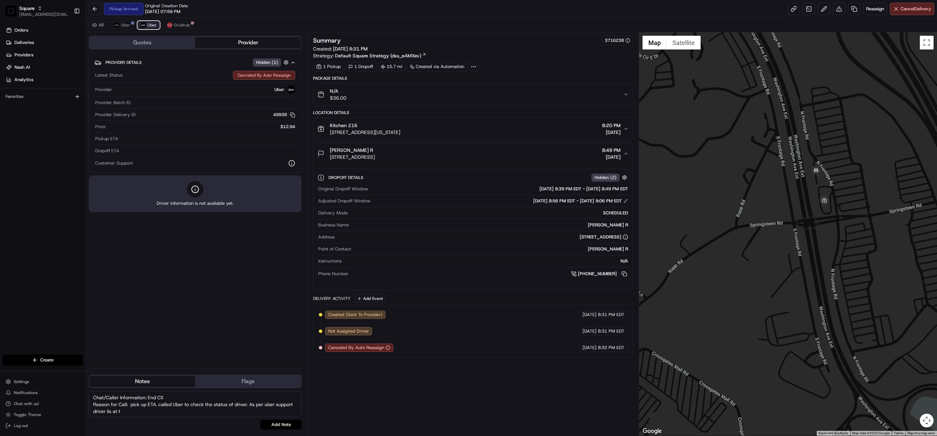
scroll to position [0, 0]
click at [125, 25] on span "Uber" at bounding box center [125, 24] width 9 height 5
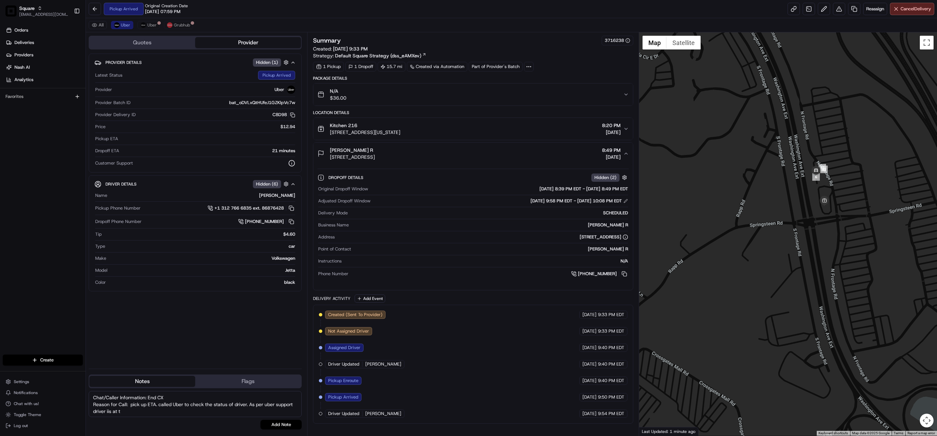
click at [129, 411] on textarea "Chat/Caller Information: End CX Reason for Call: pick up ETA. called Uber to ch…" at bounding box center [195, 404] width 213 height 26
click at [142, 410] on textarea "Chat/Caller Information: End CX Reason for Call: pick up ETA. called Uber to ch…" at bounding box center [195, 404] width 213 height 26
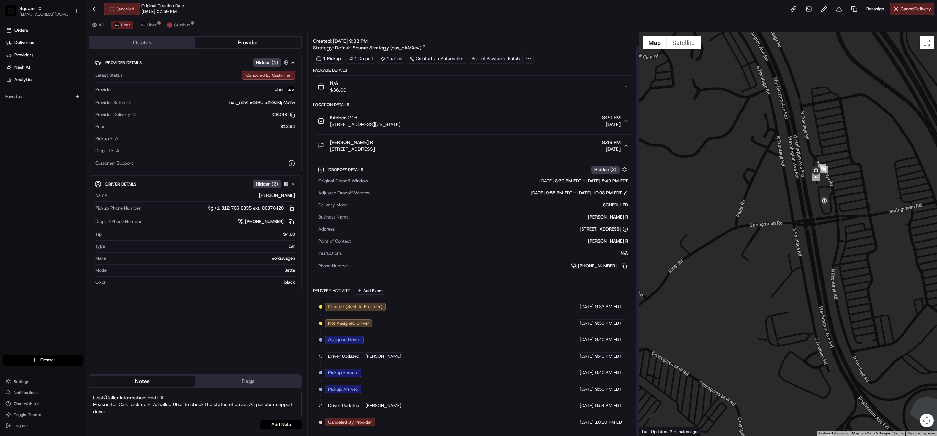
scroll to position [13, 0]
click at [128, 413] on textarea "Chat/Caller Information: End CX Reason for Call: pick up ETA. called Uber to ch…" at bounding box center [195, 404] width 213 height 26
type textarea "Chat/Caller Information: End CX Reason for Call: pick up ETA. called Uber to ch…"
click at [624, 119] on icon "button" at bounding box center [626, 120] width 5 height 5
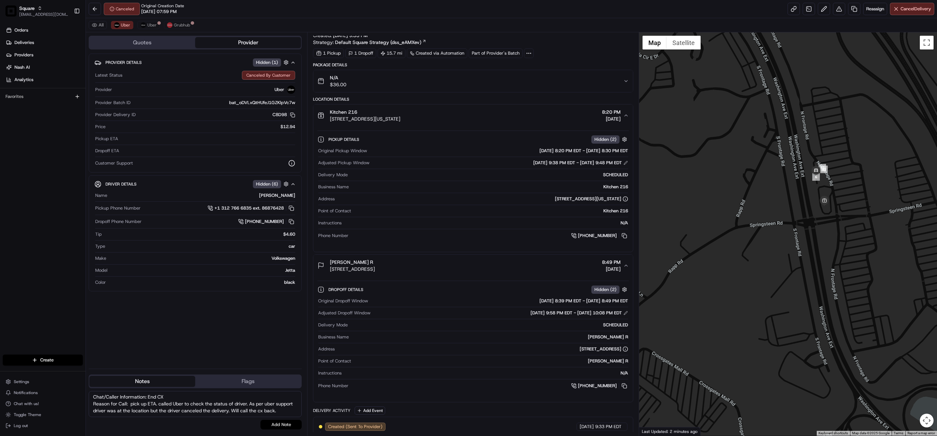
click at [283, 425] on button "Add Note" at bounding box center [281, 425] width 41 height 10
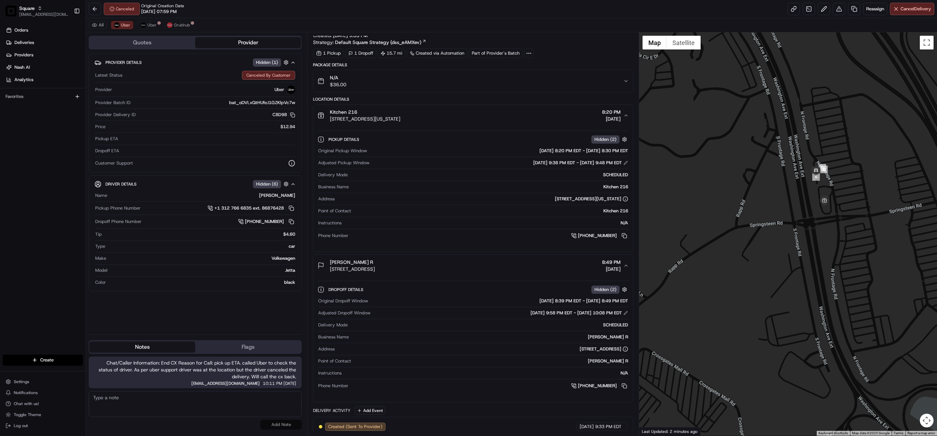
drag, startPoint x: 450, startPoint y: 121, endPoint x: 330, endPoint y: 113, distance: 120.2
click at [330, 113] on div "Kitchen 216 161 Washington Ave Ext, Albany, NY 12205, USA 8:20 PM 08/21/2025" at bounding box center [471, 116] width 306 height 14
copy div "Kitchen 216 161 Washington Ave Ext, Albany, NY 12205, USA"
click at [424, 150] on div "08/21/2025 8:20 PM EDT - 08/21/2025 8:30 PM EDT" at bounding box center [499, 151] width 258 height 6
click at [265, 405] on textarea at bounding box center [195, 404] width 213 height 26
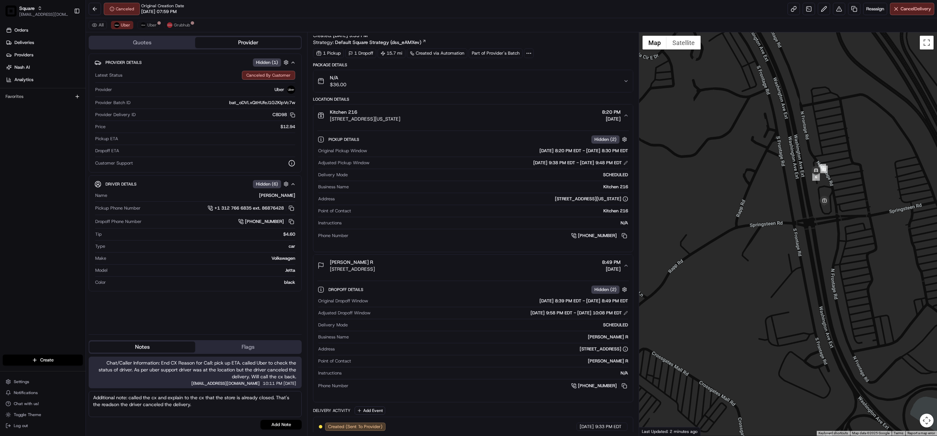
drag, startPoint x: 108, startPoint y: 411, endPoint x: 111, endPoint y: 406, distance: 5.7
click at [202, 406] on textarea "Additional note: called the cx and explain to the cx that the store is already …" at bounding box center [195, 404] width 213 height 26
type textarea "Additional note: called the cx and explain to the cx that the store is already …"
click at [278, 425] on button "Add Note" at bounding box center [281, 425] width 41 height 10
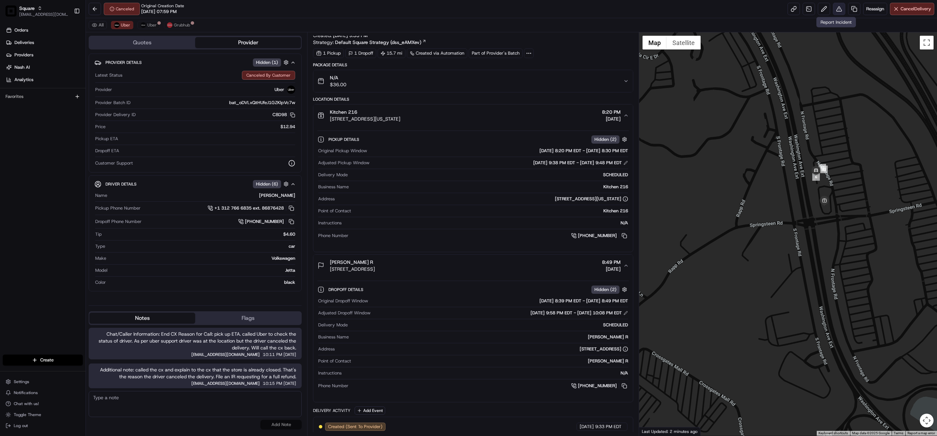
click at [834, 8] on button at bounding box center [839, 9] width 12 height 12
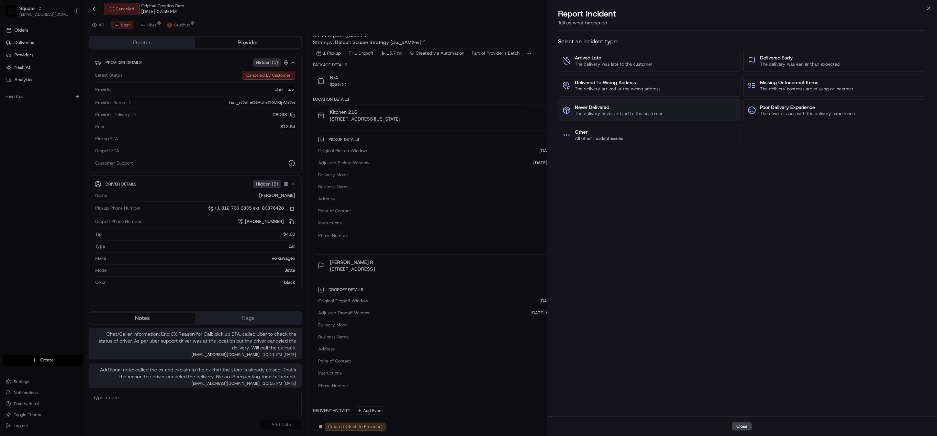
click at [597, 110] on span "Never Delivered" at bounding box center [619, 107] width 88 height 7
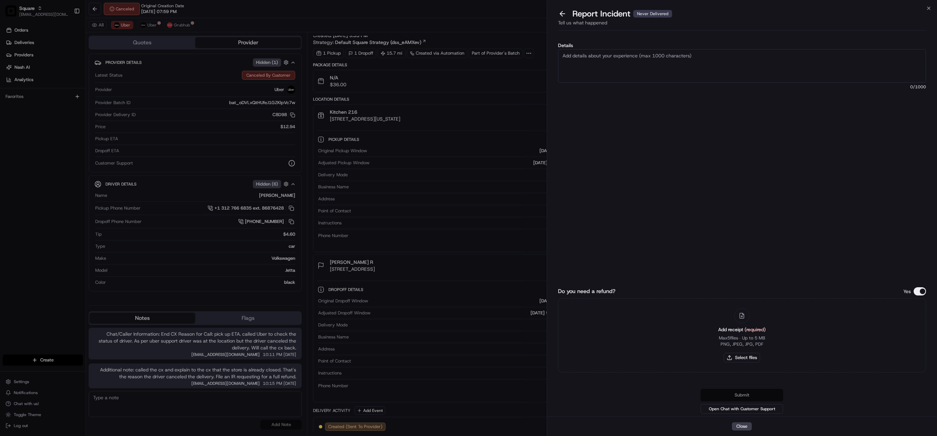
click at [596, 53] on textarea "Details" at bounding box center [742, 66] width 368 height 34
click at [623, 55] on textarea "Please issue a full refund sine the customer wasn't able to received the order" at bounding box center [742, 66] width 368 height 34
click at [741, 57] on textarea "Please issue a full refund since the customer wasn't able to received the order" at bounding box center [742, 66] width 368 height 34
click at [648, 67] on textarea "Please issue a full refund since the customer wasn't able to received the order…" at bounding box center [742, 66] width 368 height 34
click at [660, 69] on textarea "Please issue a full refund since the customer wasn't able to received the order…" at bounding box center [742, 66] width 368 height 34
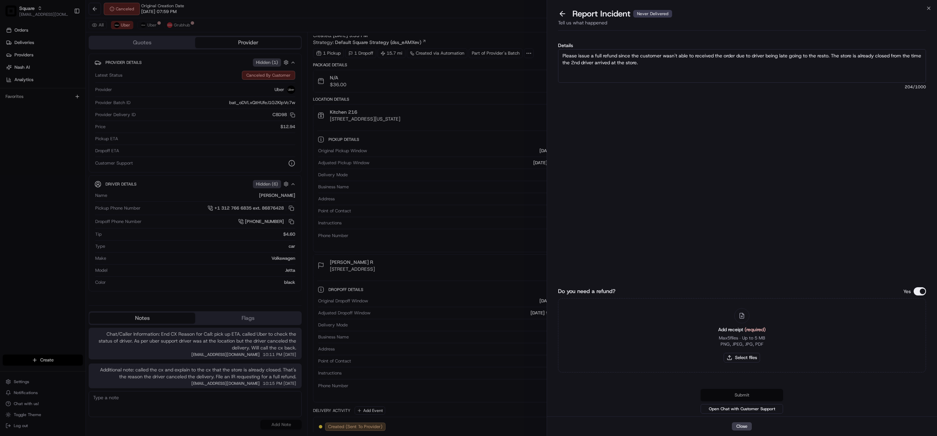
paste textarea ", as the customer did not receive the order. The driver arrived late at the res…"
type textarea "Please issue a full refund, as the customer did not receive the order. The driv…"
click at [922, 290] on button "Do you need a refund?" at bounding box center [920, 291] width 12 height 8
click at [756, 395] on button "Submit" at bounding box center [742, 395] width 82 height 12
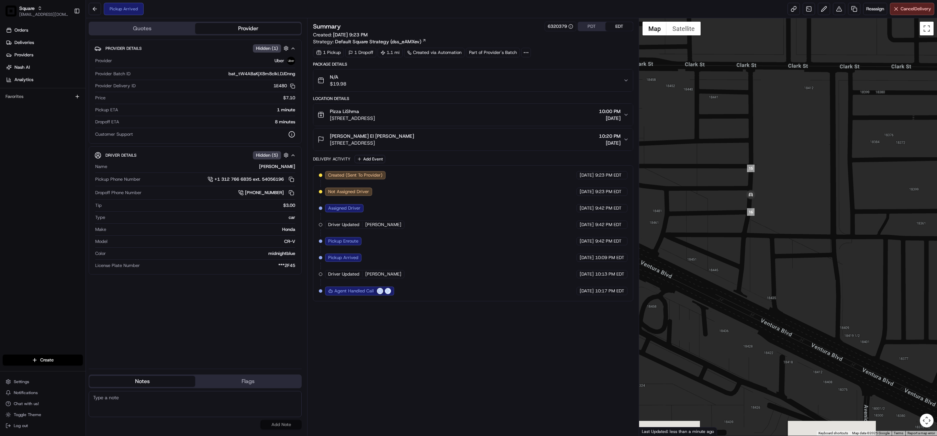
drag, startPoint x: 835, startPoint y: 344, endPoint x: 752, endPoint y: 245, distance: 128.9
click at [752, 245] on div at bounding box center [788, 227] width 298 height 418
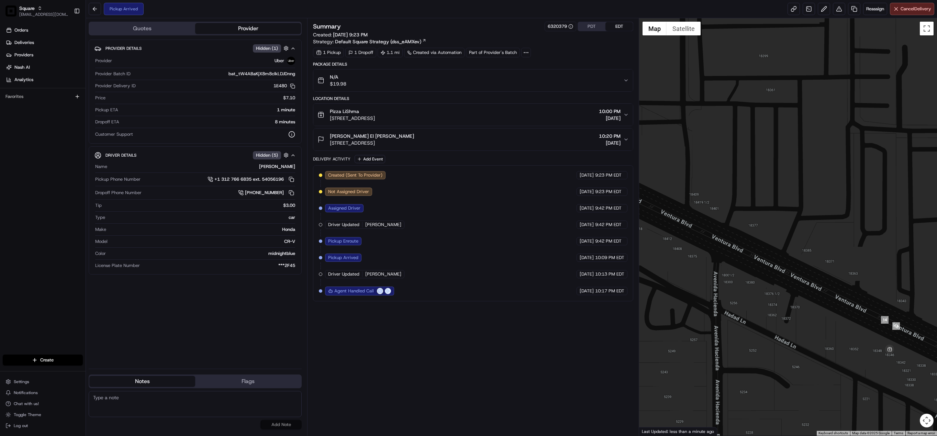
drag, startPoint x: 846, startPoint y: 272, endPoint x: 718, endPoint y: 157, distance: 172.3
click at [718, 157] on div at bounding box center [788, 227] width 298 height 418
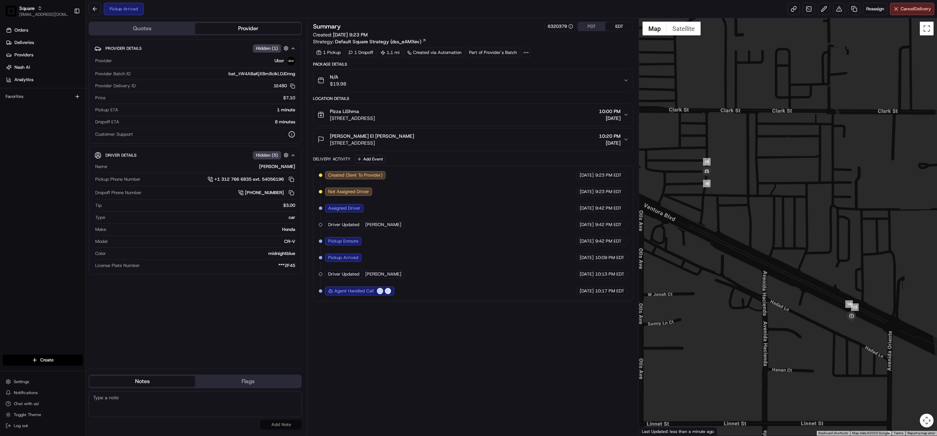
drag, startPoint x: 715, startPoint y: 175, endPoint x: 754, endPoint y: 236, distance: 73.4
click at [754, 236] on div at bounding box center [788, 227] width 298 height 418
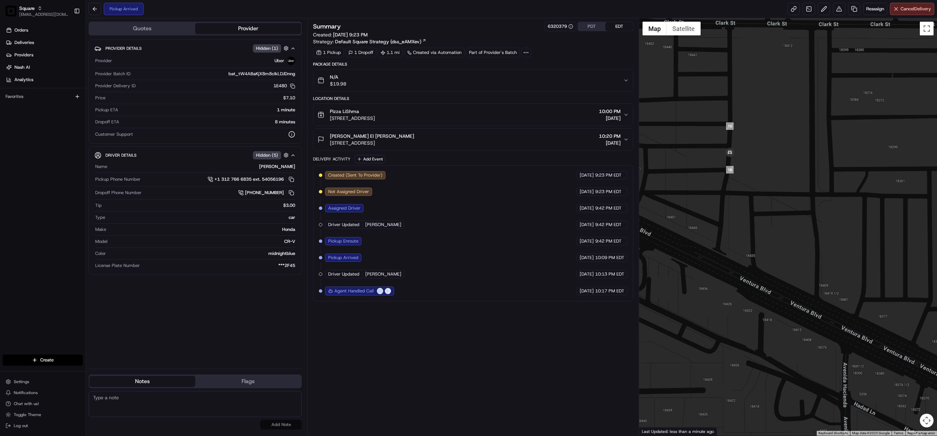
drag, startPoint x: 745, startPoint y: 235, endPoint x: 767, endPoint y: 251, distance: 26.4
click at [767, 251] on div at bounding box center [788, 227] width 298 height 418
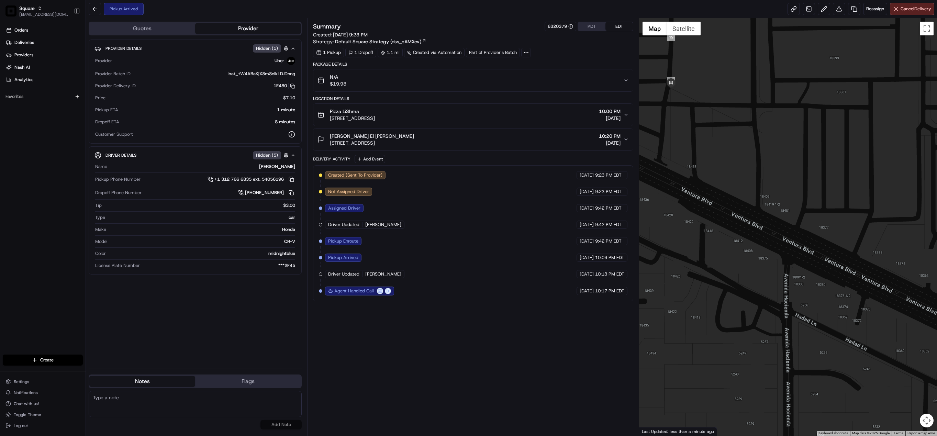
drag, startPoint x: 794, startPoint y: 264, endPoint x: 734, endPoint y: 173, distance: 109.0
click at [734, 173] on div at bounding box center [788, 227] width 298 height 418
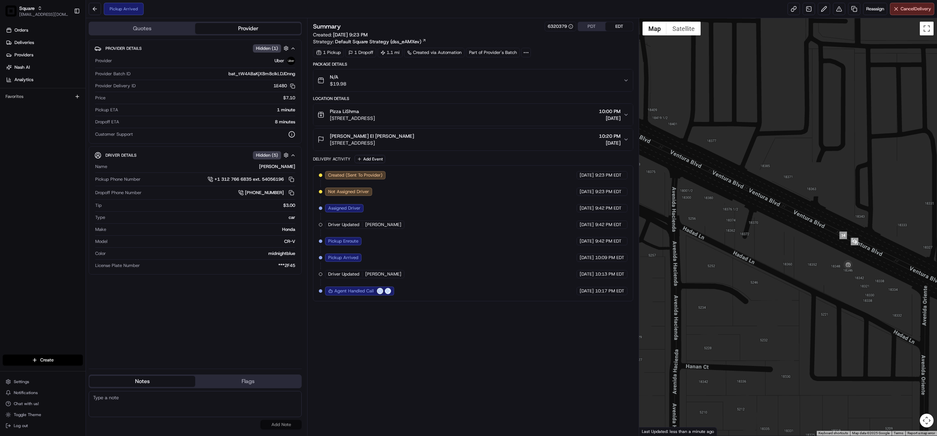
drag, startPoint x: 795, startPoint y: 233, endPoint x: 679, endPoint y: 143, distance: 147.0
click at [679, 143] on div at bounding box center [788, 227] width 298 height 418
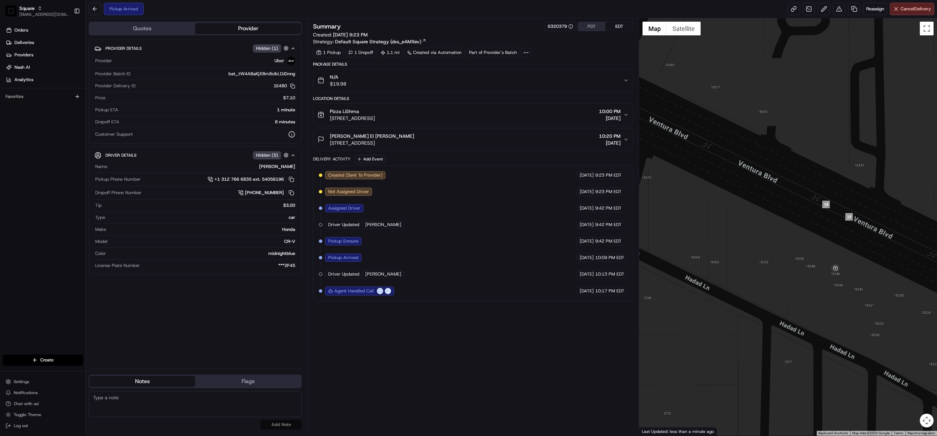
drag, startPoint x: 857, startPoint y: 272, endPoint x: 849, endPoint y: 222, distance: 51.3
click at [849, 222] on div at bounding box center [788, 227] width 298 height 418
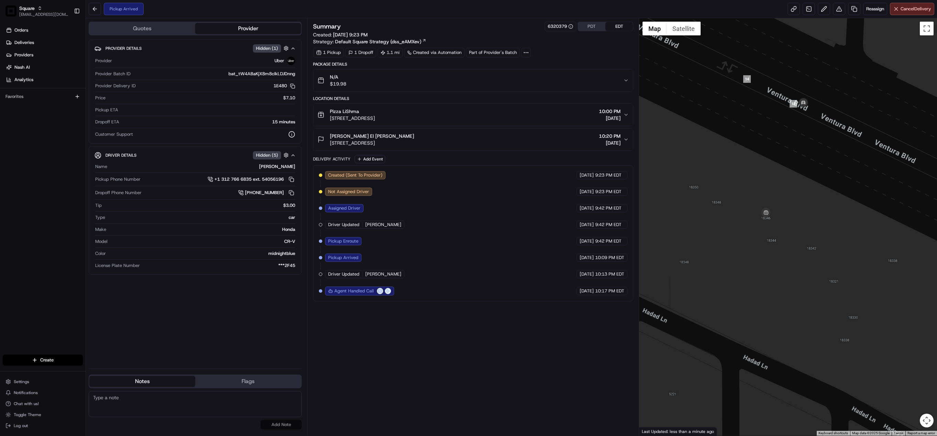
click at [133, 400] on textarea at bounding box center [195, 404] width 213 height 26
paste textarea "Chat/Caller Information: Merchant Reason for Call:"
click at [139, 407] on textarea "Chat/Caller Information: Merchant Reason for Call:" at bounding box center [195, 404] width 213 height 26
type textarea "Chat/Caller Information: Merchant Reason for Call: pick up ETA status."
click at [284, 427] on button "Add Note" at bounding box center [281, 425] width 41 height 10
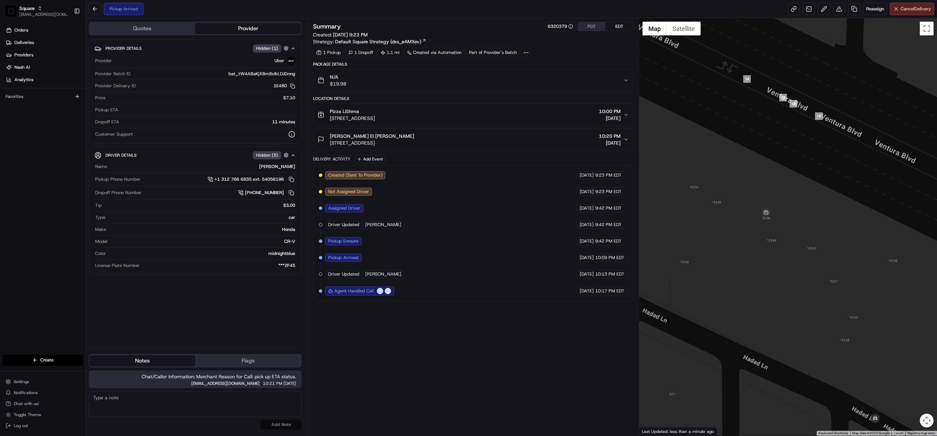
drag, startPoint x: 439, startPoint y: 120, endPoint x: 326, endPoint y: 115, distance: 112.5
click at [326, 115] on div "Pizza LiShma 18346 Ventura Blvd, Tarzana, CA 91356, USA 10:00 PM 08/21/2025" at bounding box center [471, 115] width 306 height 14
copy div "Pizza LiShma 18346 Ventura Blvd, Tarzana, CA 91356, USA"
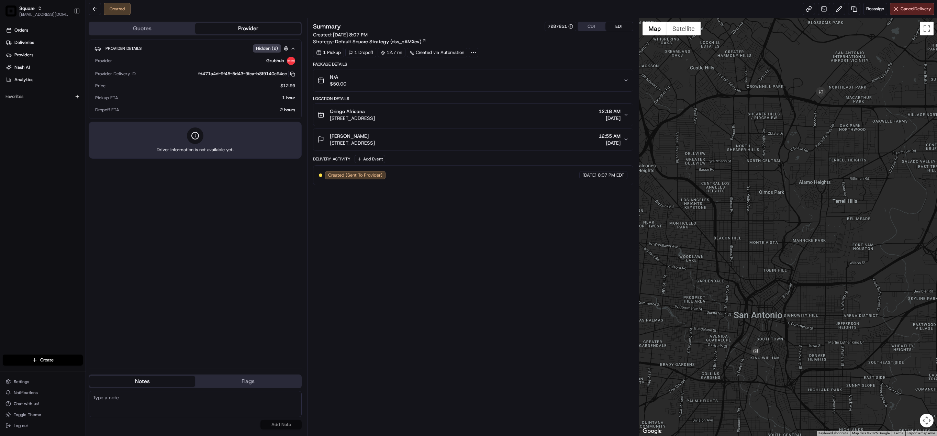
click at [597, 27] on button "CDT" at bounding box center [591, 26] width 27 height 9
click at [625, 118] on icon "button" at bounding box center [626, 114] width 5 height 5
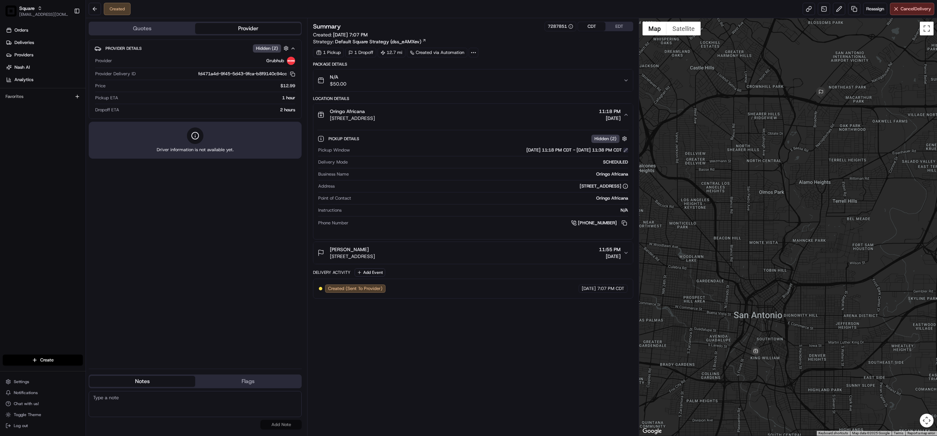
click at [624, 152] on button at bounding box center [626, 150] width 5 height 5
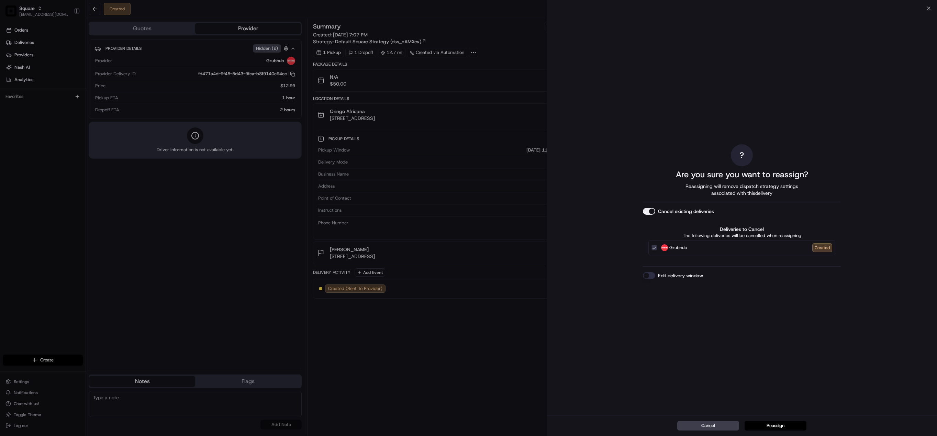
click at [648, 280] on div "? Are you sure you want to reassign? Reassigning will remove dispatch strategy …" at bounding box center [742, 212] width 198 height 404
click at [647, 280] on div "? Are you sure you want to reassign? Reassigning will remove dispatch strategy …" at bounding box center [742, 212] width 198 height 404
click at [648, 276] on button "Edit delivery window" at bounding box center [649, 275] width 12 height 7
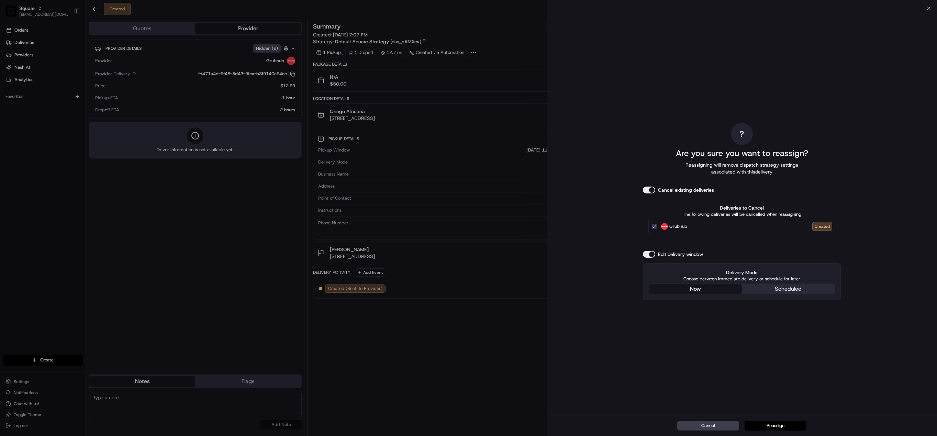
click at [696, 244] on div "? Are you sure you want to reassign? Reassigning will remove dispatch strategy …" at bounding box center [742, 212] width 198 height 404
click at [777, 426] on button "Reassign" at bounding box center [776, 426] width 62 height 10
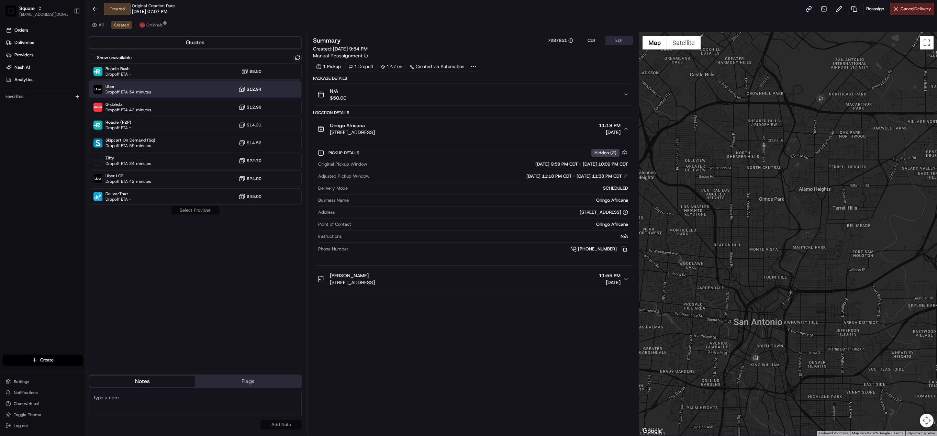
click at [167, 90] on div "Uber Dropoff ETA 54 minutes $12.94" at bounding box center [195, 89] width 213 height 16
click at [194, 210] on button "Assign Provider" at bounding box center [195, 210] width 49 height 8
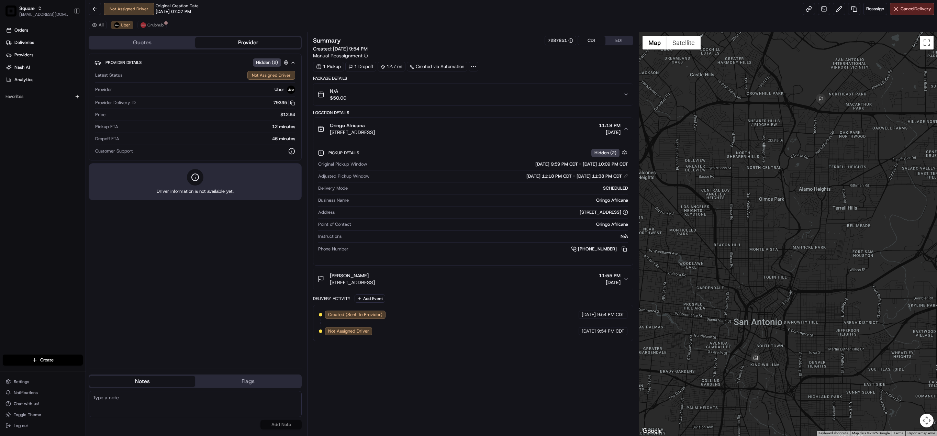
drag, startPoint x: 441, startPoint y: 390, endPoint x: 447, endPoint y: 386, distance: 6.6
click at [442, 390] on div "Summary 7287851 CDT EDT Created: [DATE] 9:54 PM Manual Reassignment 1 Pickup 1 …" at bounding box center [473, 234] width 320 height 397
click at [170, 411] on textarea at bounding box center [195, 404] width 213 height 26
paste textarea "Chat/Caller Information: Merchant Reason for Call:"
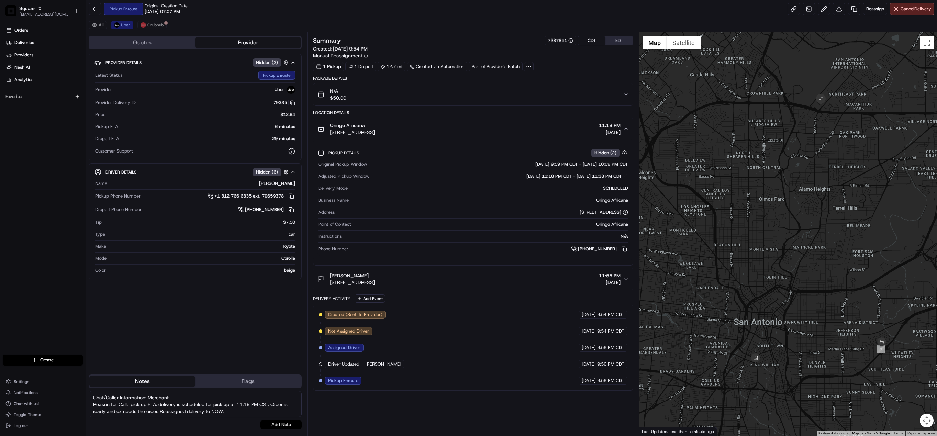
type textarea "Chat/Caller Information: Merchant Reason for Call: pick up ETA. delivery is sch…"
click at [278, 425] on button "Add Note" at bounding box center [281, 425] width 41 height 10
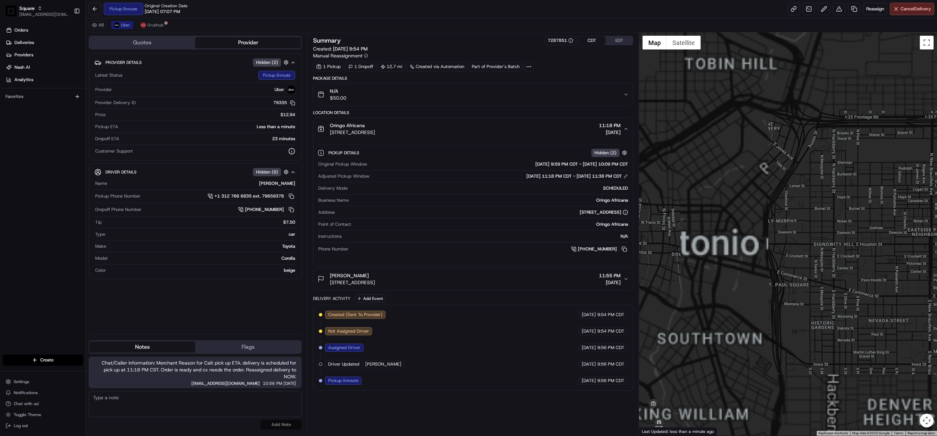
drag, startPoint x: 762, startPoint y: 365, endPoint x: 790, endPoint y: 329, distance: 45.6
click at [790, 329] on div at bounding box center [788, 234] width 298 height 404
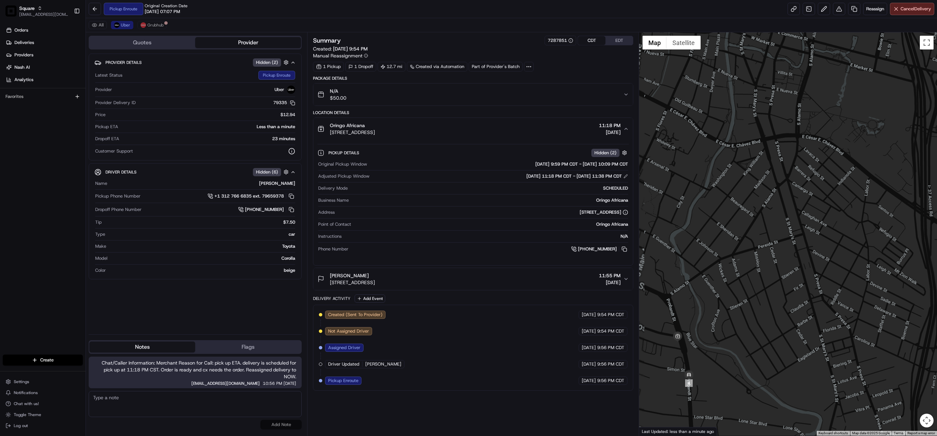
drag, startPoint x: 741, startPoint y: 348, endPoint x: 810, endPoint y: 307, distance: 80.1
click at [810, 307] on div at bounding box center [788, 234] width 298 height 404
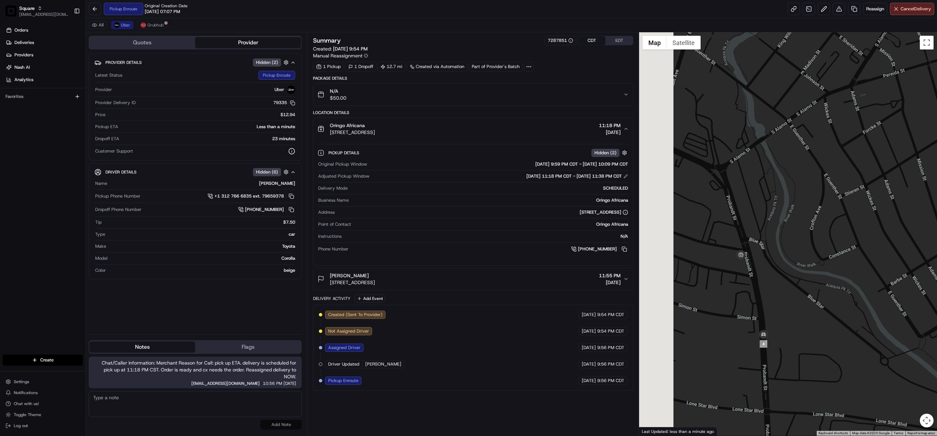
drag, startPoint x: 748, startPoint y: 334, endPoint x: 789, endPoint y: 303, distance: 51.6
click at [789, 303] on div at bounding box center [788, 234] width 298 height 404
